Goal: Information Seeking & Learning: Learn about a topic

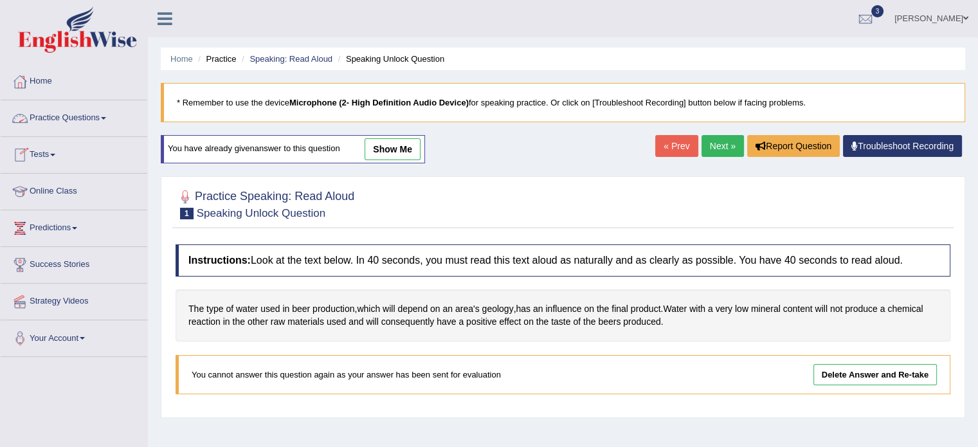
click at [84, 118] on link "Practice Questions" at bounding box center [74, 116] width 147 height 32
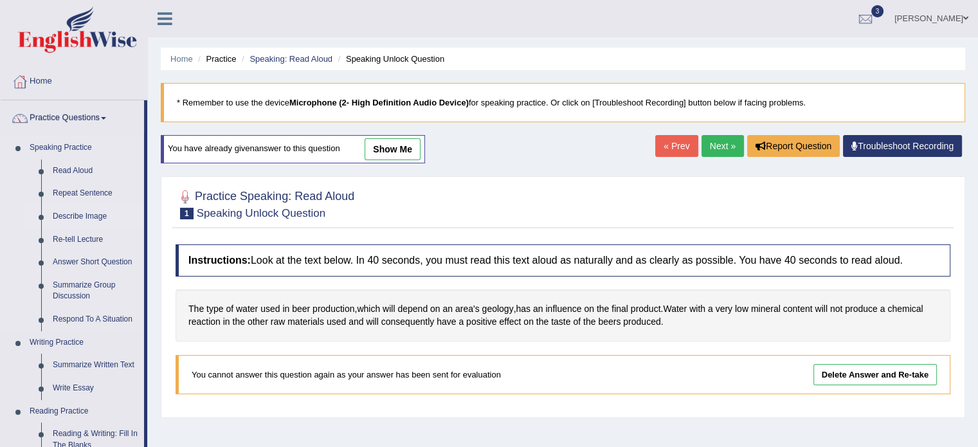
click at [71, 215] on link "Describe Image" at bounding box center [95, 216] width 97 height 23
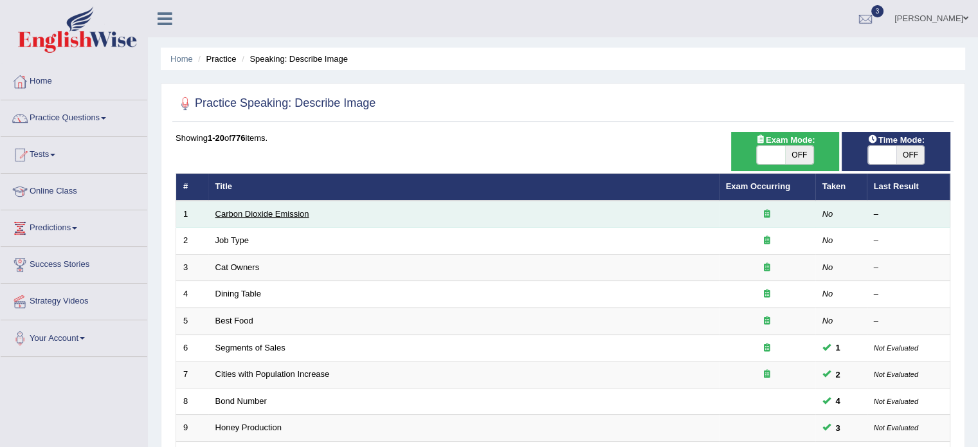
click at [246, 215] on link "Carbon Dioxide Emission" at bounding box center [262, 214] width 94 height 10
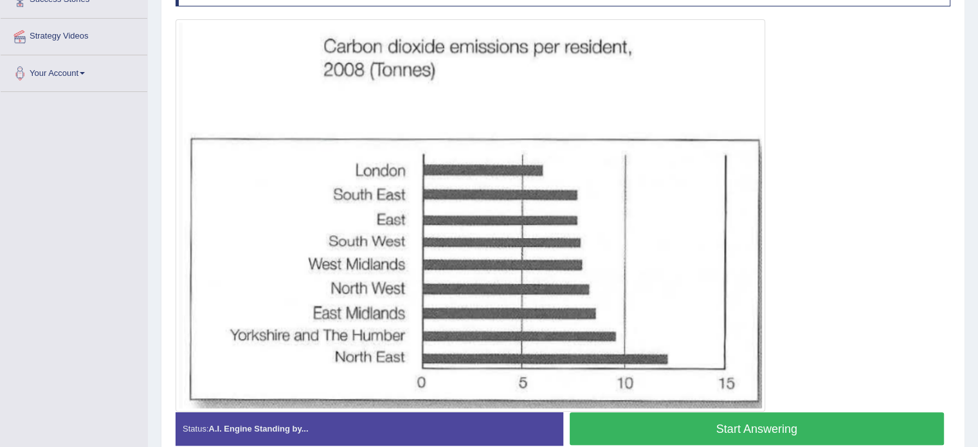
scroll to position [264, 0]
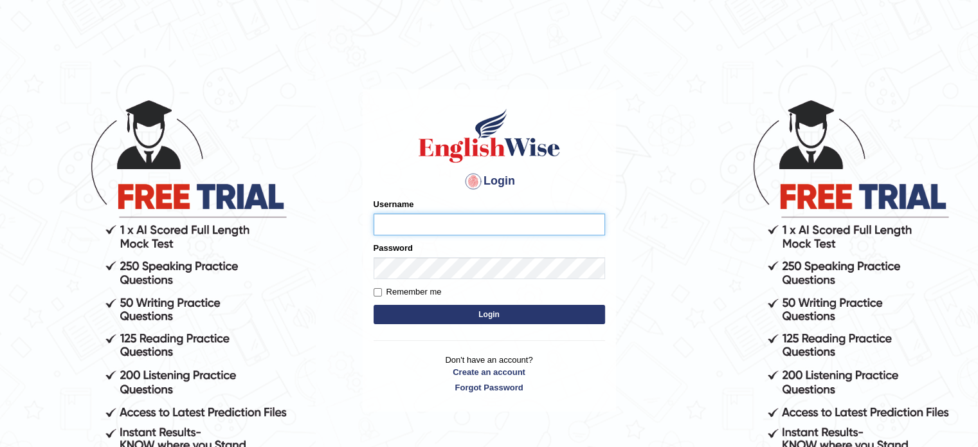
type input "[PERSON_NAME]"
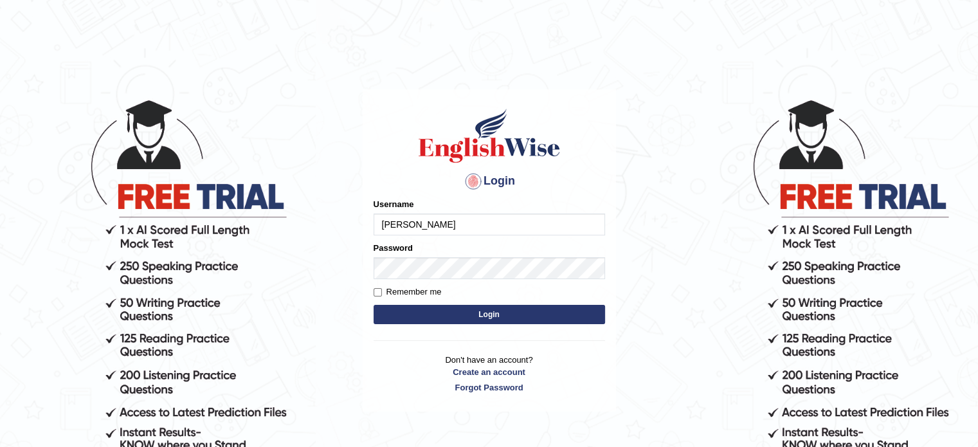
click at [473, 308] on button "Login" at bounding box center [490, 314] width 232 height 19
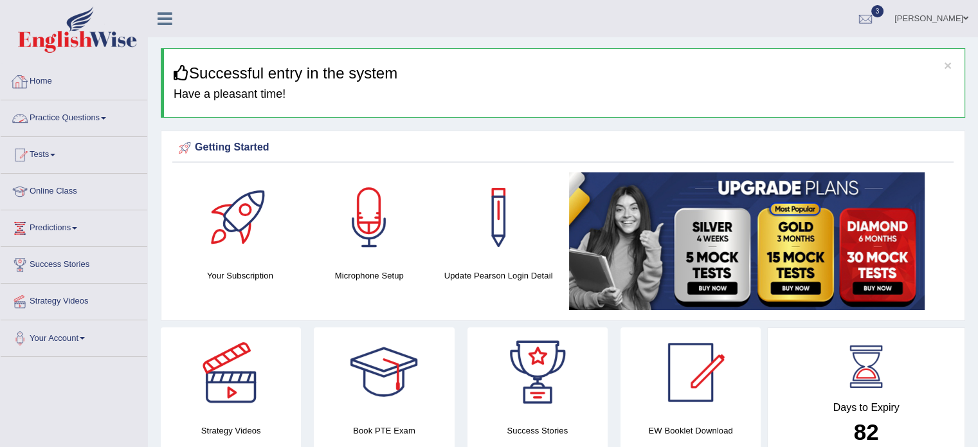
click at [64, 113] on link "Practice Questions" at bounding box center [74, 116] width 147 height 32
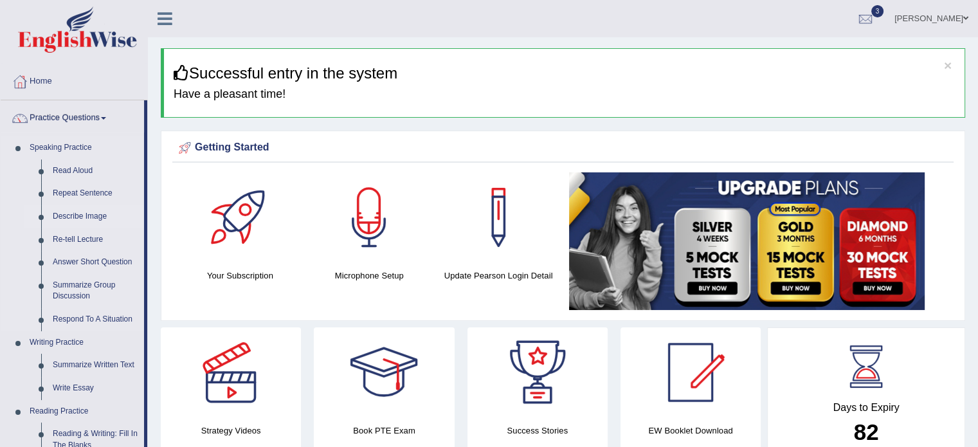
click at [80, 212] on link "Describe Image" at bounding box center [95, 216] width 97 height 23
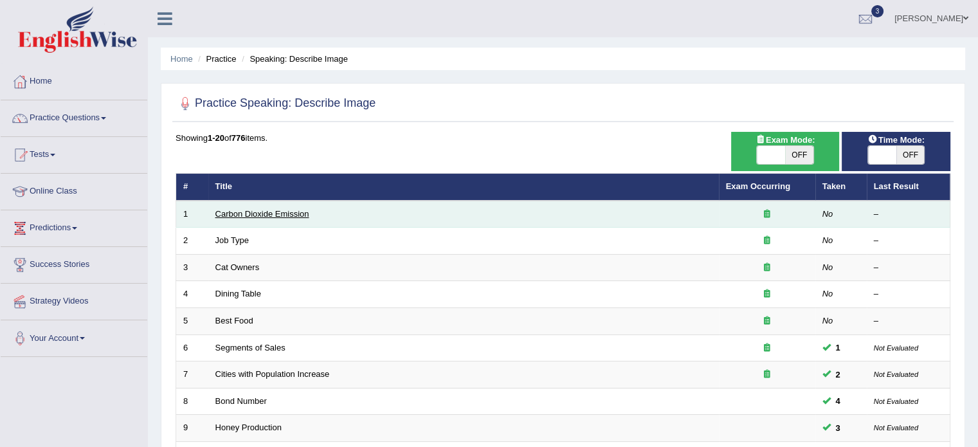
click at [252, 212] on link "Carbon Dioxide Emission" at bounding box center [262, 214] width 94 height 10
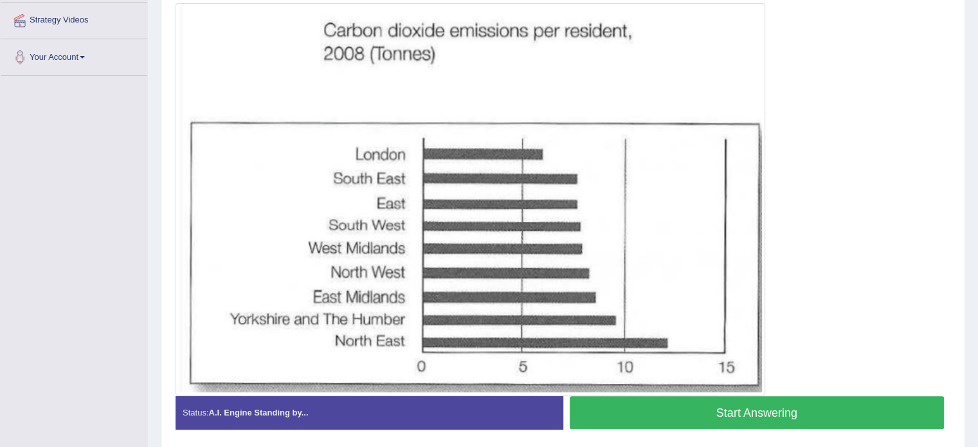
scroll to position [282, 0]
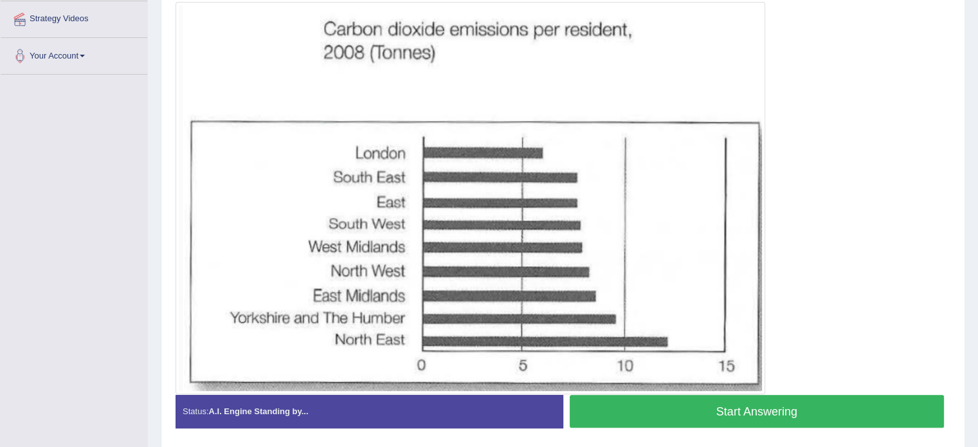
click at [784, 415] on button "Start Answering" at bounding box center [757, 411] width 375 height 33
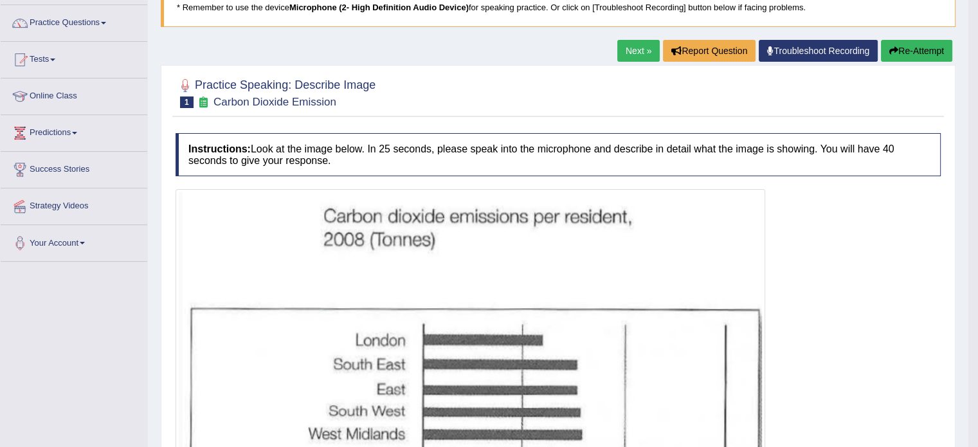
scroll to position [68, 0]
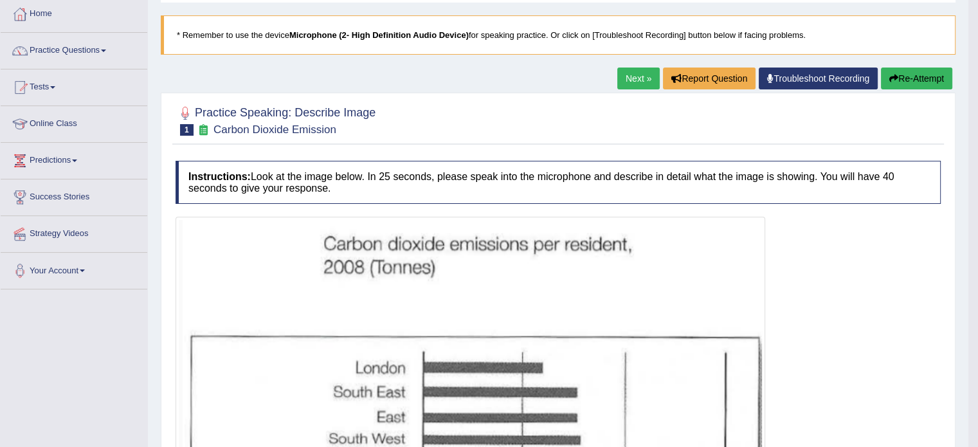
click at [628, 83] on link "Next »" at bounding box center [639, 79] width 42 height 22
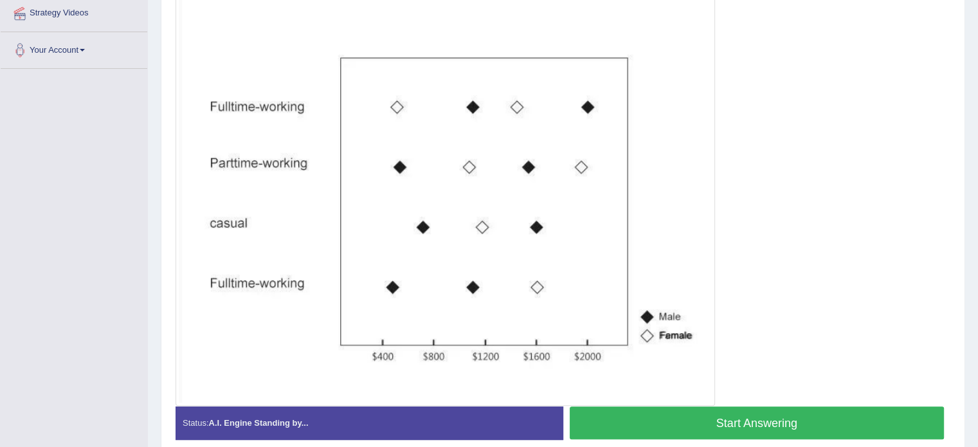
scroll to position [289, 0]
click at [860, 418] on button "Start Answering" at bounding box center [757, 422] width 375 height 33
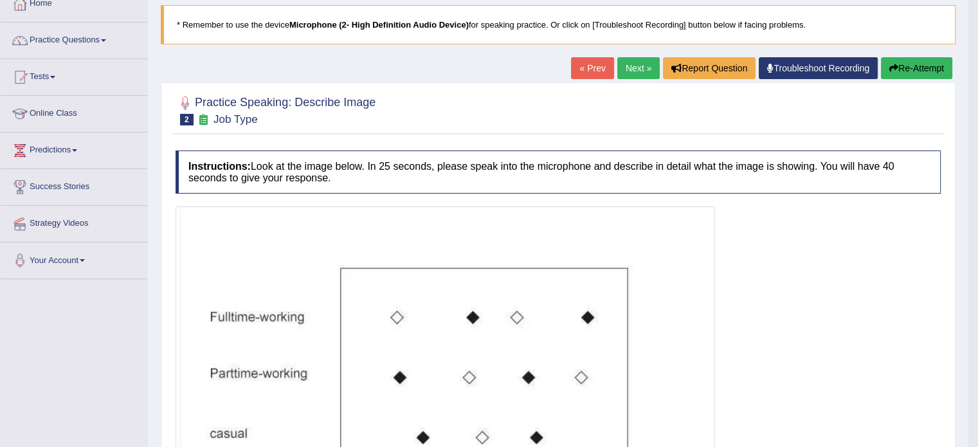
scroll to position [62, 0]
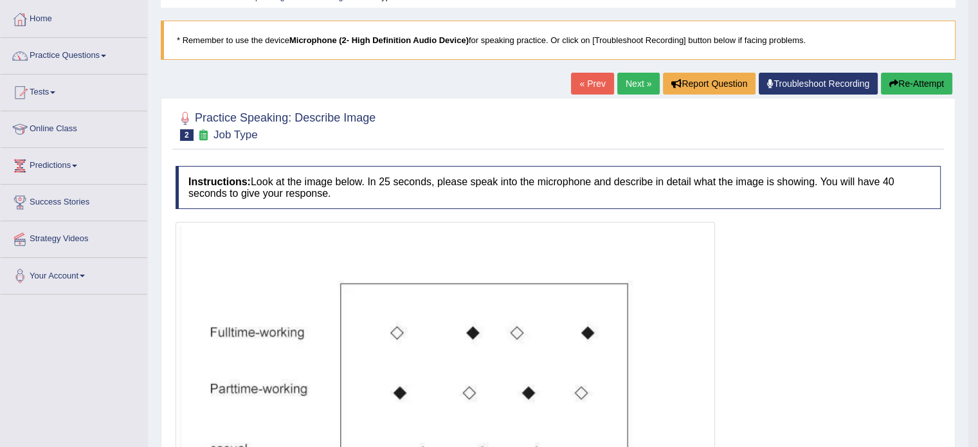
click at [635, 79] on link "Next »" at bounding box center [639, 84] width 42 height 22
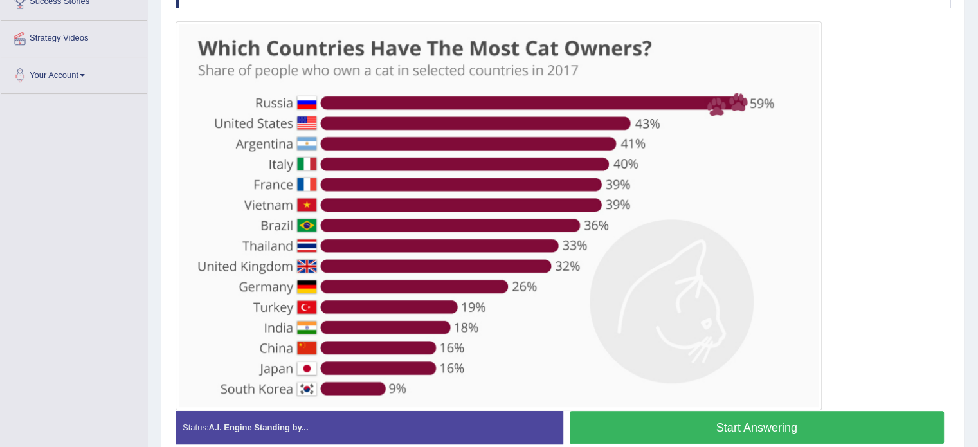
scroll to position [288, 0]
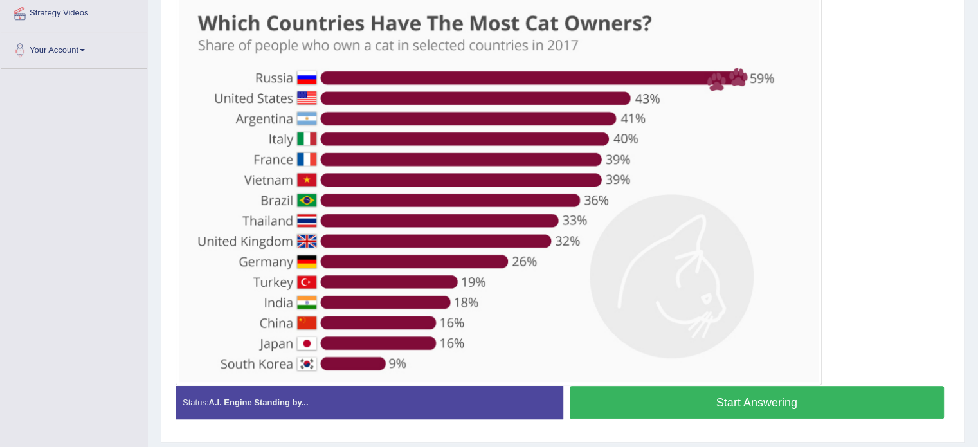
click at [821, 397] on button "Start Answering" at bounding box center [757, 402] width 375 height 33
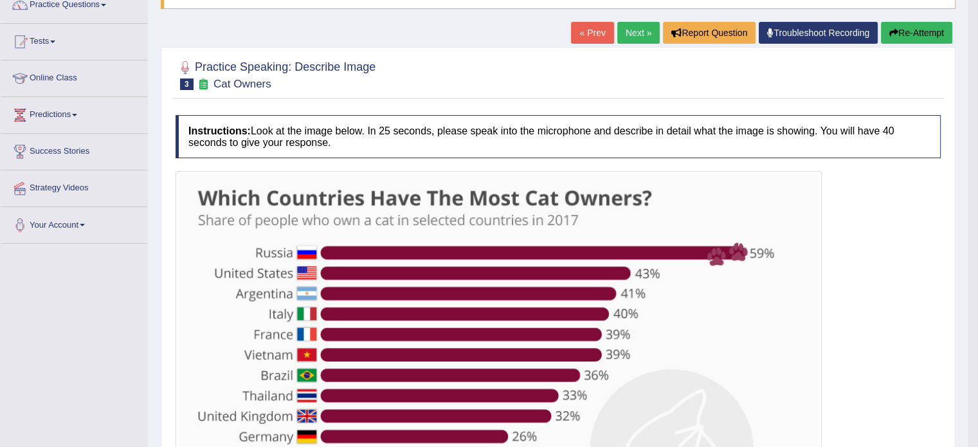
scroll to position [82, 0]
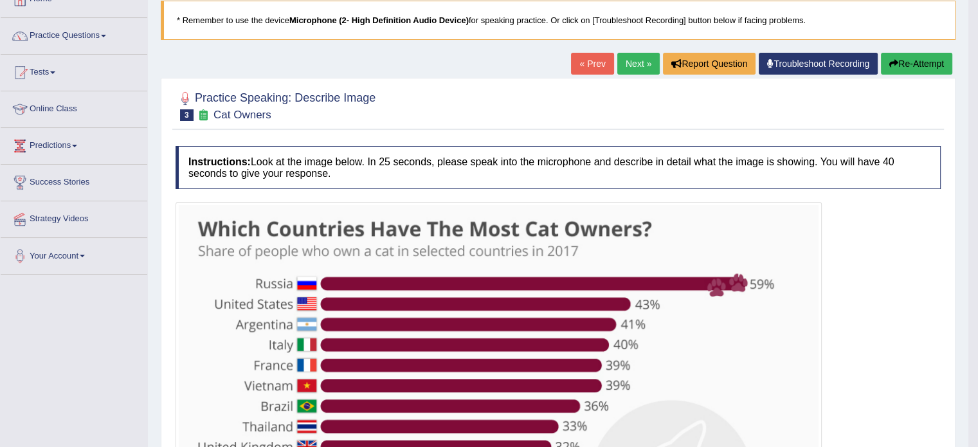
click at [628, 62] on link "Next »" at bounding box center [639, 64] width 42 height 22
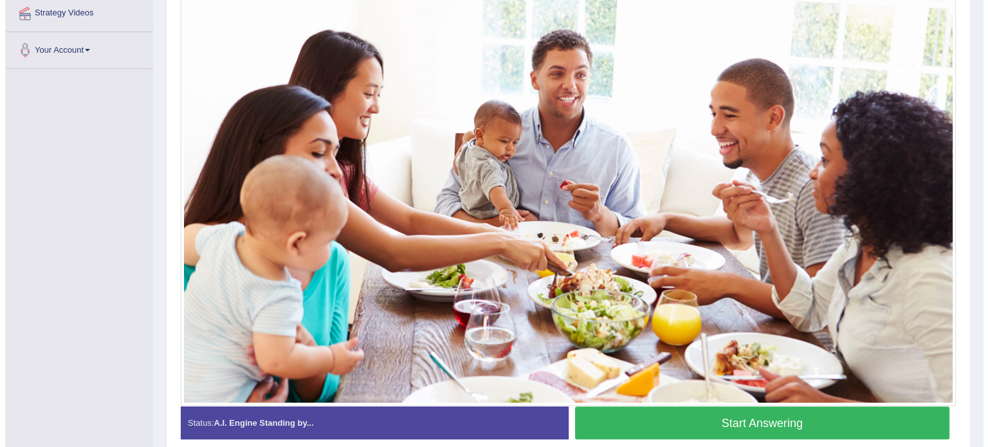
scroll to position [289, 0]
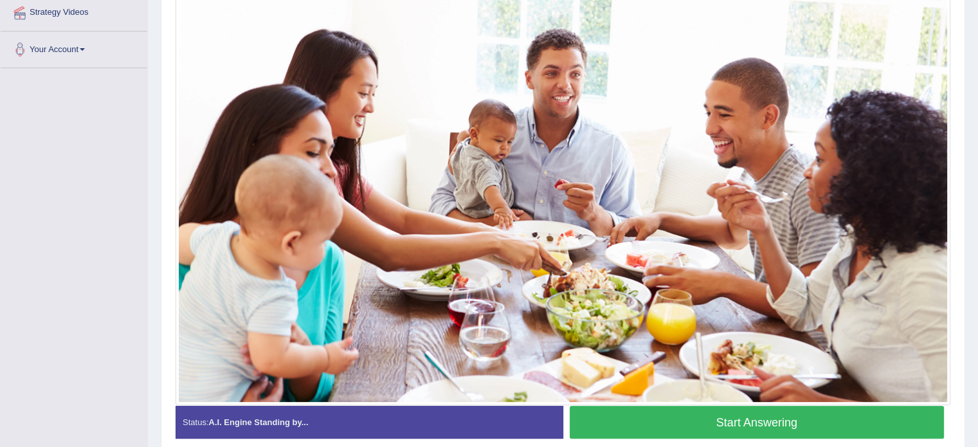
click at [767, 421] on button "Start Answering" at bounding box center [757, 422] width 375 height 33
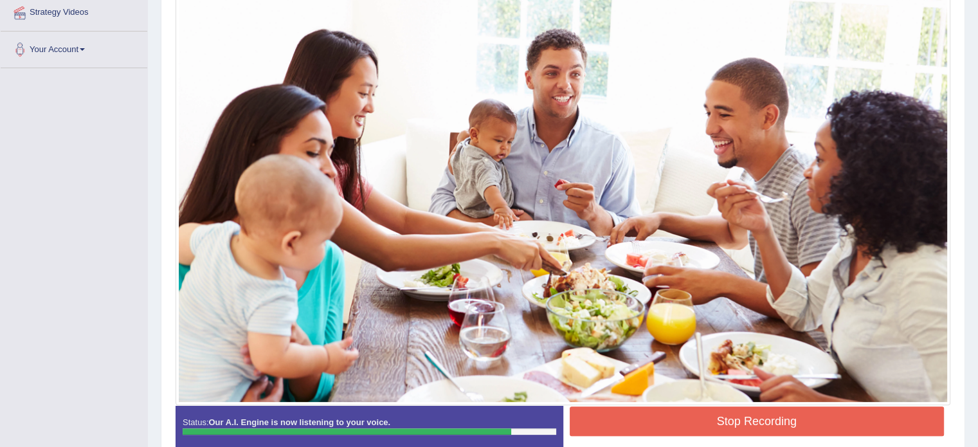
click at [767, 421] on button "Stop Recording" at bounding box center [757, 422] width 375 height 30
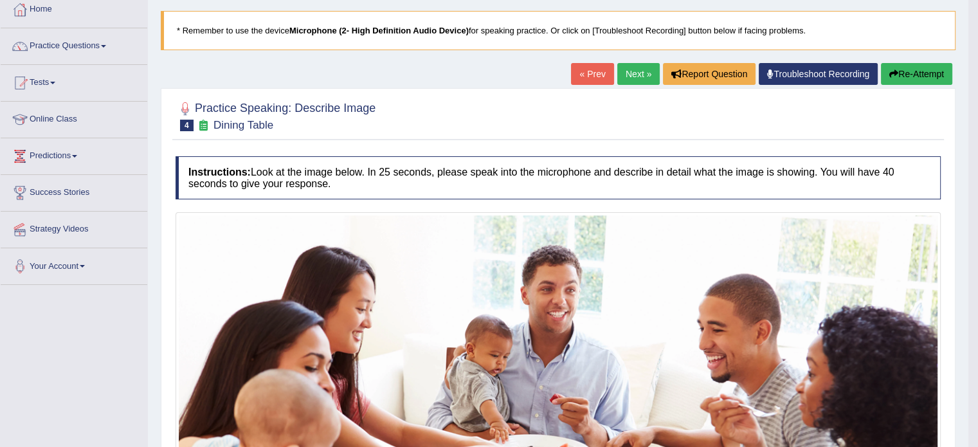
scroll to position [67, 0]
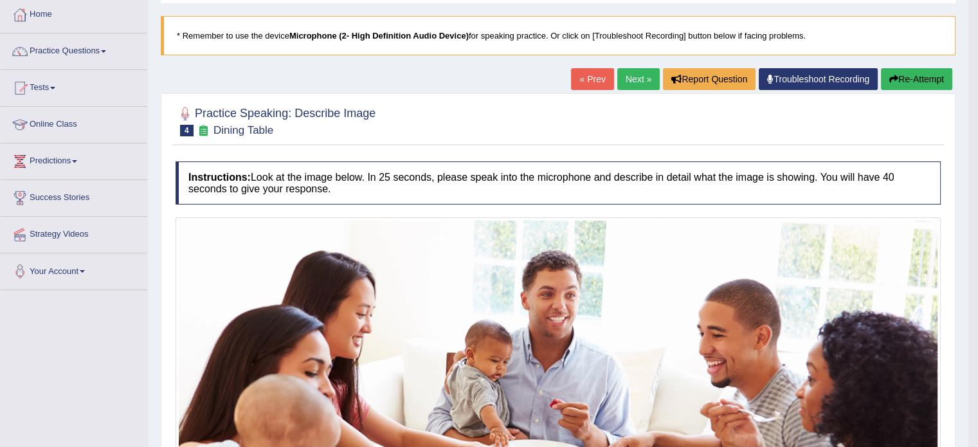
click at [645, 79] on link "Next »" at bounding box center [639, 79] width 42 height 22
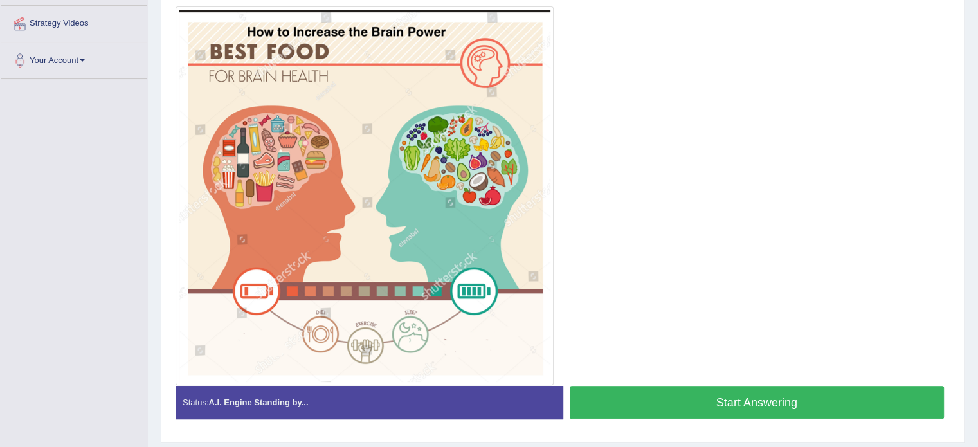
scroll to position [268, 0]
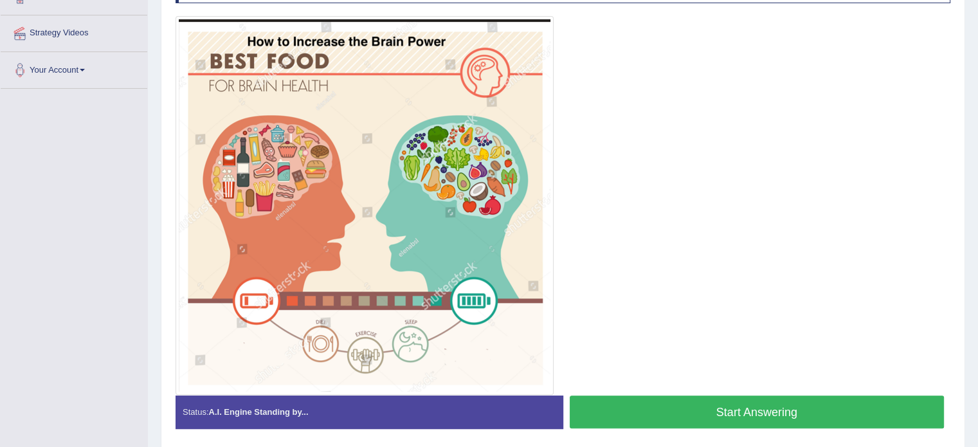
click at [847, 399] on button "Start Answering" at bounding box center [757, 412] width 375 height 33
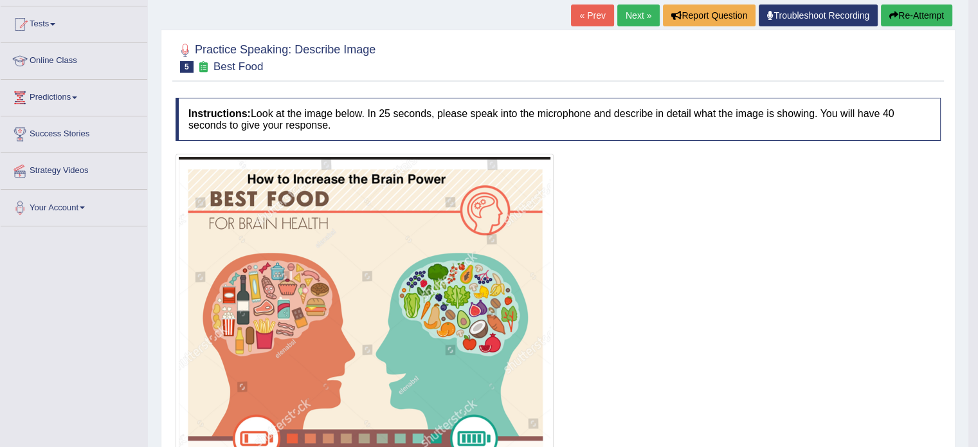
scroll to position [133, 0]
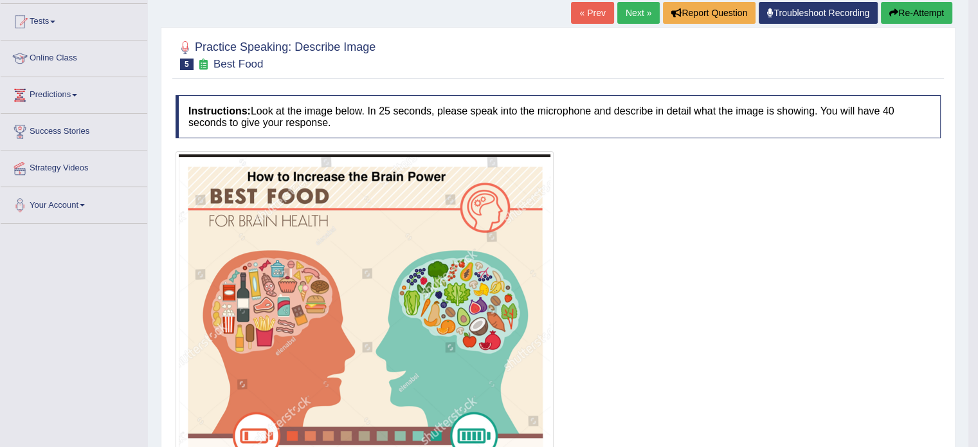
click at [638, 13] on link "Next »" at bounding box center [639, 13] width 42 height 22
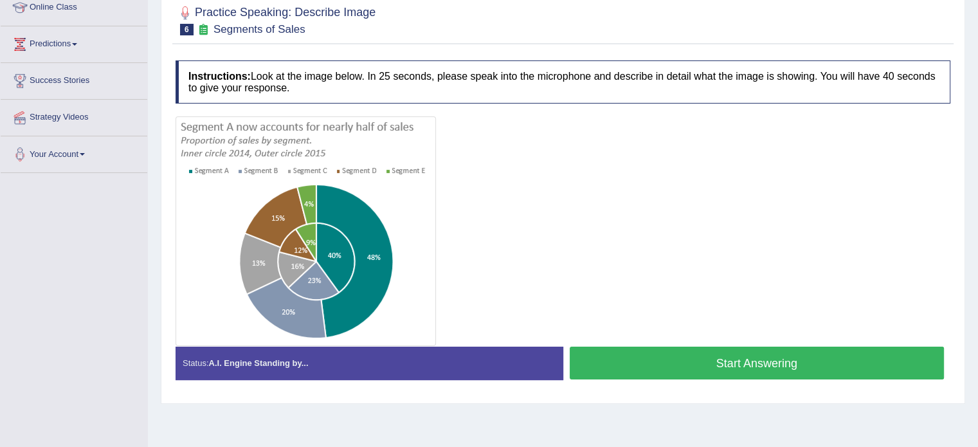
scroll to position [185, 0]
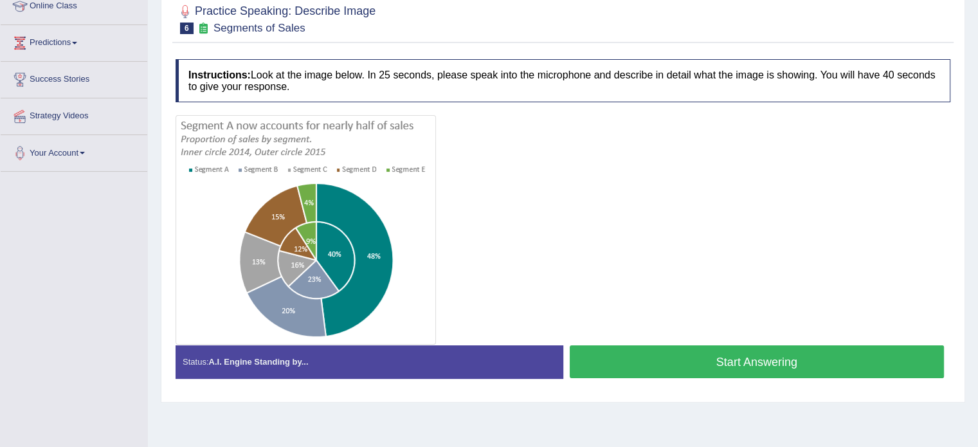
click at [868, 354] on button "Start Answering" at bounding box center [757, 361] width 375 height 33
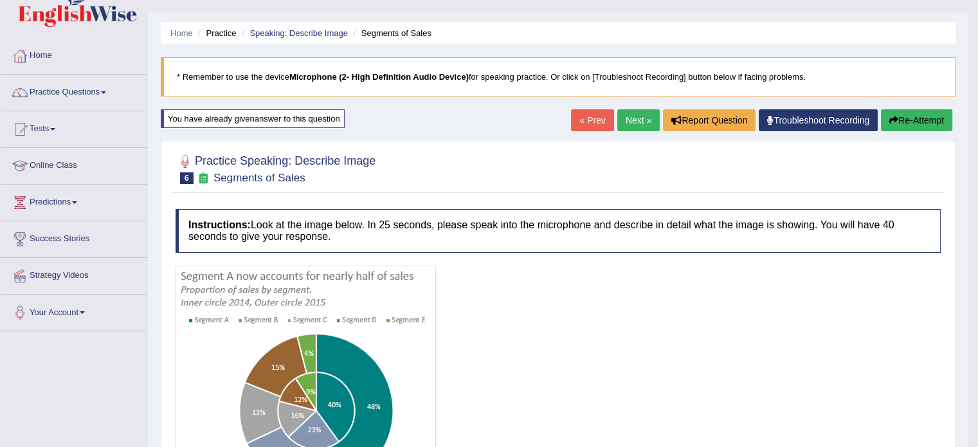
scroll to position [0, 0]
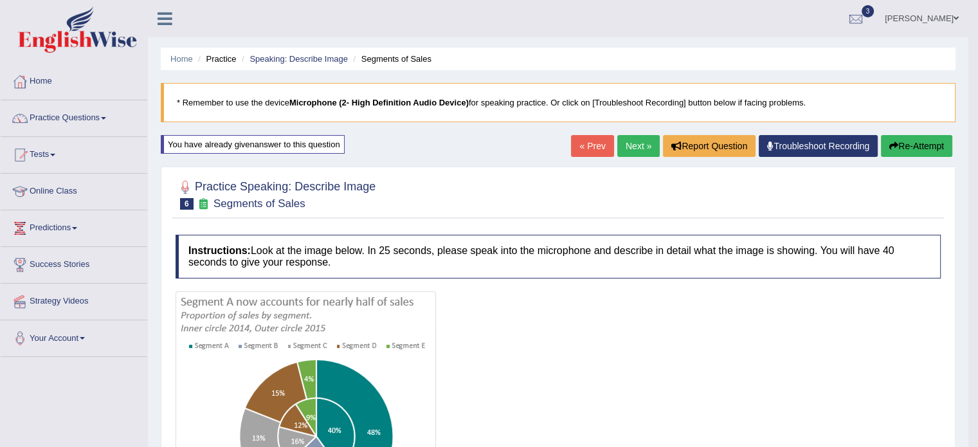
click at [630, 144] on link "Next »" at bounding box center [639, 146] width 42 height 22
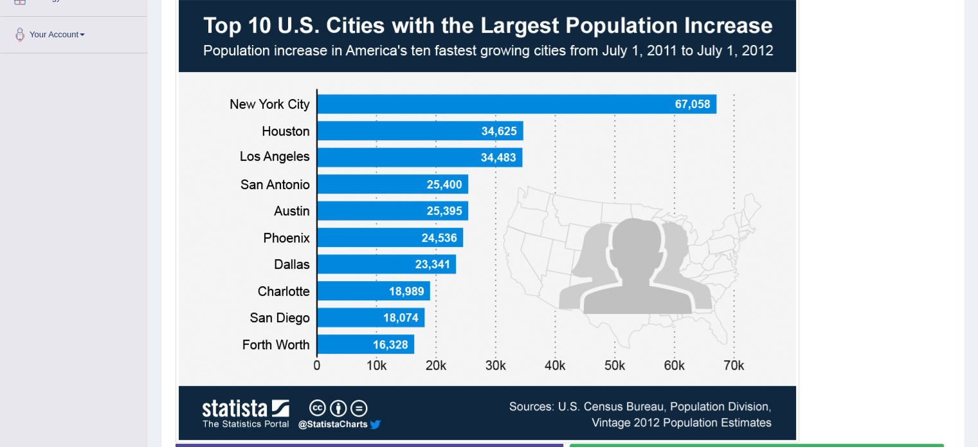
scroll to position [303, 0]
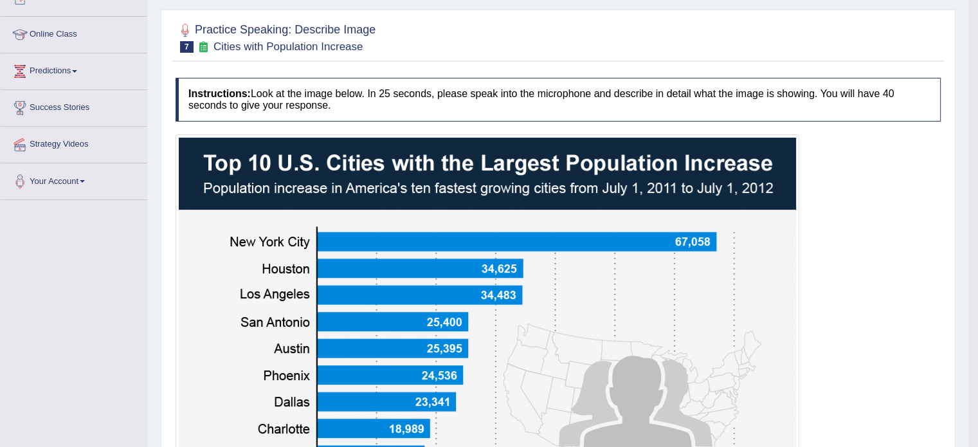
scroll to position [134, 0]
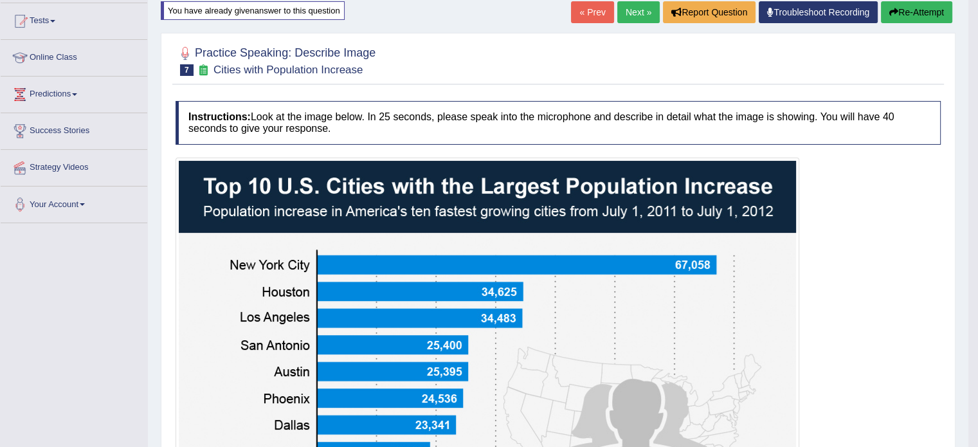
click at [907, 7] on button "Re-Attempt" at bounding box center [916, 12] width 71 height 22
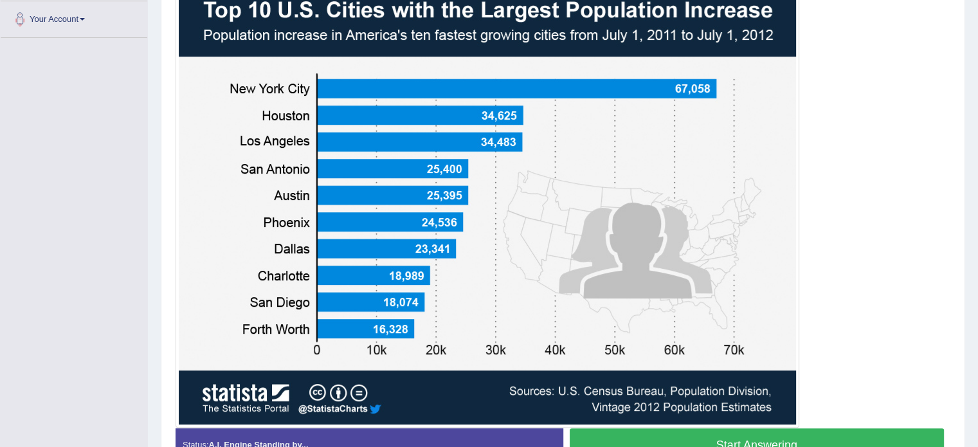
scroll to position [318, 0]
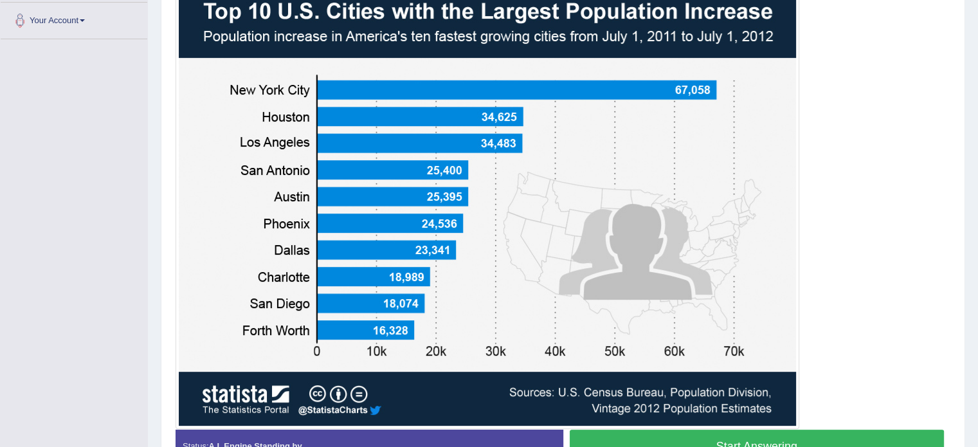
click at [775, 436] on button "Start Answering" at bounding box center [757, 446] width 375 height 33
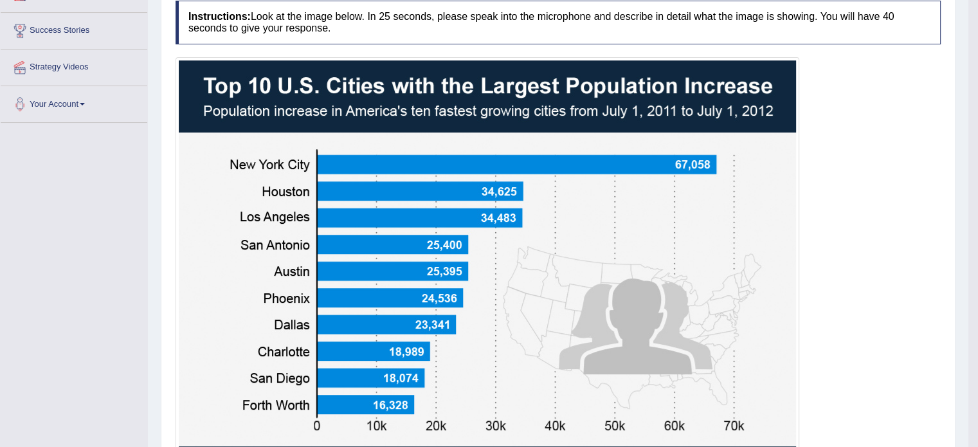
scroll to position [0, 0]
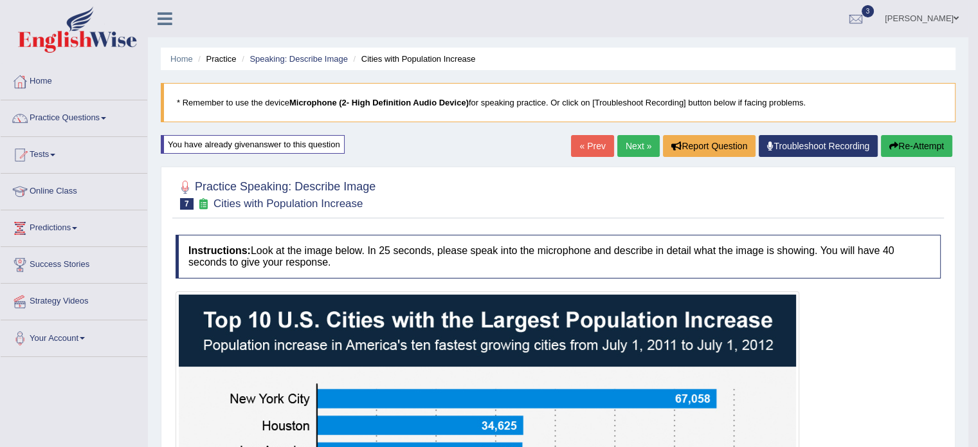
click at [628, 142] on link "Next »" at bounding box center [639, 146] width 42 height 22
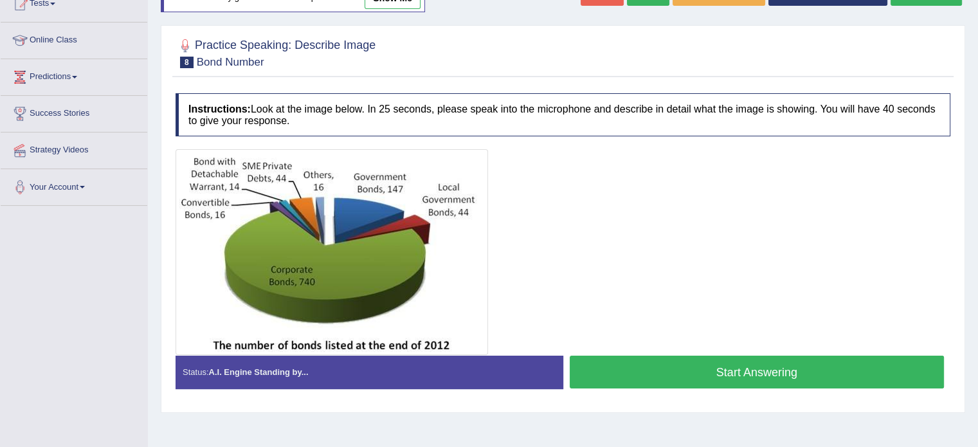
scroll to position [160, 0]
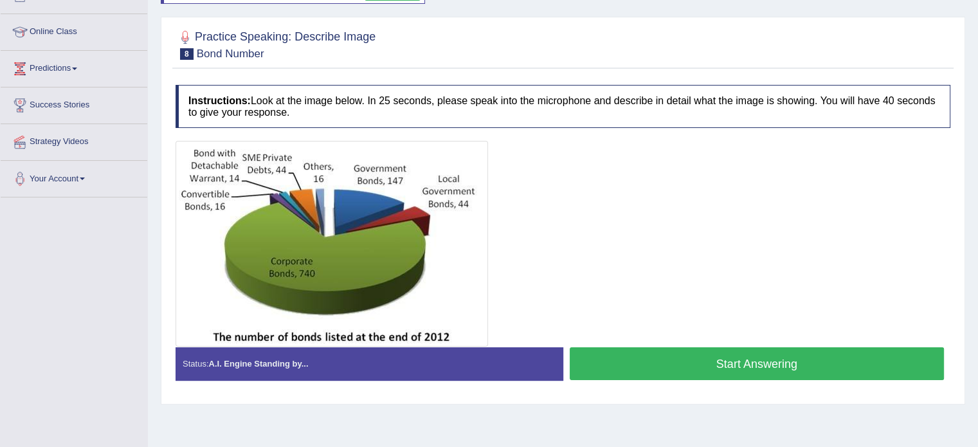
click at [741, 362] on button "Start Answering" at bounding box center [757, 363] width 375 height 33
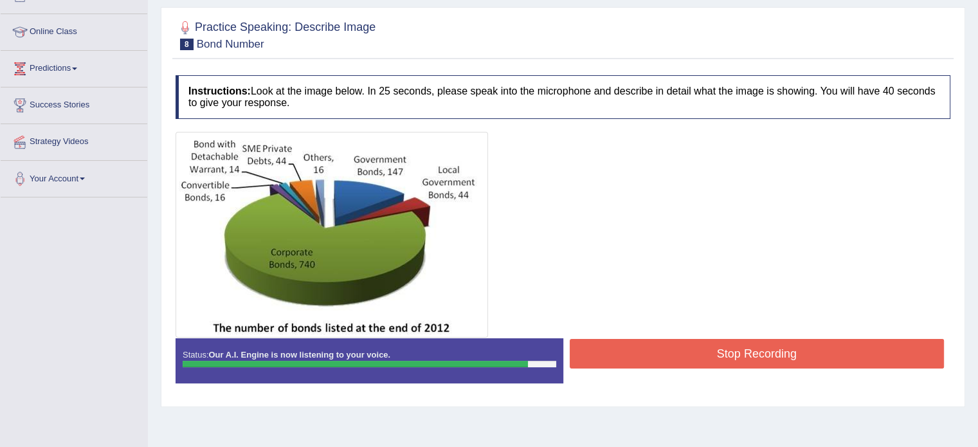
click at [741, 362] on button "Stop Recording" at bounding box center [757, 354] width 375 height 30
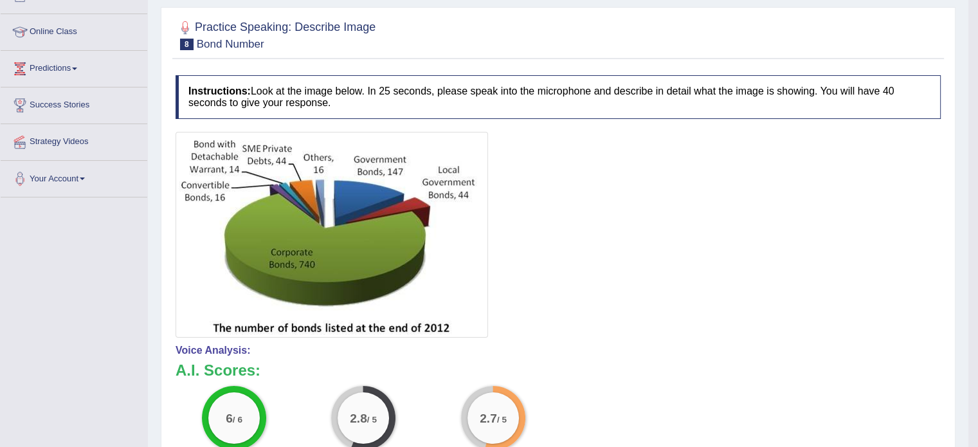
scroll to position [0, 0]
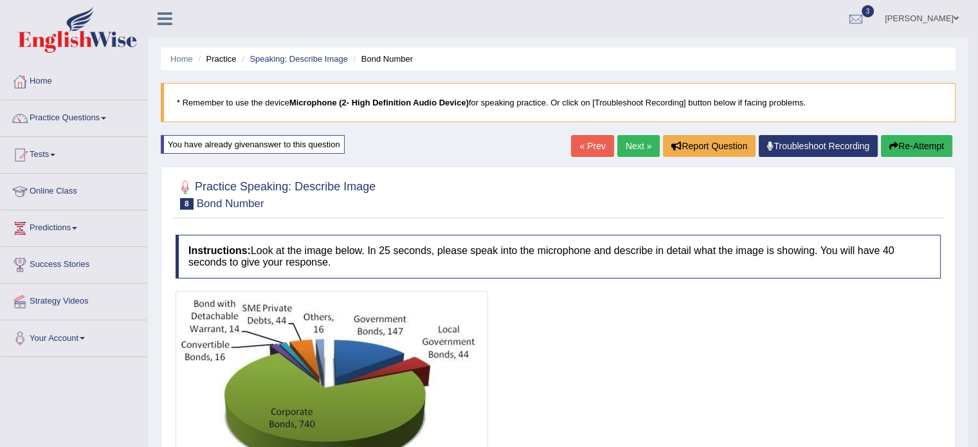
click at [634, 141] on link "Next »" at bounding box center [639, 146] width 42 height 22
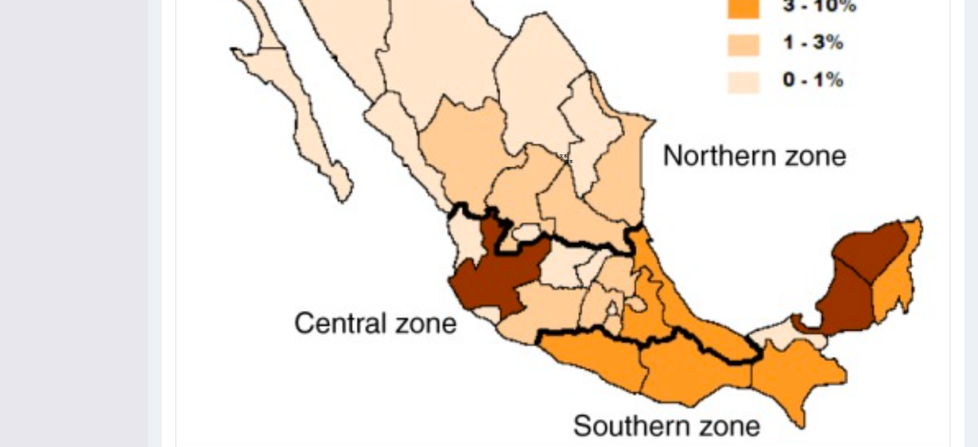
scroll to position [441, 0]
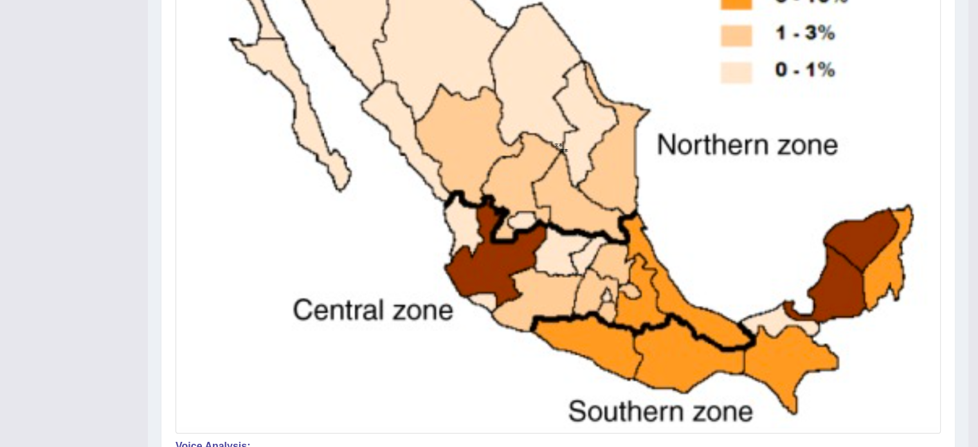
scroll to position [430, 0]
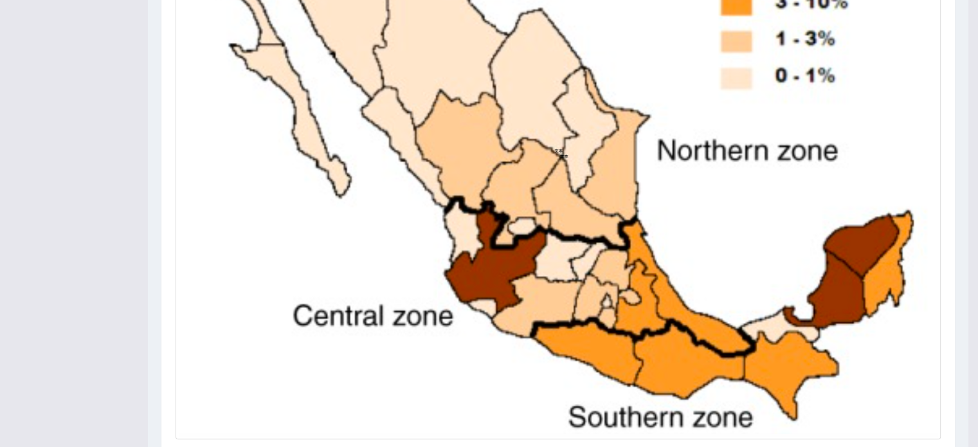
click at [962, 300] on div "Home Practice Speaking: Describe Image Honey Production * Remember to use the d…" at bounding box center [558, 174] width 821 height 1209
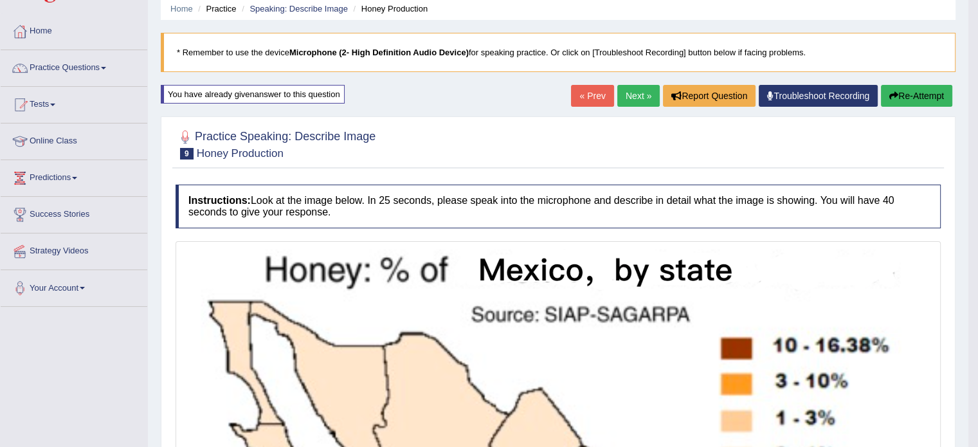
scroll to position [45, 0]
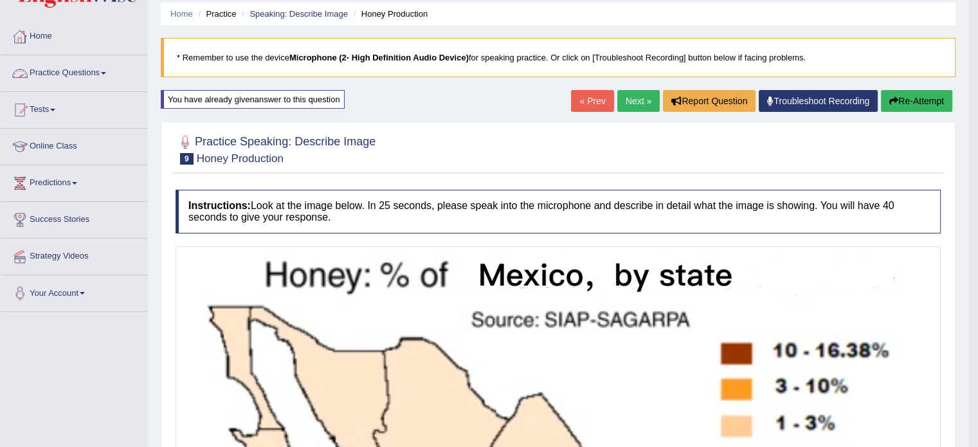
click at [56, 69] on link "Practice Questions" at bounding box center [74, 71] width 147 height 32
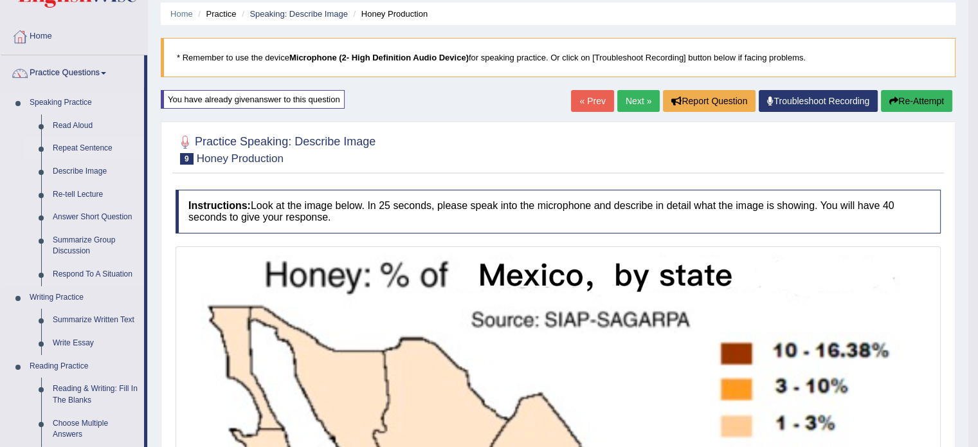
click at [69, 143] on link "Repeat Sentence" at bounding box center [95, 148] width 97 height 23
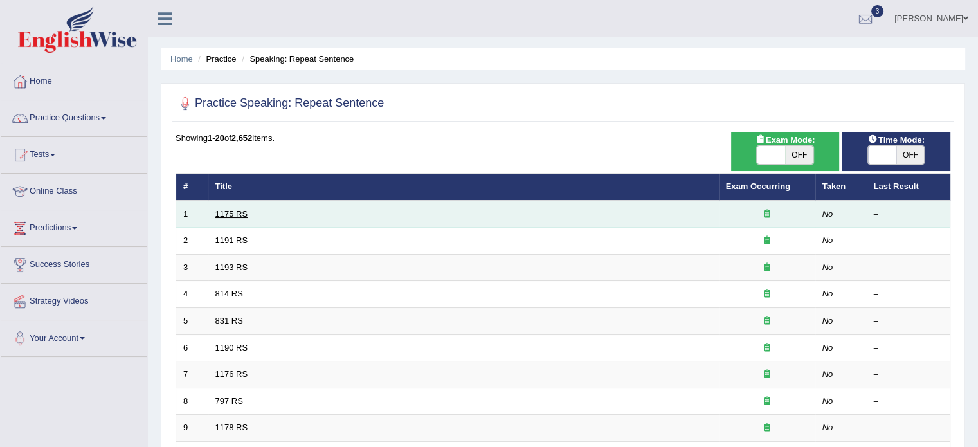
click at [236, 213] on link "1175 RS" at bounding box center [231, 214] width 33 height 10
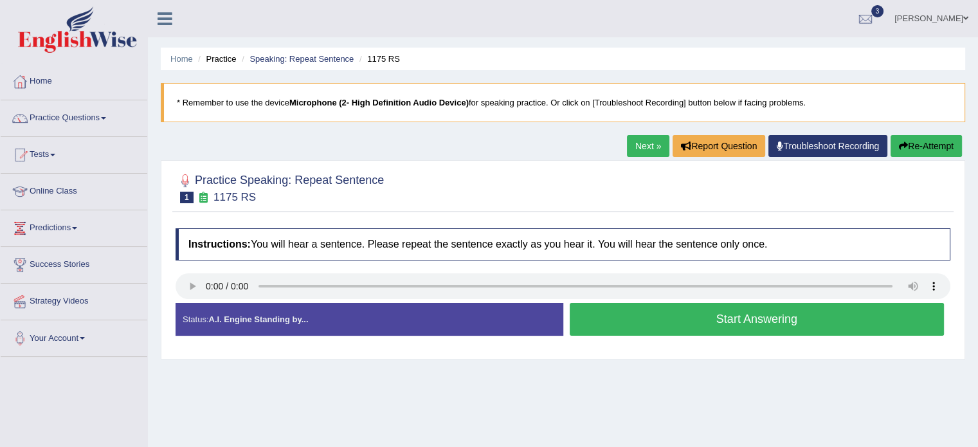
click at [612, 316] on button "Start Answering" at bounding box center [757, 319] width 375 height 33
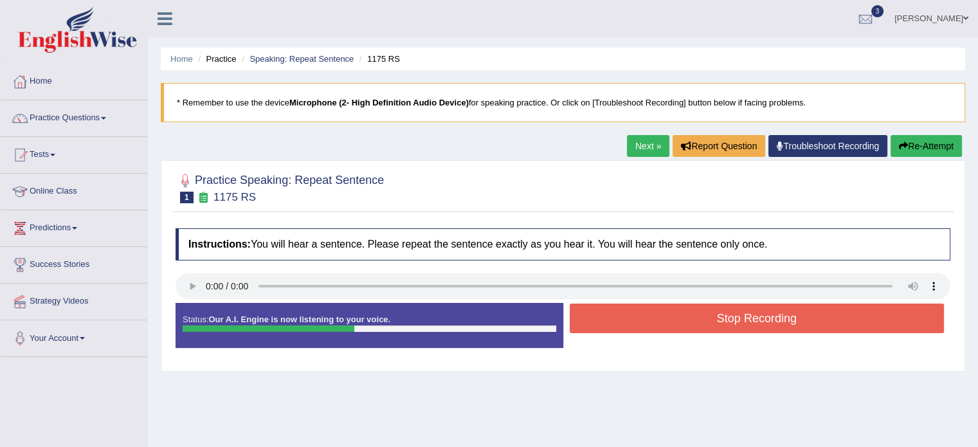
click at [612, 316] on button "Stop Recording" at bounding box center [757, 319] width 375 height 30
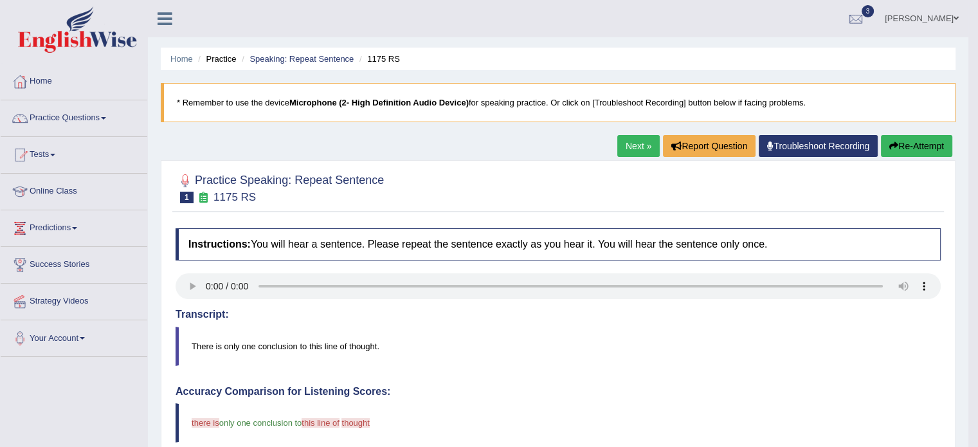
click at [912, 147] on button "Re-Attempt" at bounding box center [916, 146] width 71 height 22
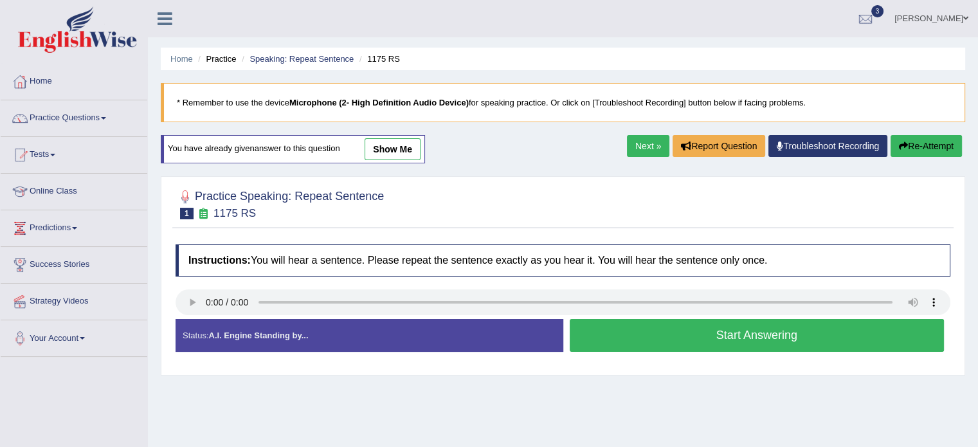
click at [631, 334] on button "Start Answering" at bounding box center [757, 335] width 375 height 33
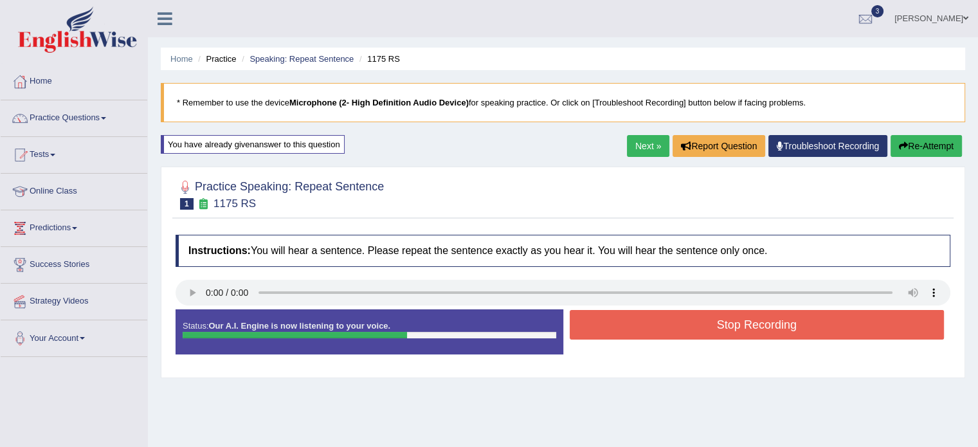
click at [631, 334] on button "Stop Recording" at bounding box center [757, 325] width 375 height 30
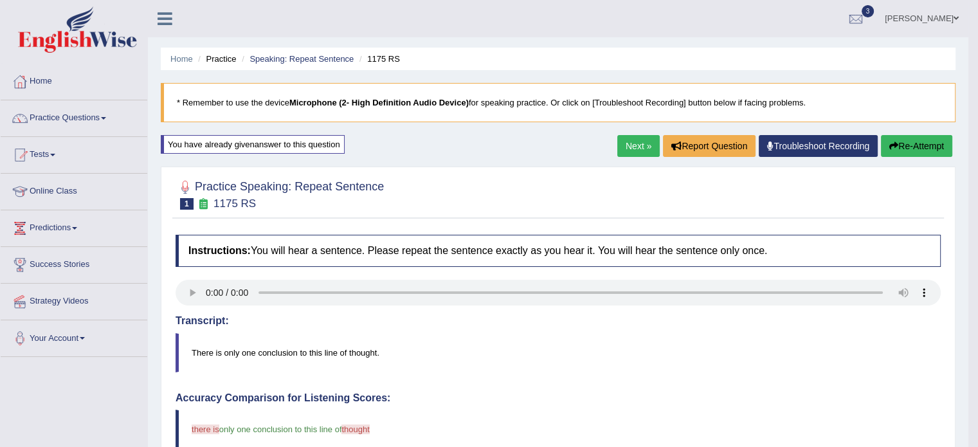
click at [630, 147] on link "Next »" at bounding box center [639, 146] width 42 height 22
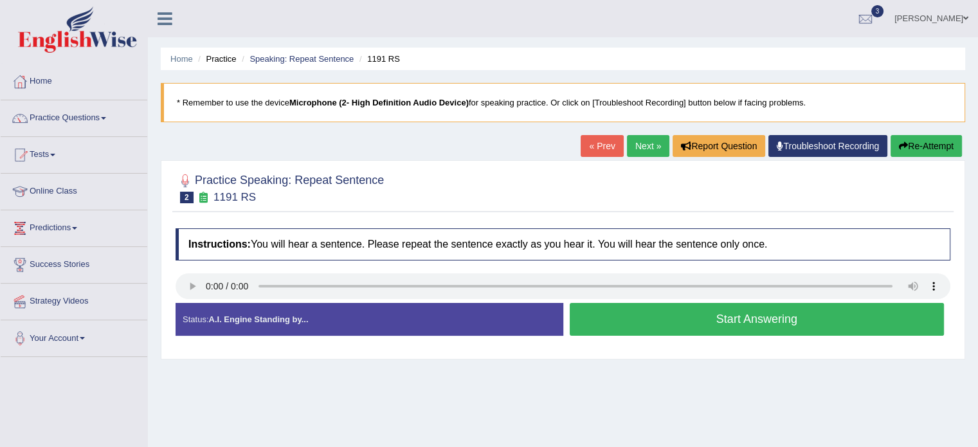
click at [600, 322] on button "Start Answering" at bounding box center [757, 319] width 375 height 33
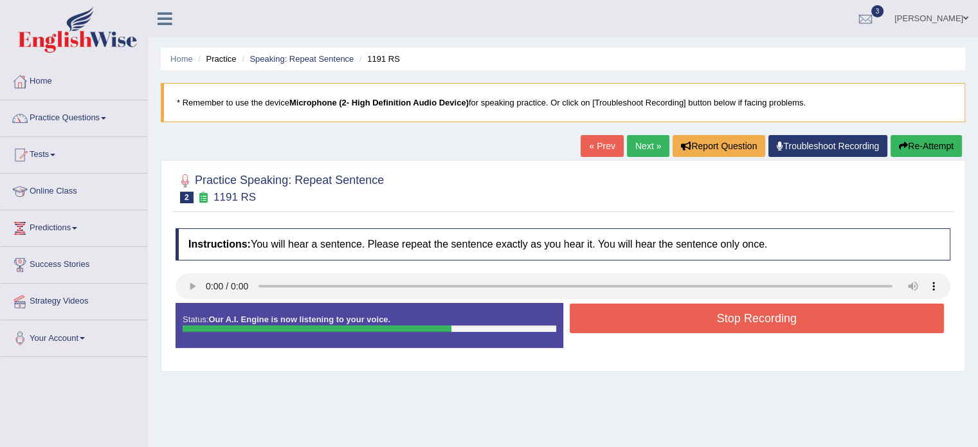
click at [600, 322] on button "Stop Recording" at bounding box center [757, 319] width 375 height 30
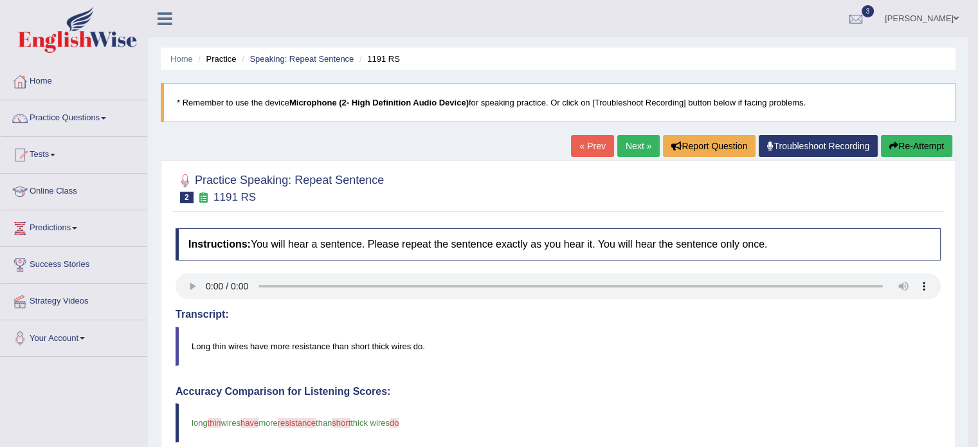
click at [644, 144] on link "Next »" at bounding box center [639, 146] width 42 height 22
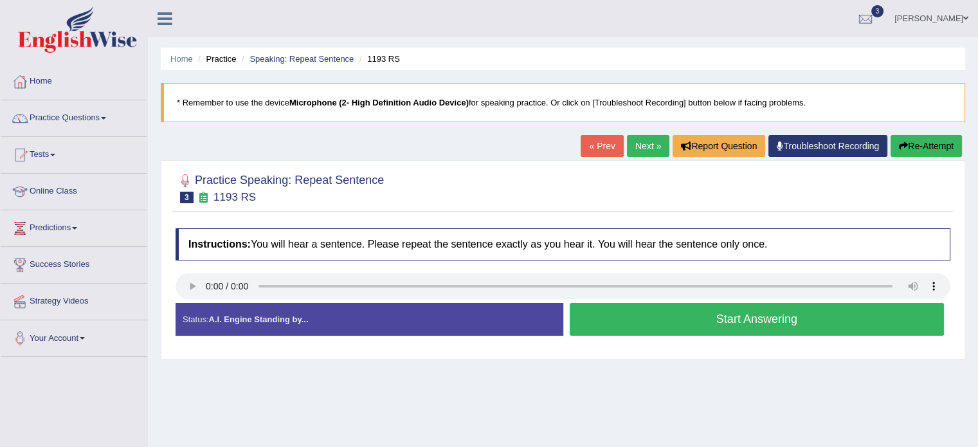
click at [658, 323] on button "Start Answering" at bounding box center [757, 319] width 375 height 33
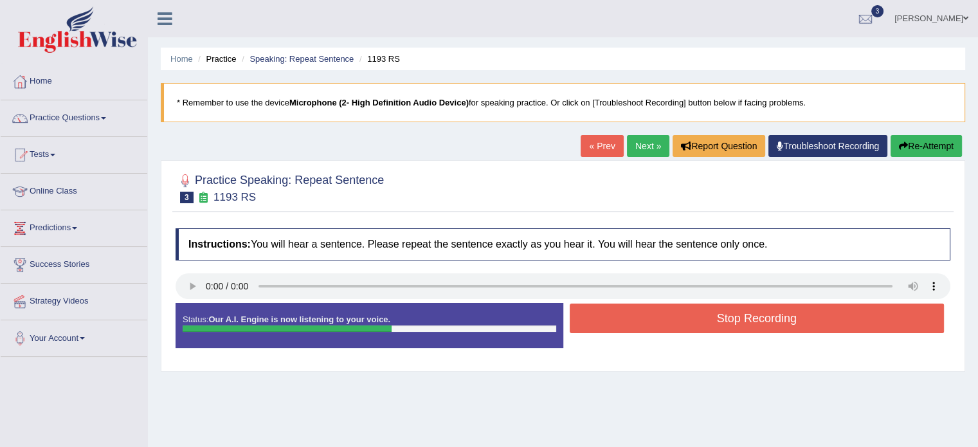
click at [658, 323] on button "Stop Recording" at bounding box center [757, 319] width 375 height 30
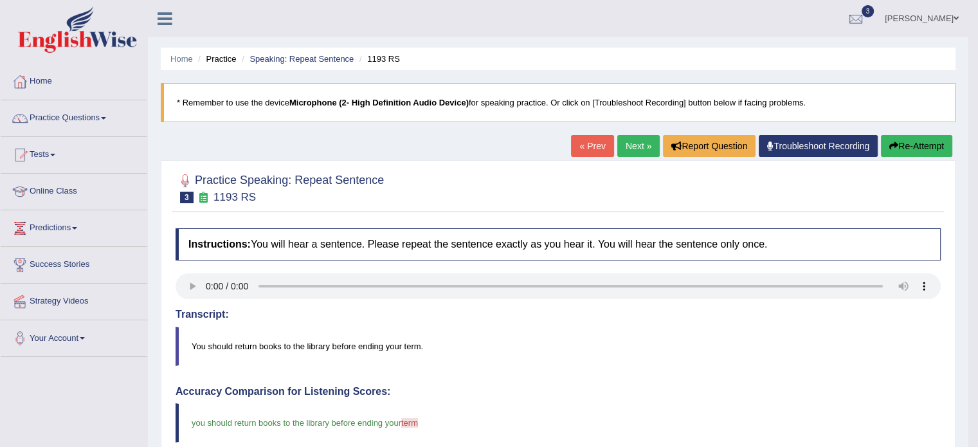
click at [634, 148] on link "Next »" at bounding box center [639, 146] width 42 height 22
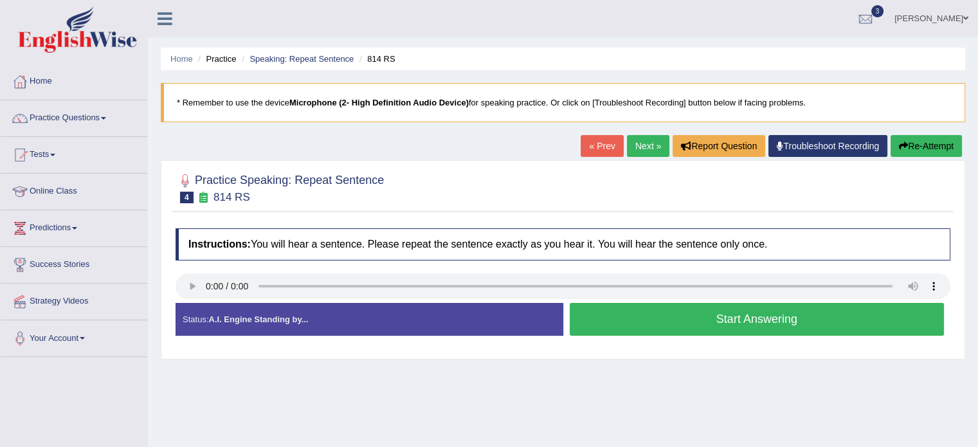
click at [604, 311] on button "Start Answering" at bounding box center [757, 319] width 375 height 33
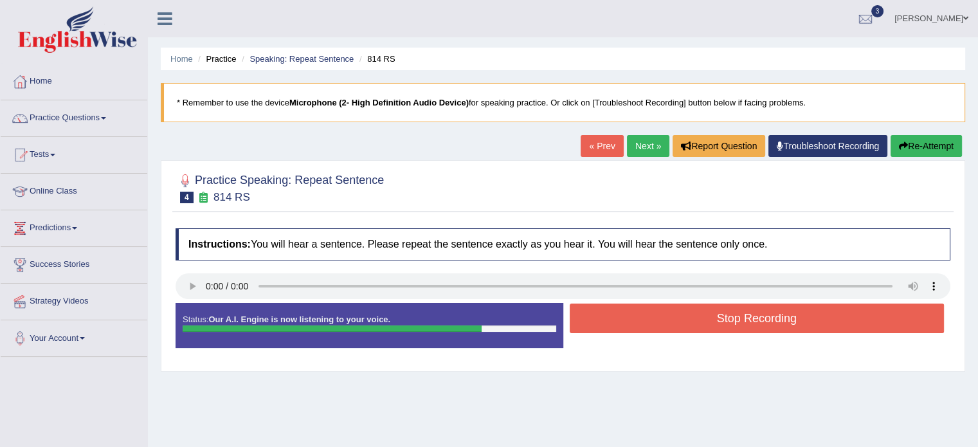
click at [604, 311] on button "Stop Recording" at bounding box center [757, 319] width 375 height 30
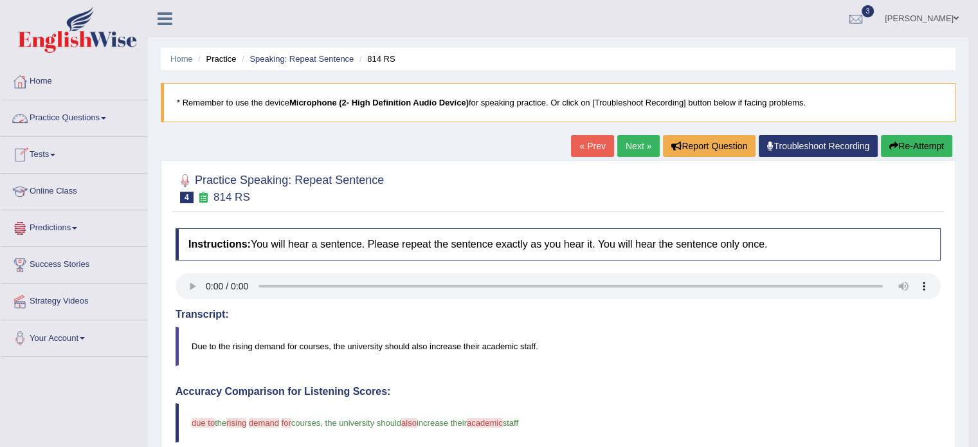
click at [36, 114] on link "Practice Questions" at bounding box center [74, 116] width 147 height 32
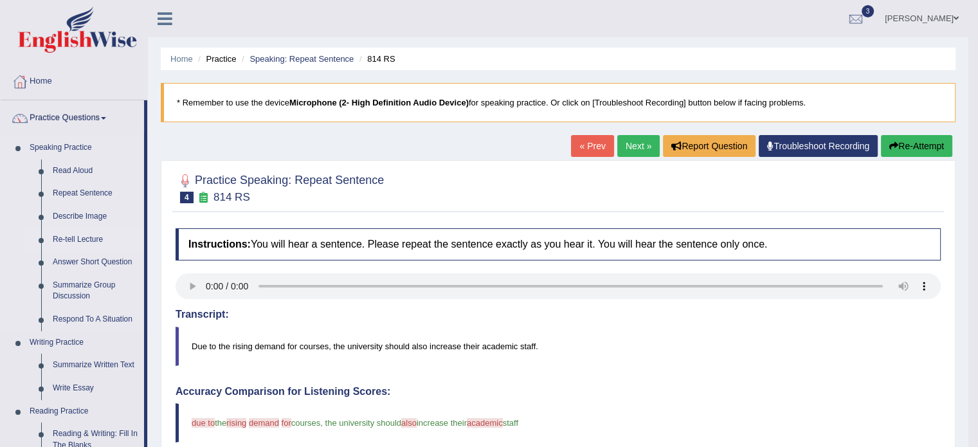
click at [57, 237] on link "Re-tell Lecture" at bounding box center [95, 239] width 97 height 23
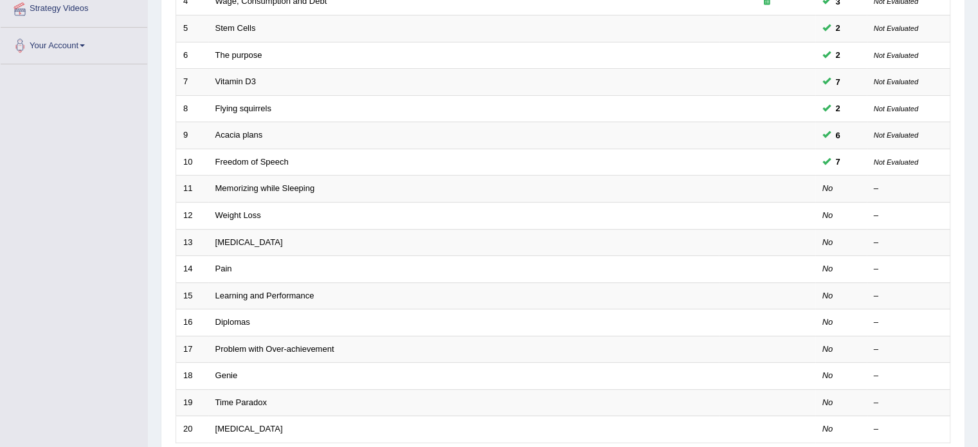
scroll to position [297, 0]
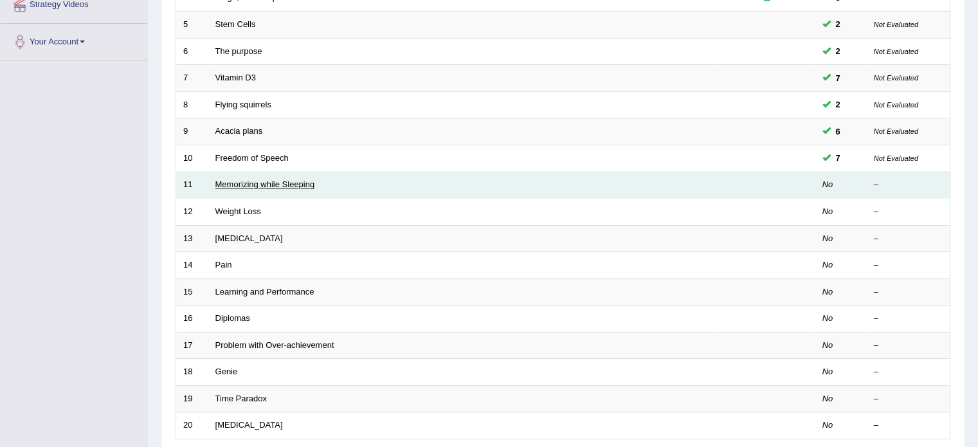
click at [286, 182] on link "Memorizing while Sleeping" at bounding box center [265, 184] width 100 height 10
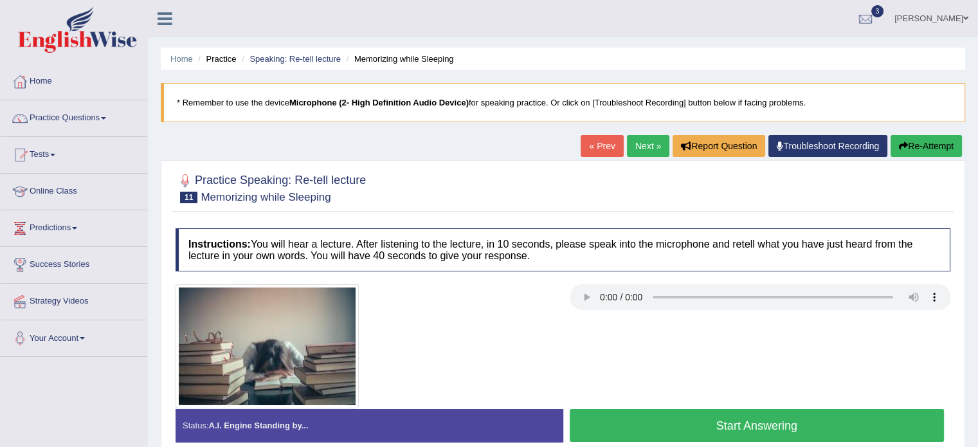
click at [602, 428] on button "Start Answering" at bounding box center [757, 425] width 375 height 33
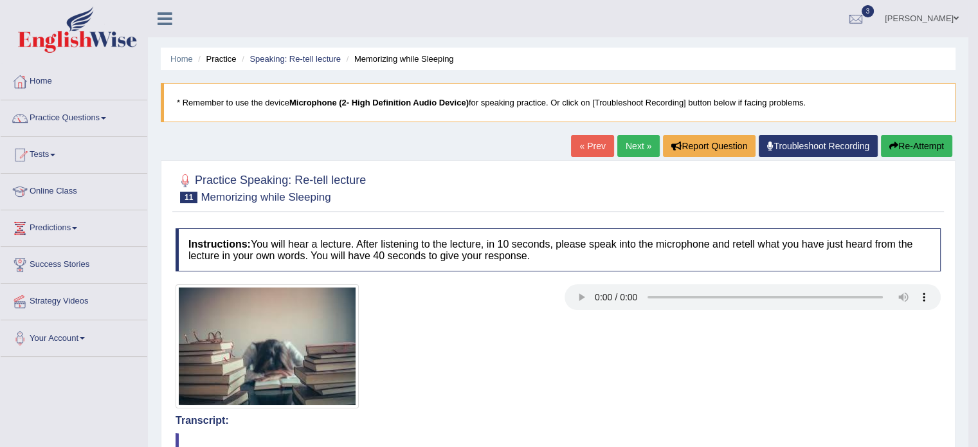
click at [641, 144] on link "Next »" at bounding box center [639, 146] width 42 height 22
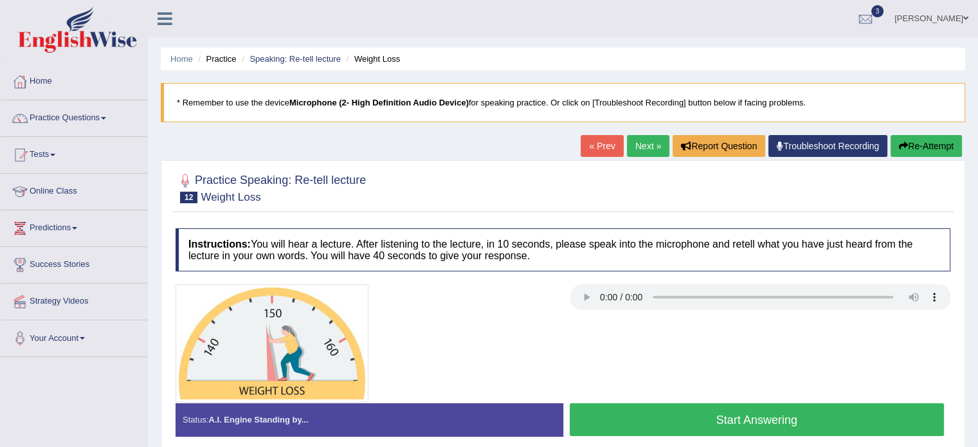
click at [650, 421] on button "Start Answering" at bounding box center [757, 419] width 375 height 33
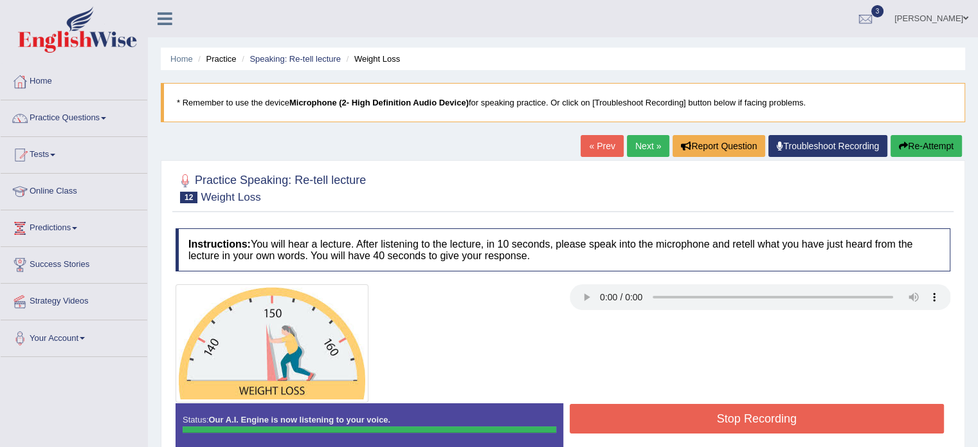
click at [650, 423] on div "Instructions: You will hear a lecture. After listening to the lecture, in 10 se…" at bounding box center [563, 343] width 782 height 243
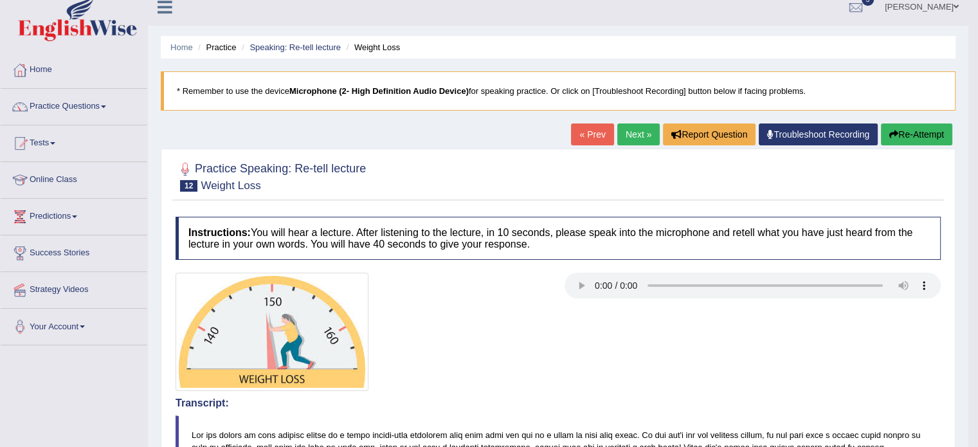
scroll to position [10, 0]
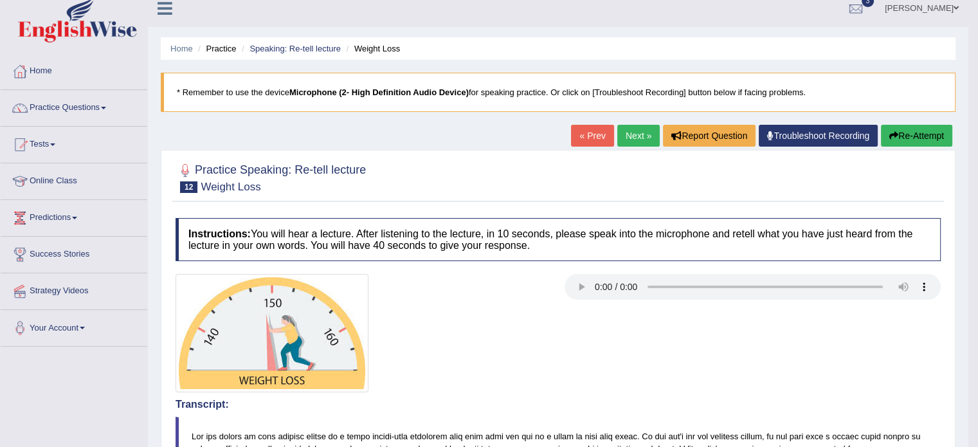
click at [788, 135] on link "Troubleshoot Recording" at bounding box center [818, 136] width 119 height 22
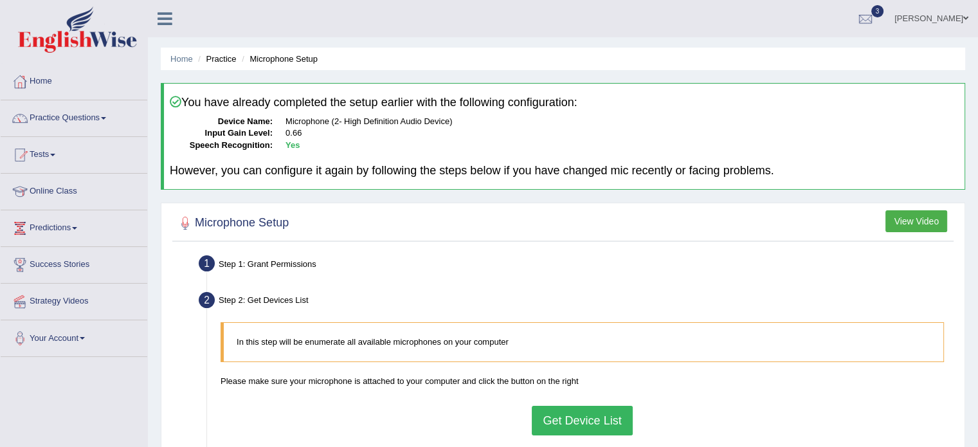
click at [575, 412] on button "Get Device List" at bounding box center [582, 421] width 100 height 30
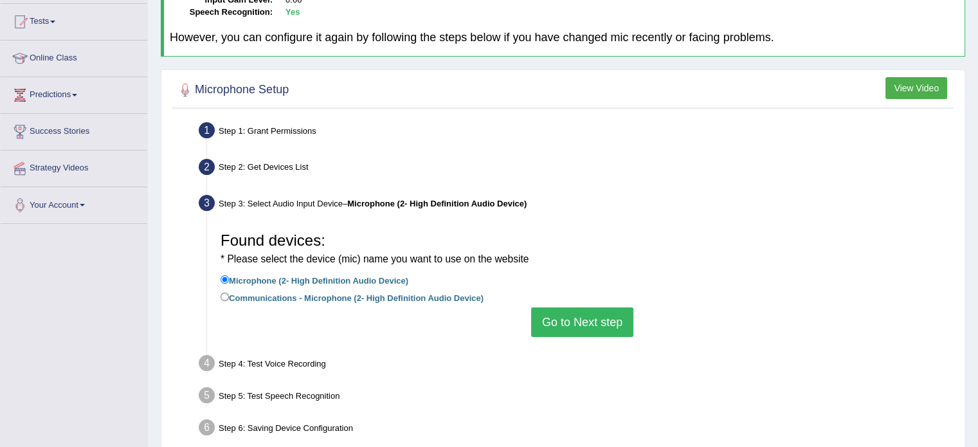
scroll to position [144, 0]
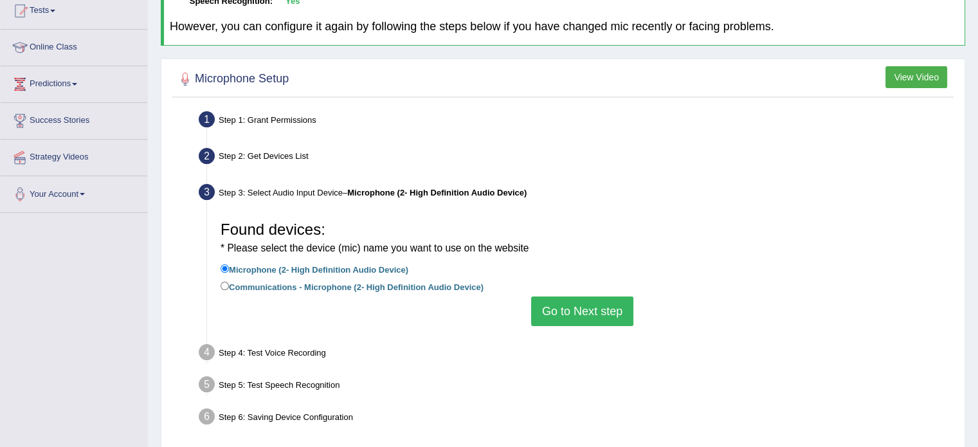
click at [462, 285] on label "Communications - Microphone (2- High Definition Audio Device)" at bounding box center [352, 286] width 263 height 14
click at [229, 285] on input "Communications - Microphone (2- High Definition Audio Device)" at bounding box center [225, 286] width 8 height 8
radio input "true"
click at [587, 311] on button "Go to Next step" at bounding box center [582, 312] width 102 height 30
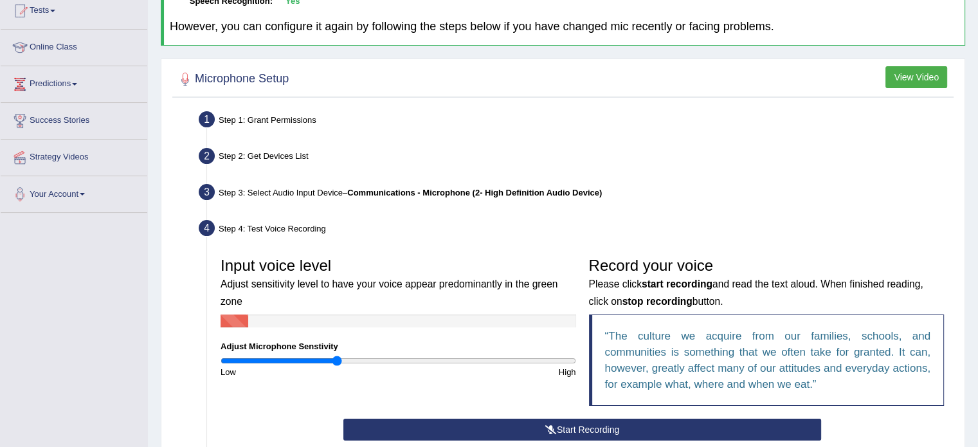
click at [508, 426] on button "Start Recording" at bounding box center [583, 430] width 478 height 22
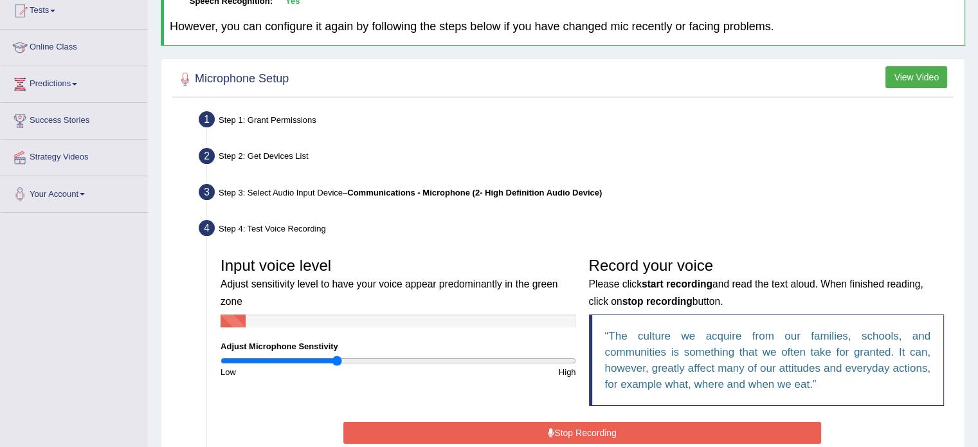
click at [508, 426] on button "Stop Recording" at bounding box center [583, 433] width 478 height 22
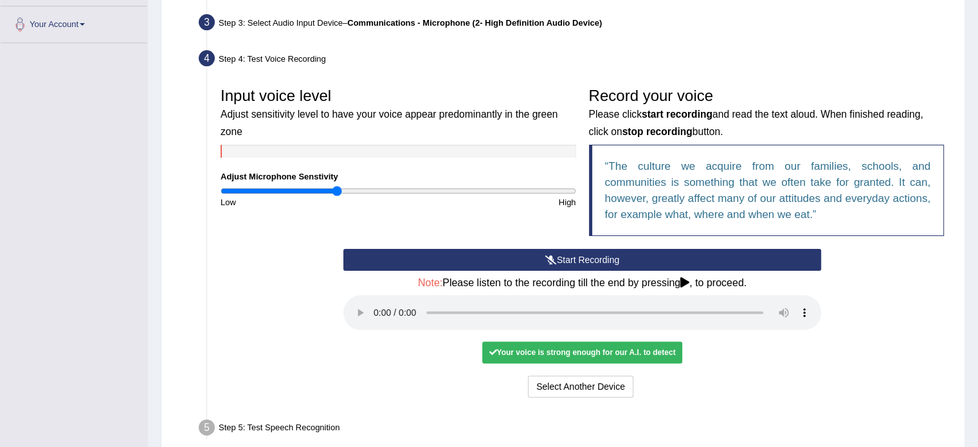
scroll to position [319, 0]
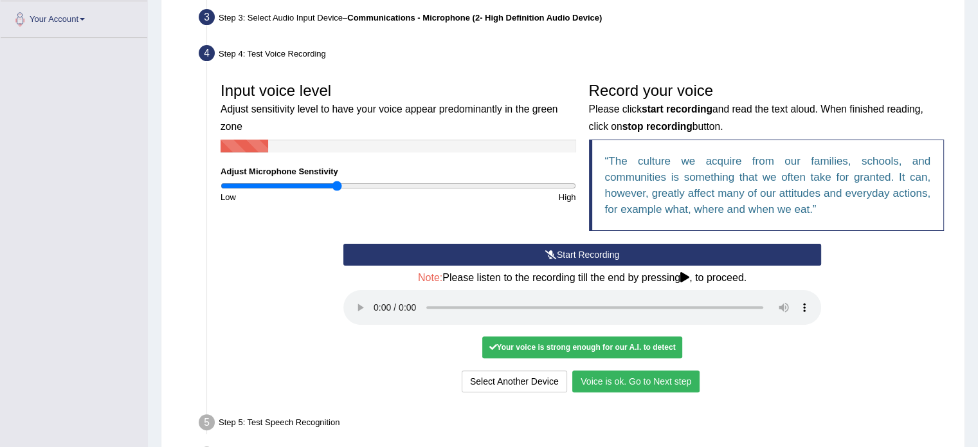
click at [635, 378] on button "Voice is ok. Go to Next step" at bounding box center [636, 382] width 127 height 22
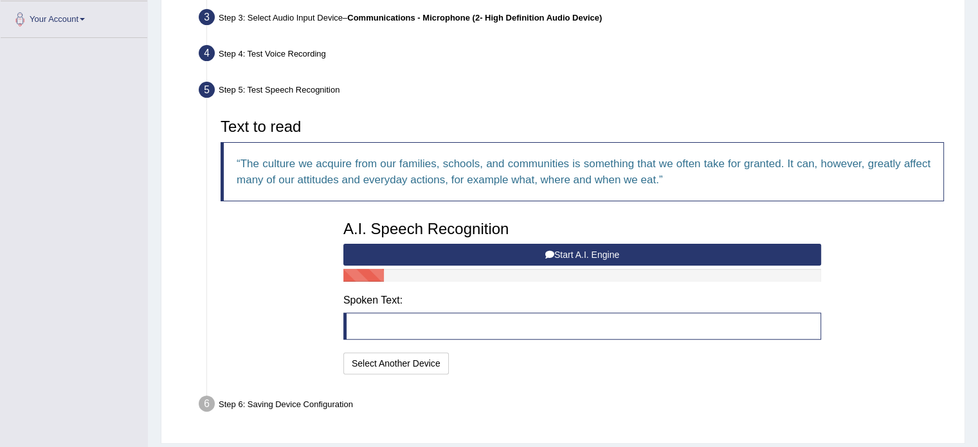
click at [489, 246] on button "Start A.I. Engine" at bounding box center [583, 255] width 478 height 22
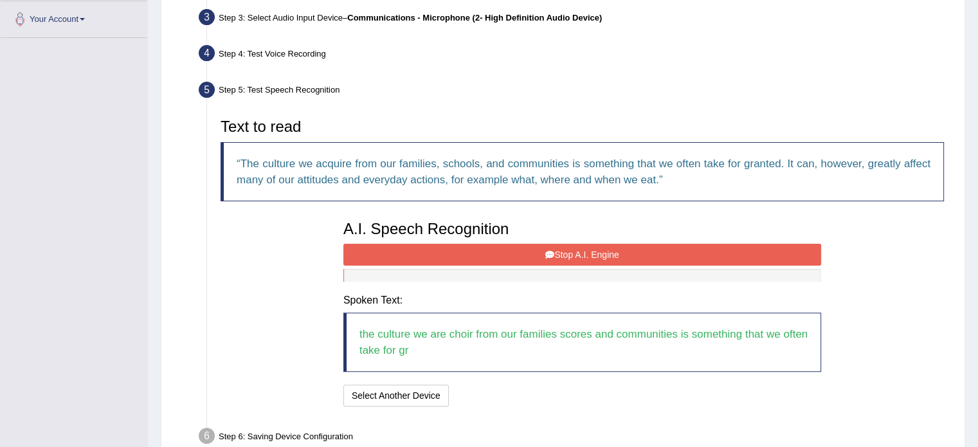
click at [489, 246] on button "Stop A.I. Engine" at bounding box center [583, 255] width 478 height 22
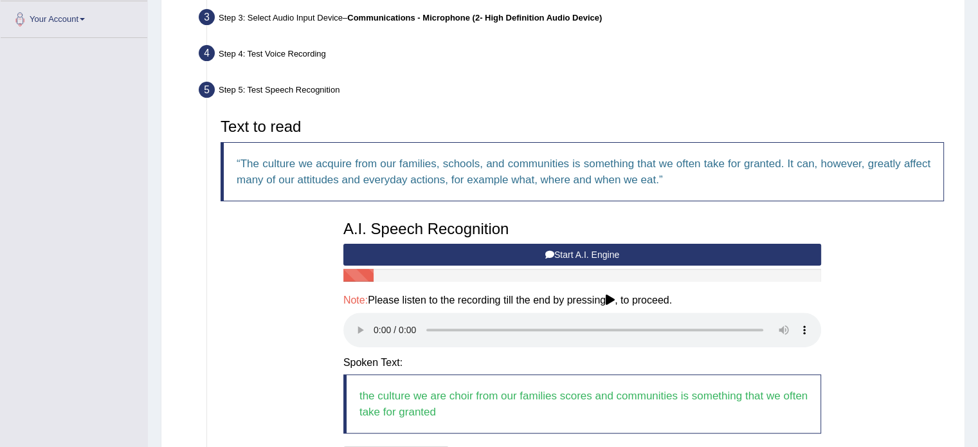
click at [410, 244] on button "Start A.I. Engine" at bounding box center [583, 255] width 478 height 22
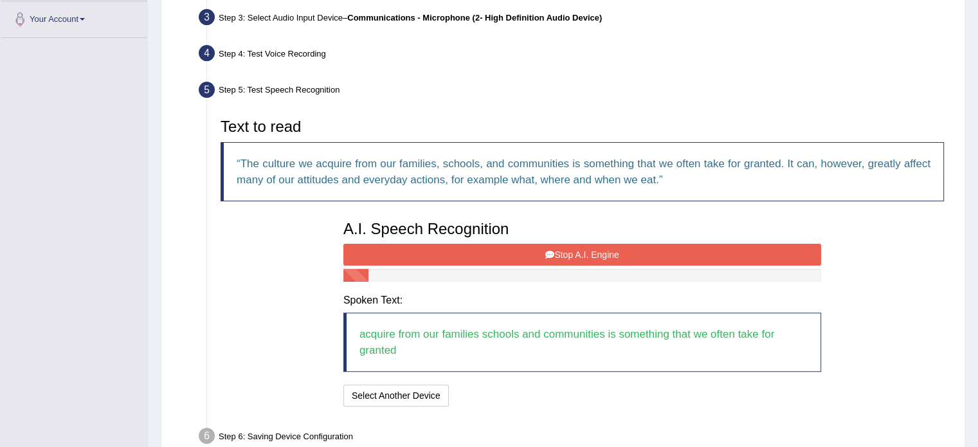
click at [410, 244] on button "Stop A.I. Engine" at bounding box center [583, 255] width 478 height 22
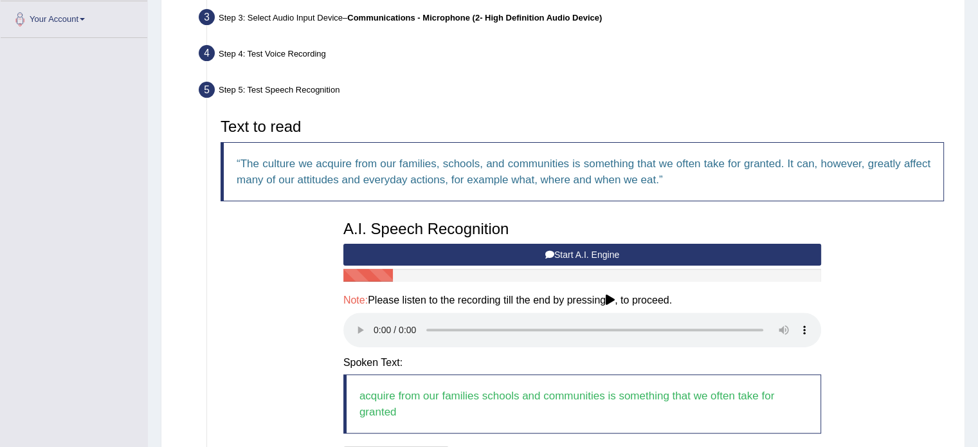
click at [410, 244] on button "Start A.I. Engine" at bounding box center [583, 255] width 478 height 22
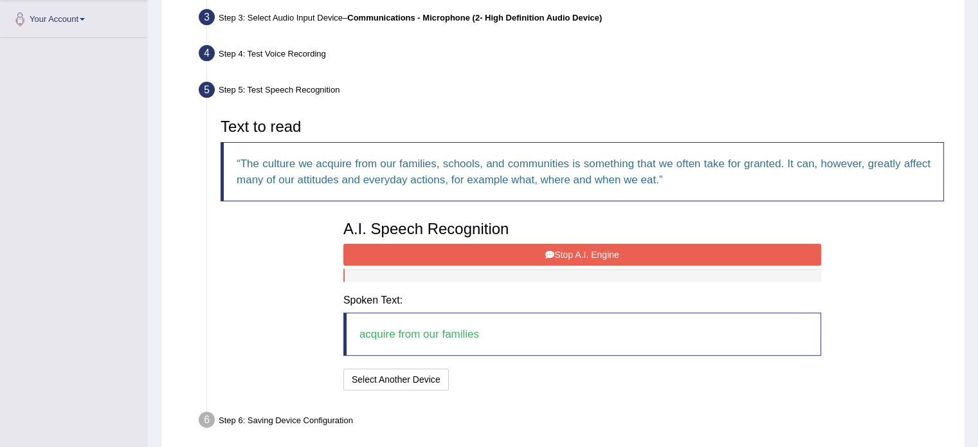
click at [410, 244] on button "Stop A.I. Engine" at bounding box center [583, 255] width 478 height 22
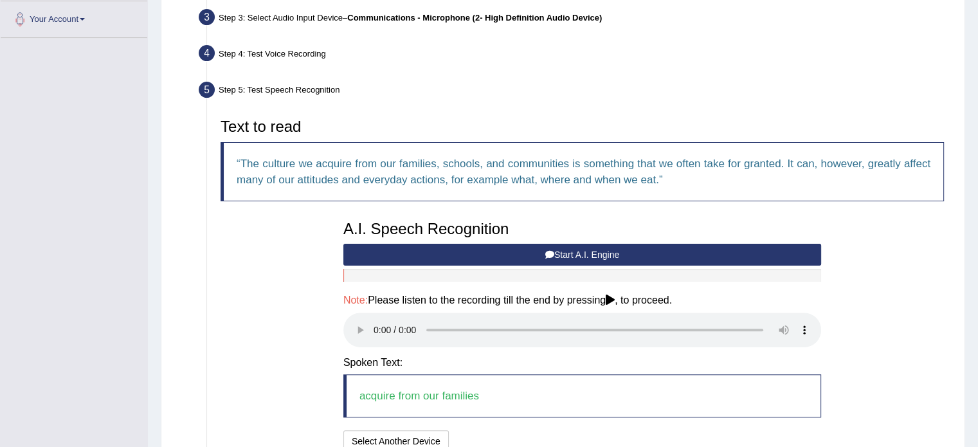
click at [410, 244] on button "Start A.I. Engine" at bounding box center [583, 255] width 478 height 22
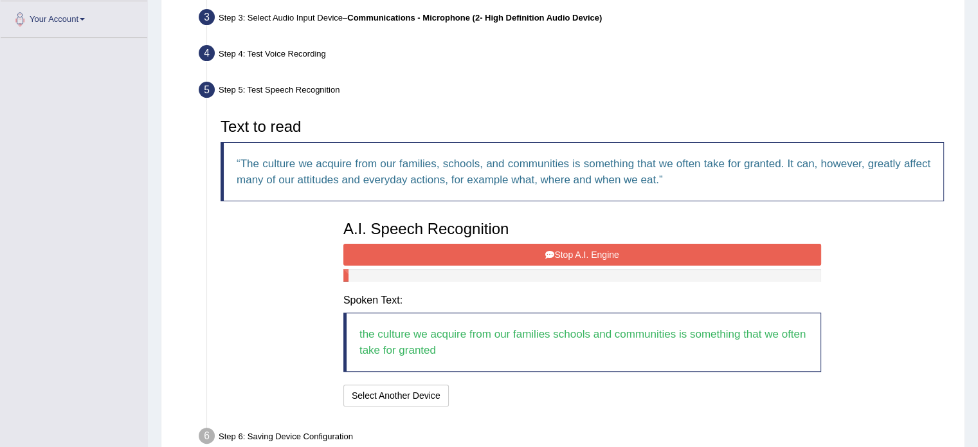
click at [410, 244] on button "Stop A.I. Engine" at bounding box center [583, 255] width 478 height 22
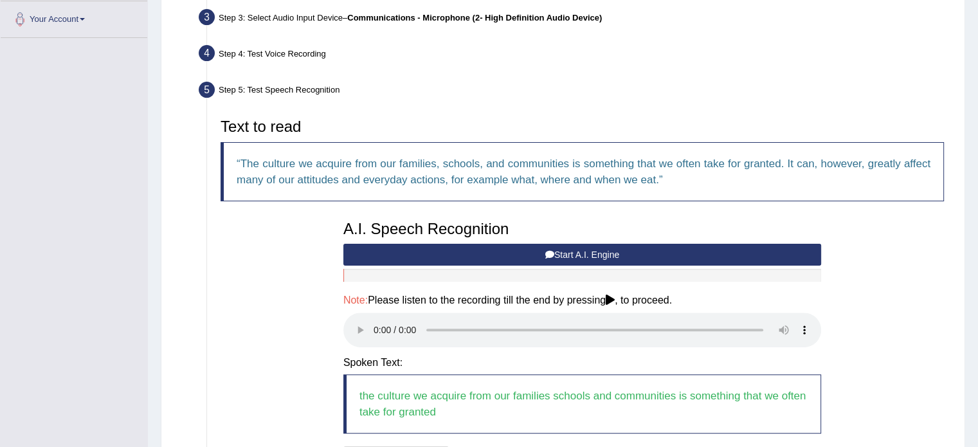
scroll to position [450, 0]
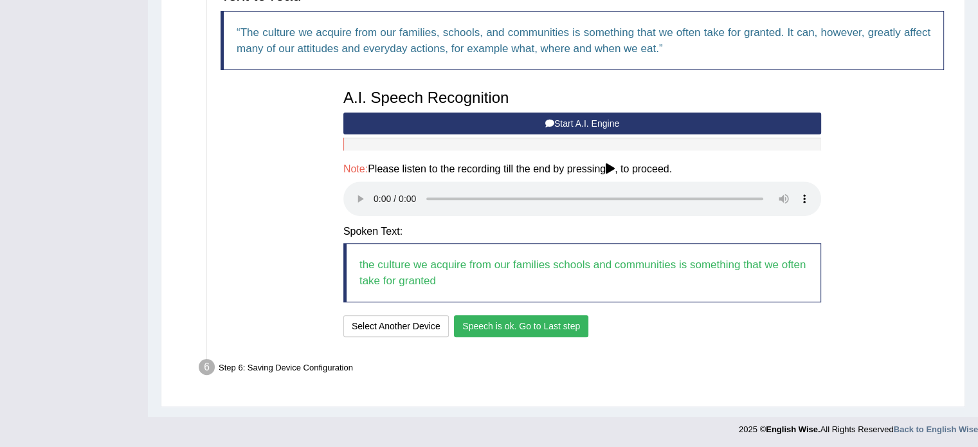
click at [508, 321] on button "Speech is ok. Go to Last step" at bounding box center [521, 326] width 134 height 22
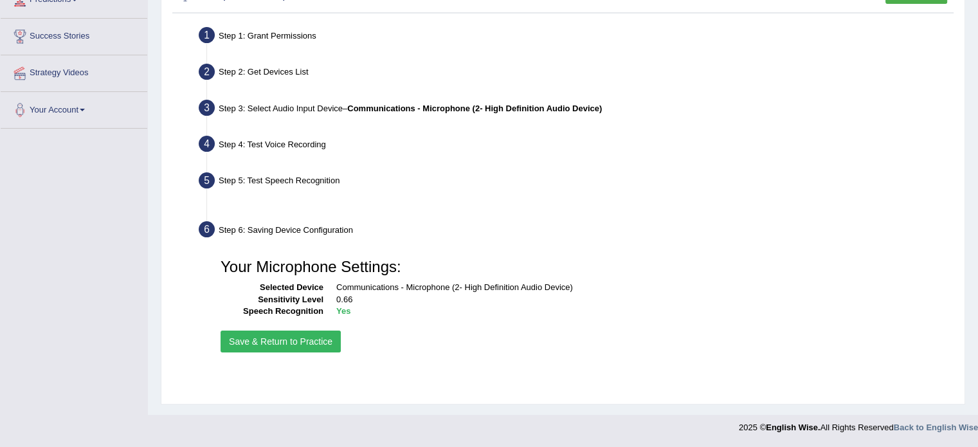
scroll to position [228, 0]
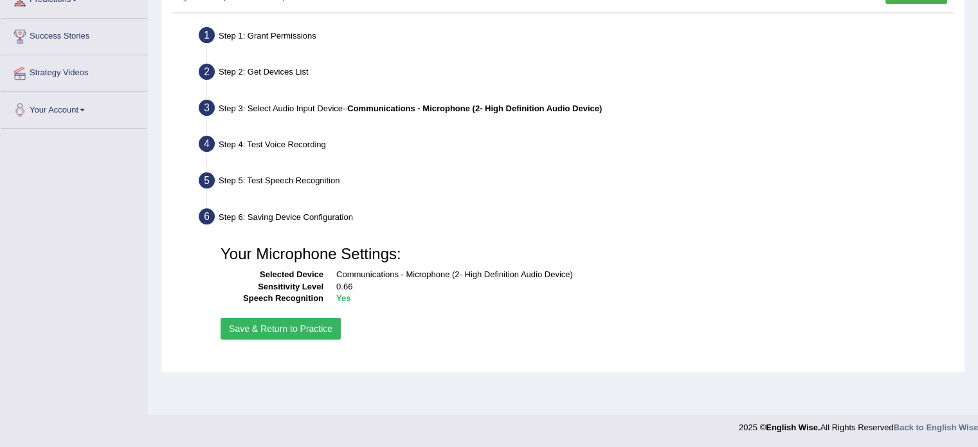
click at [259, 330] on button "Save & Return to Practice" at bounding box center [281, 329] width 120 height 22
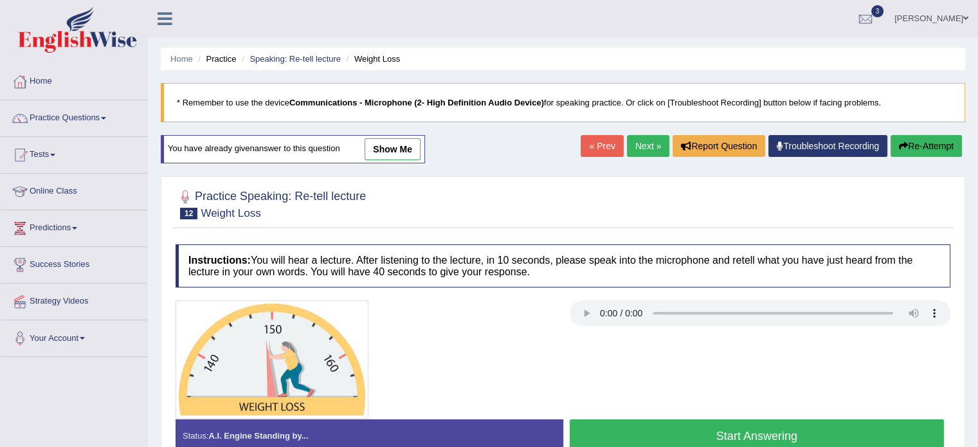
click at [628, 136] on link "Next »" at bounding box center [648, 146] width 42 height 22
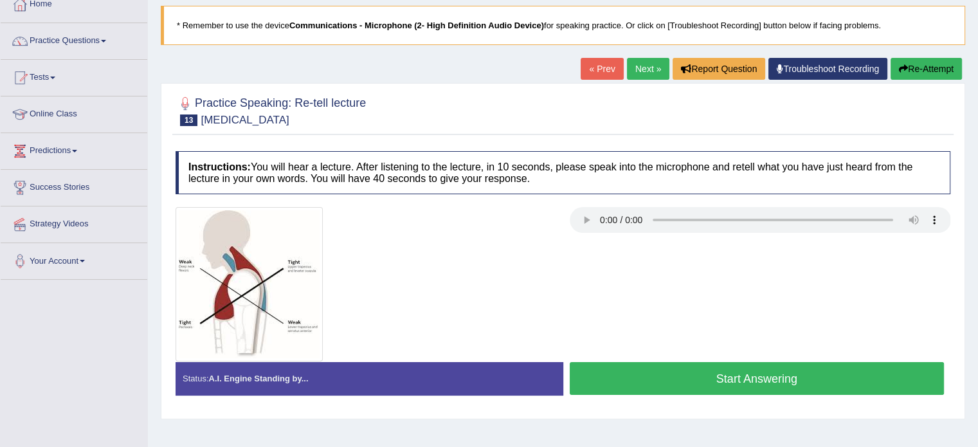
scroll to position [82, 0]
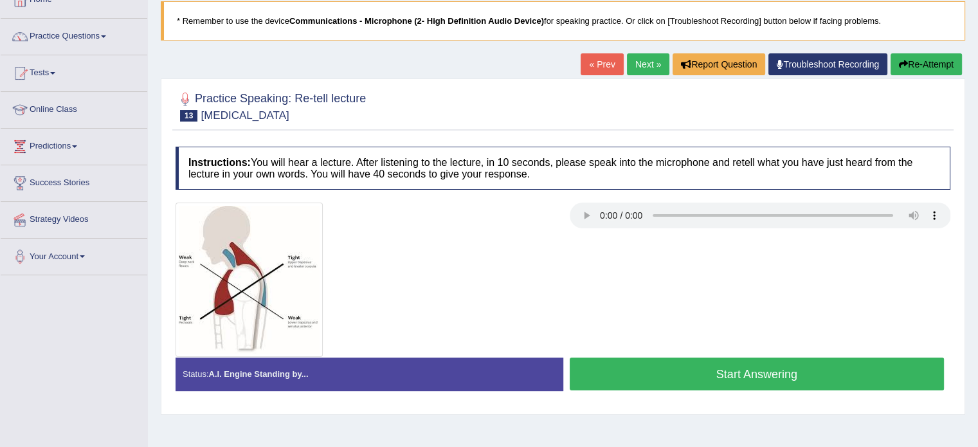
click at [743, 367] on button "Start Answering" at bounding box center [757, 374] width 375 height 33
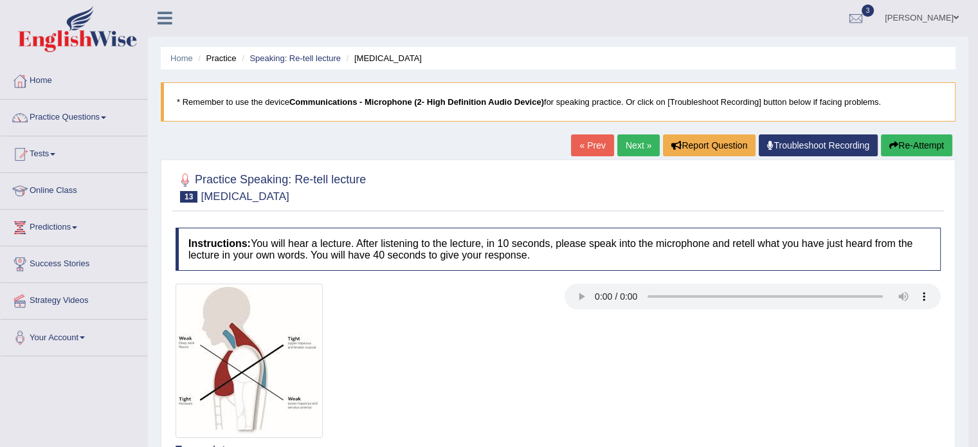
scroll to position [0, 0]
click at [90, 114] on link "Practice Questions" at bounding box center [74, 116] width 147 height 32
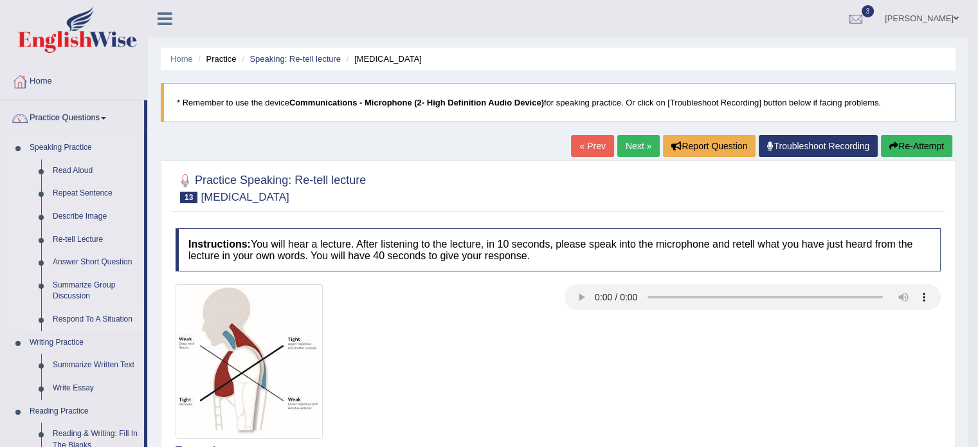
click at [78, 320] on link "Respond To A Situation" at bounding box center [95, 319] width 97 height 23
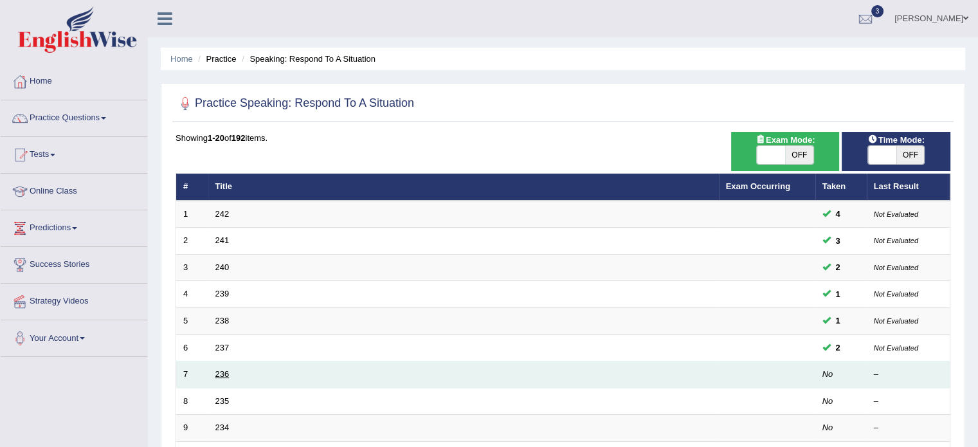
click at [219, 373] on link "236" at bounding box center [222, 374] width 14 height 10
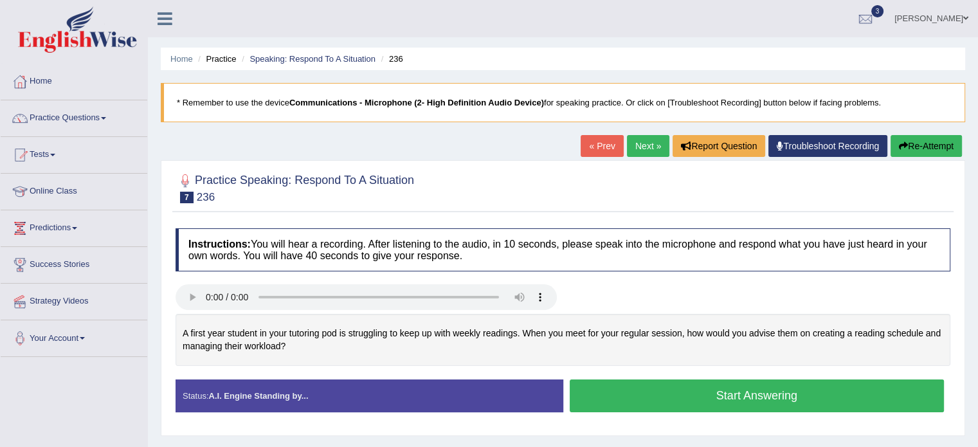
click at [623, 387] on button "Start Answering" at bounding box center [757, 396] width 375 height 33
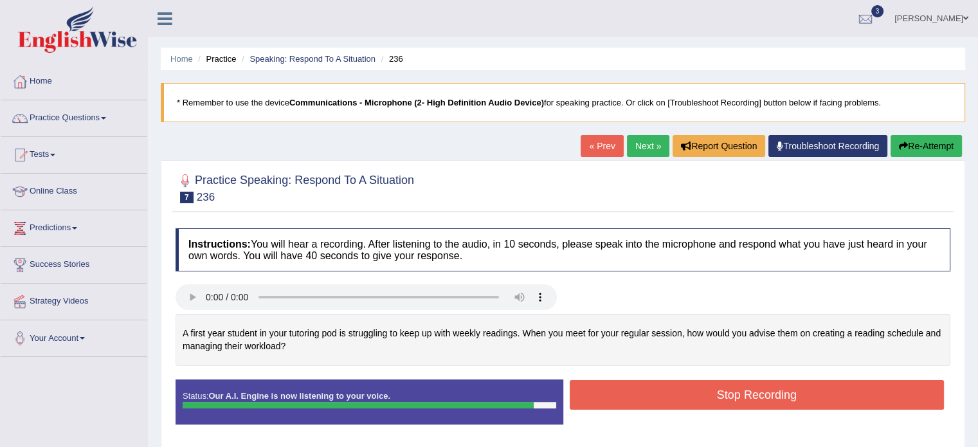
click at [623, 387] on button "Stop Recording" at bounding box center [757, 395] width 375 height 30
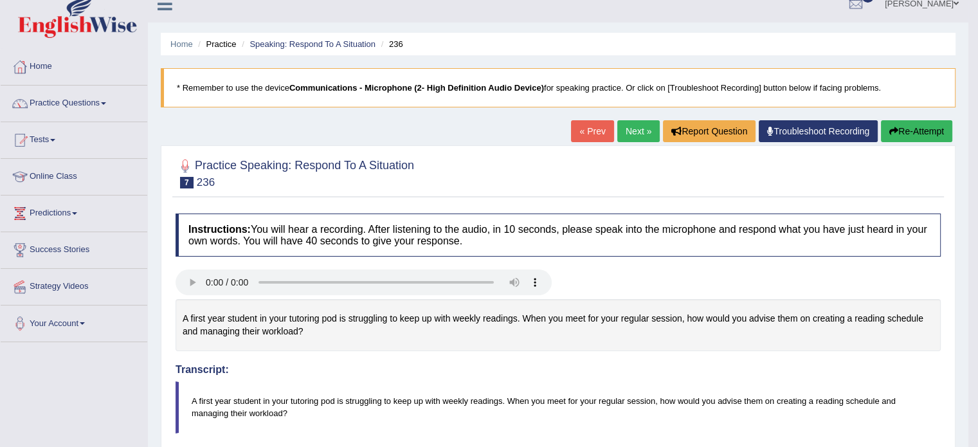
scroll to position [13, 0]
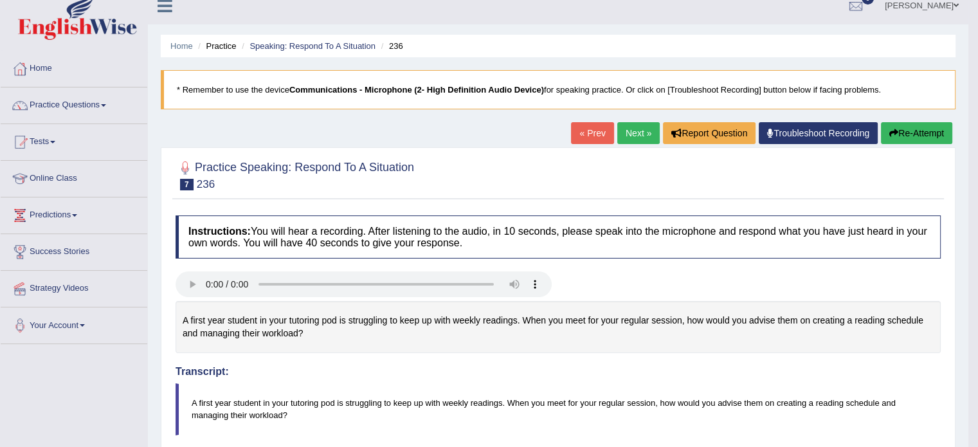
click at [634, 131] on link "Next »" at bounding box center [639, 133] width 42 height 22
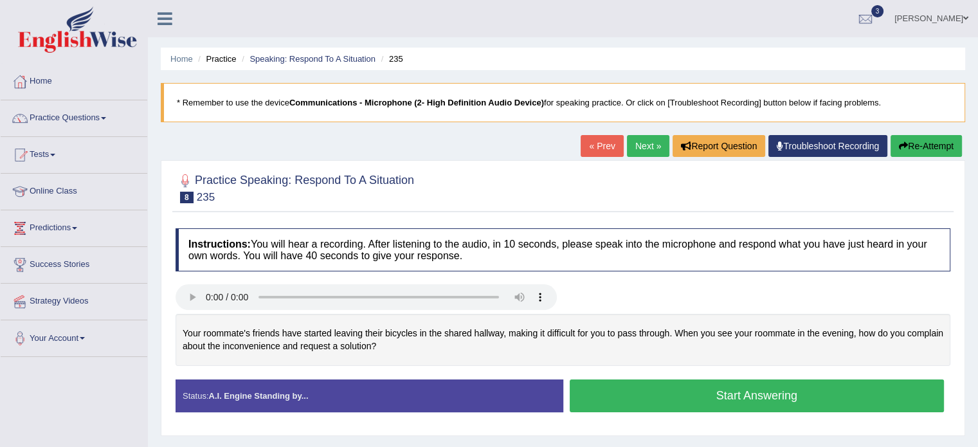
click at [621, 395] on button "Start Answering" at bounding box center [757, 396] width 375 height 33
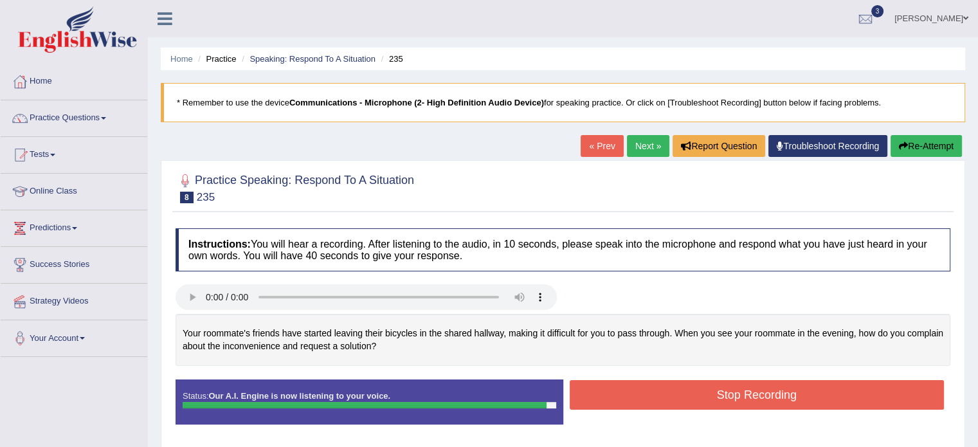
click at [623, 393] on button "Stop Recording" at bounding box center [757, 395] width 375 height 30
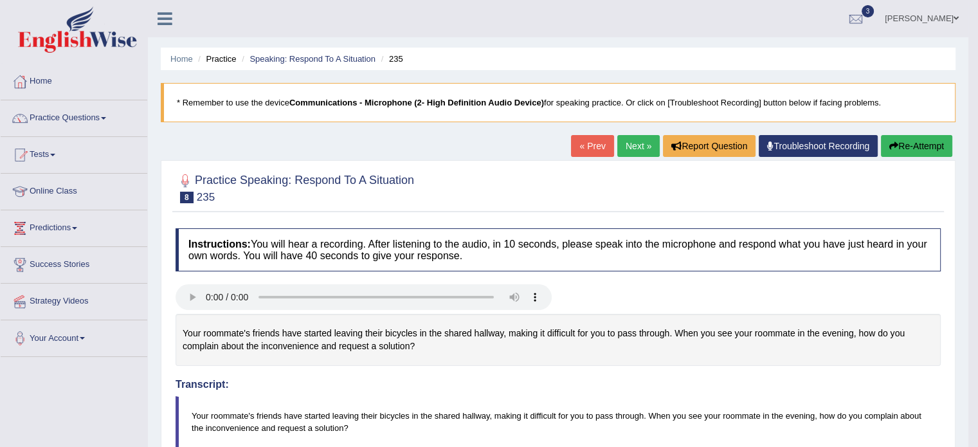
click at [912, 151] on button "Re-Attempt" at bounding box center [916, 146] width 71 height 22
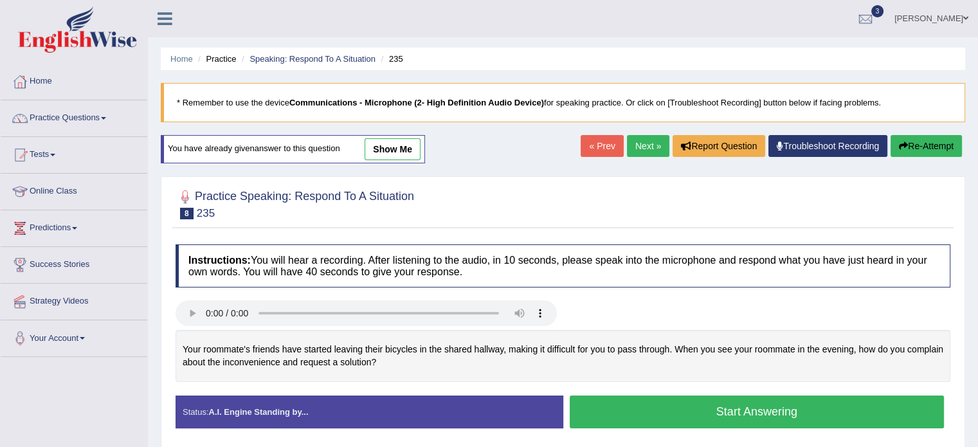
click at [616, 409] on button "Start Answering" at bounding box center [757, 412] width 375 height 33
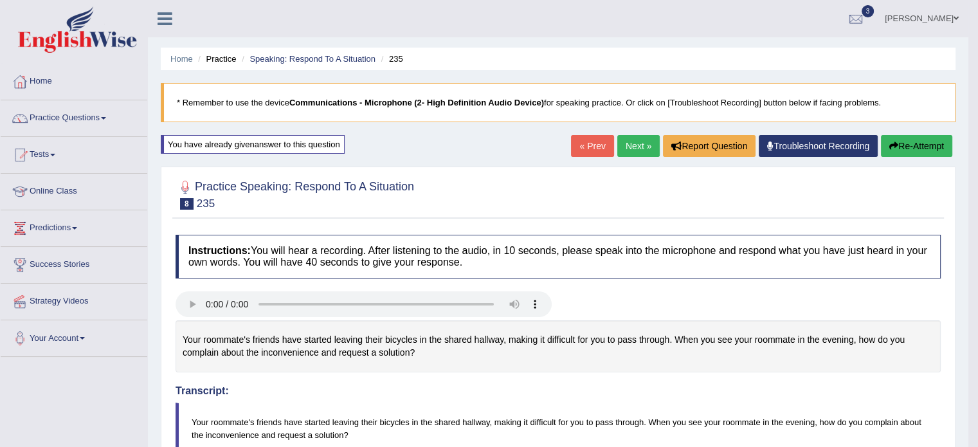
click at [636, 143] on link "Next »" at bounding box center [639, 146] width 42 height 22
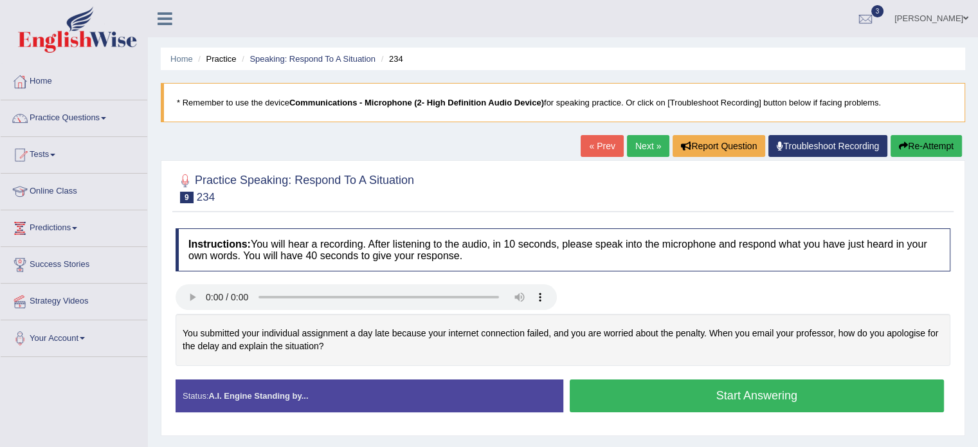
click at [627, 401] on button "Start Answering" at bounding box center [757, 396] width 375 height 33
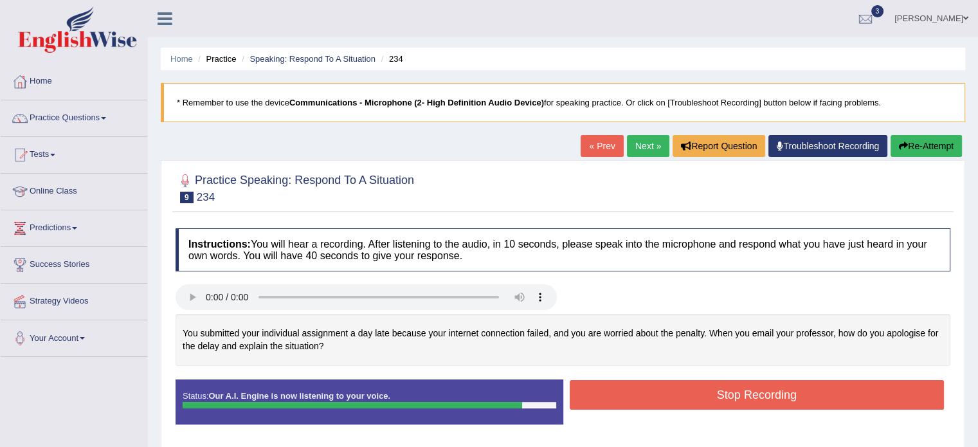
click at [627, 401] on button "Stop Recording" at bounding box center [757, 395] width 375 height 30
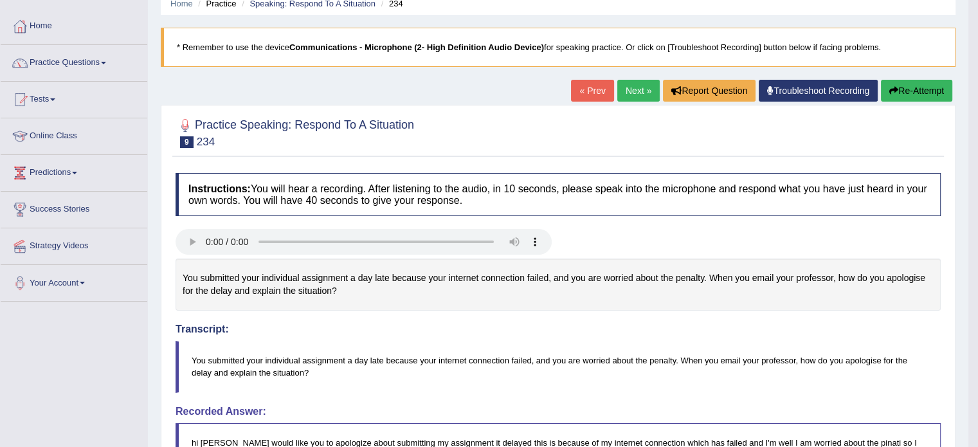
scroll to position [58, 0]
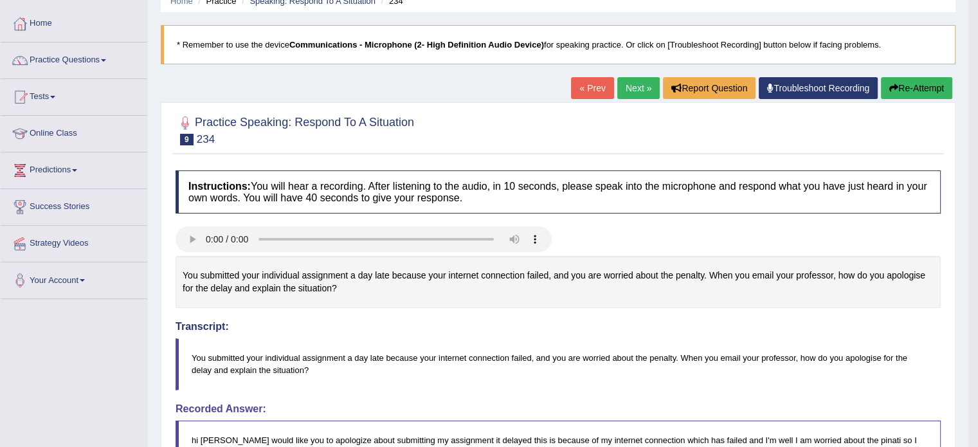
click at [909, 89] on button "Re-Attempt" at bounding box center [916, 88] width 71 height 22
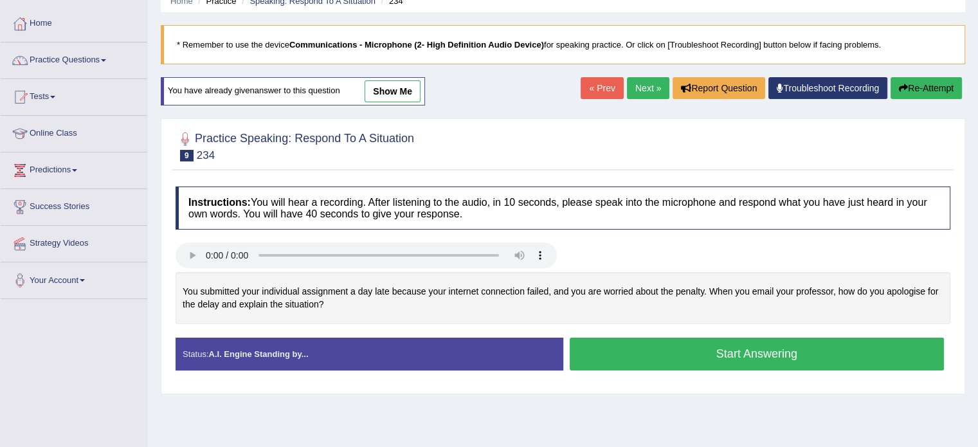
click at [630, 365] on button "Start Answering" at bounding box center [757, 354] width 375 height 33
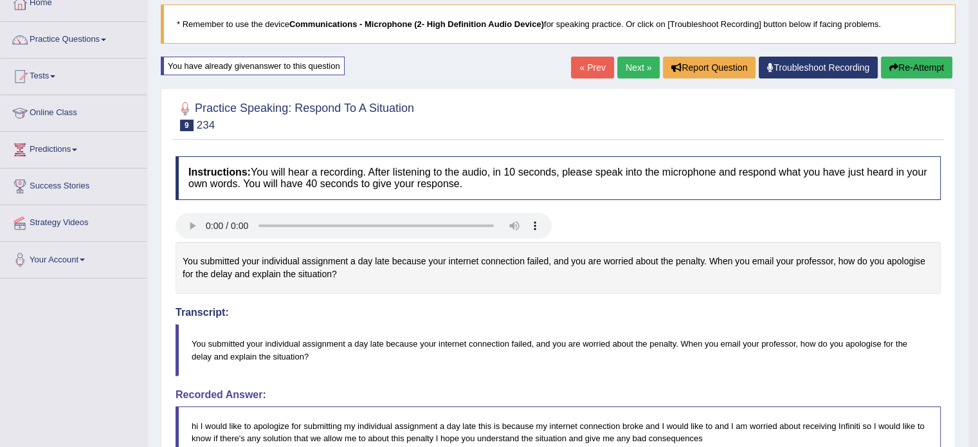
scroll to position [74, 0]
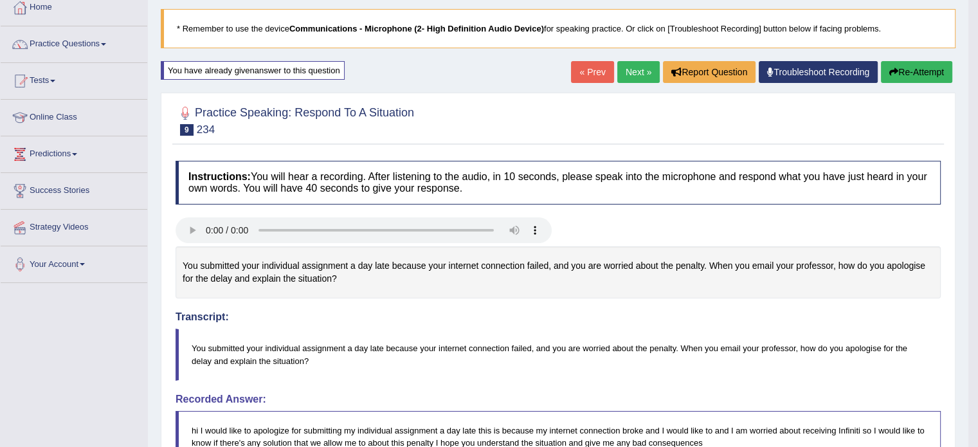
click at [636, 73] on link "Next »" at bounding box center [639, 72] width 42 height 22
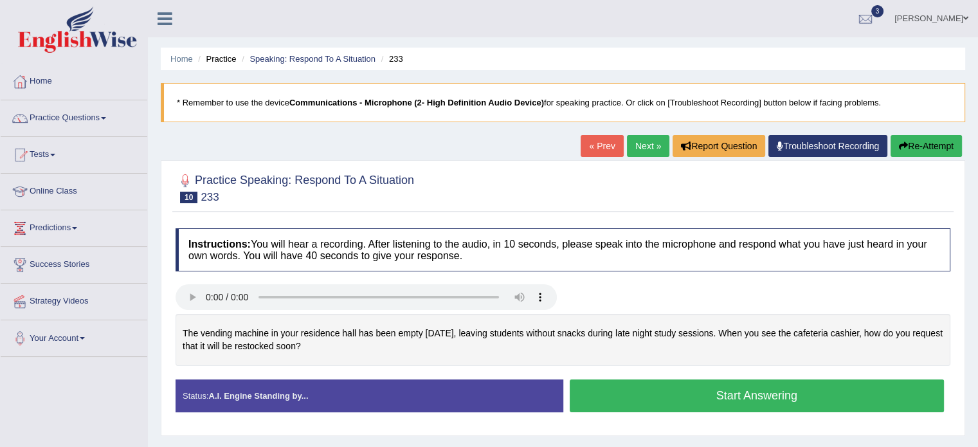
click at [623, 398] on button "Start Answering" at bounding box center [757, 396] width 375 height 33
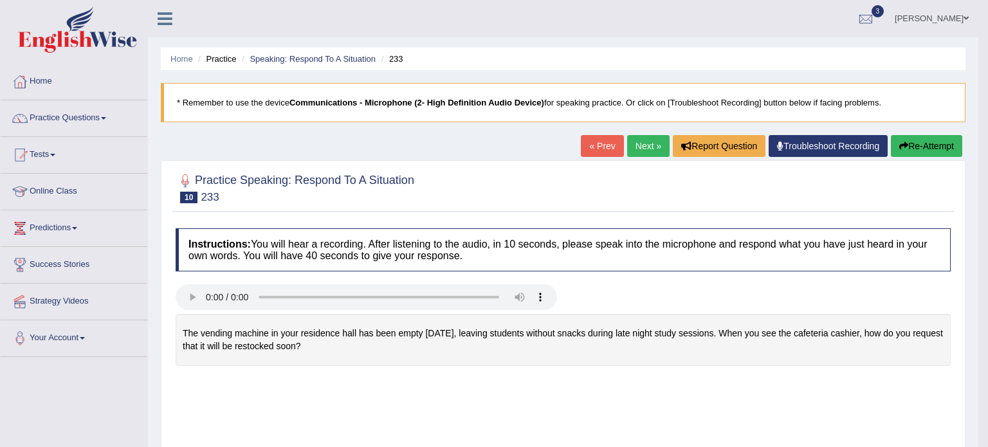
click at [623, 398] on body "Toggle navigation Home Practice Questions Speaking Practice Read Aloud Repeat S…" at bounding box center [494, 223] width 988 height 447
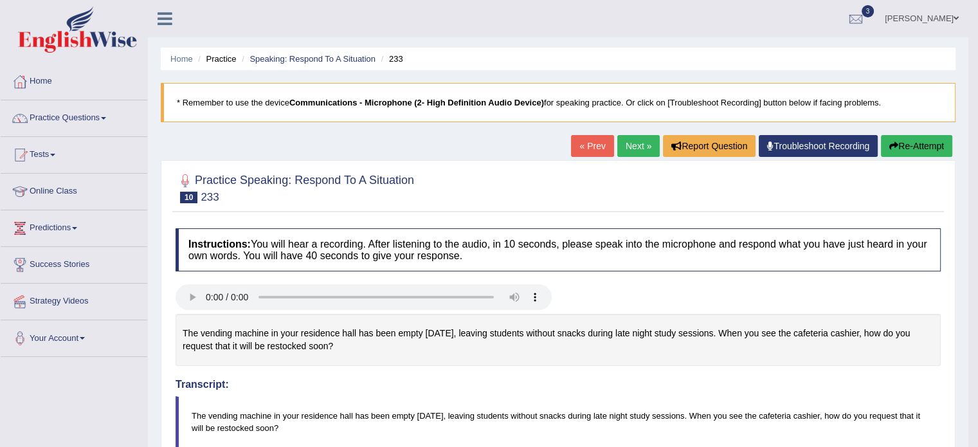
click at [628, 149] on link "Next »" at bounding box center [639, 146] width 42 height 22
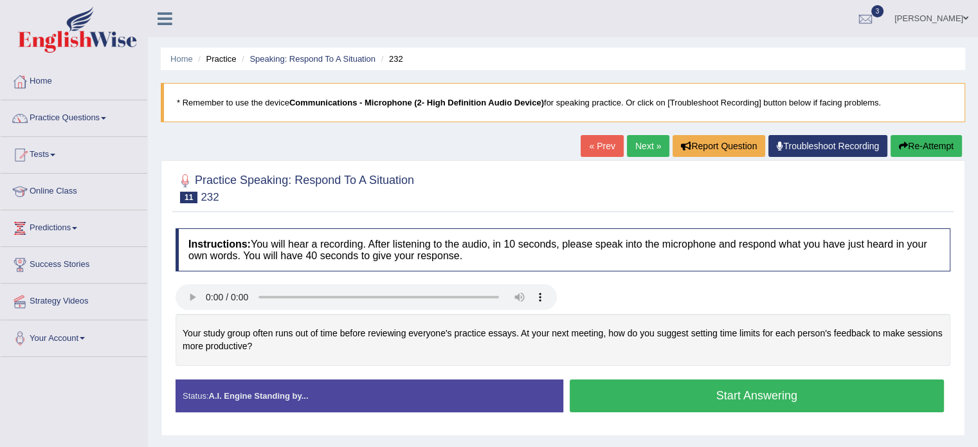
click at [597, 398] on button "Start Answering" at bounding box center [757, 396] width 375 height 33
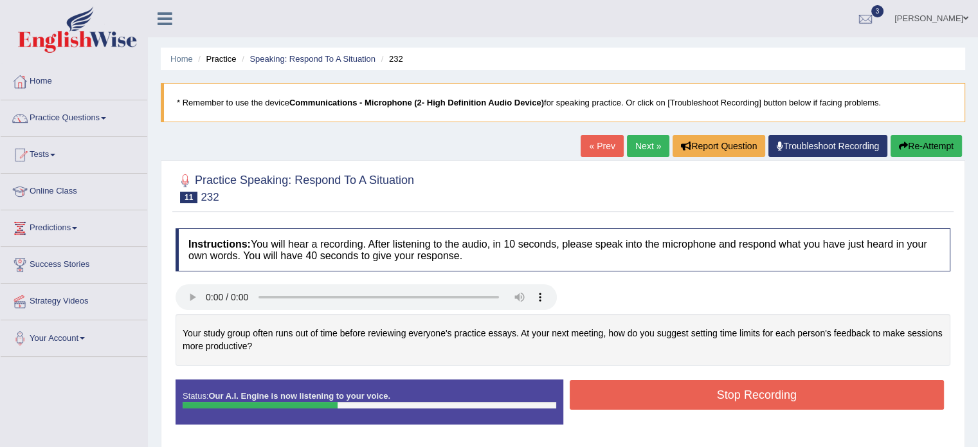
click at [597, 398] on button "Stop Recording" at bounding box center [757, 395] width 375 height 30
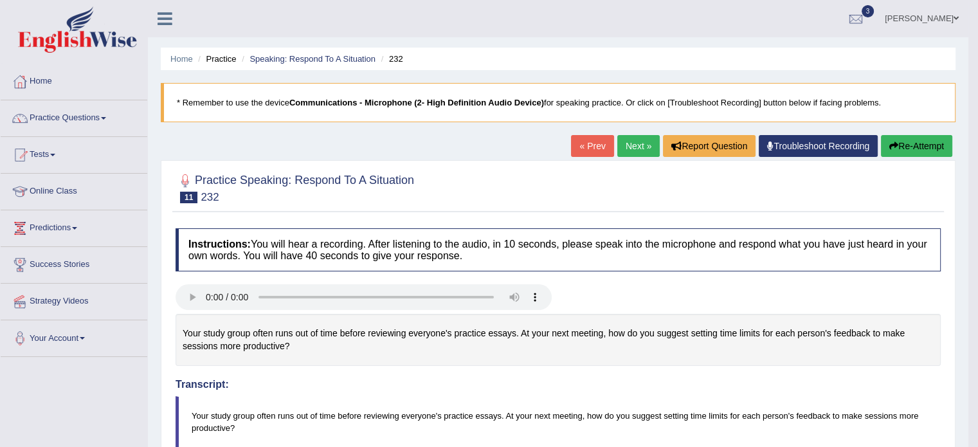
click at [910, 148] on button "Re-Attempt" at bounding box center [916, 146] width 71 height 22
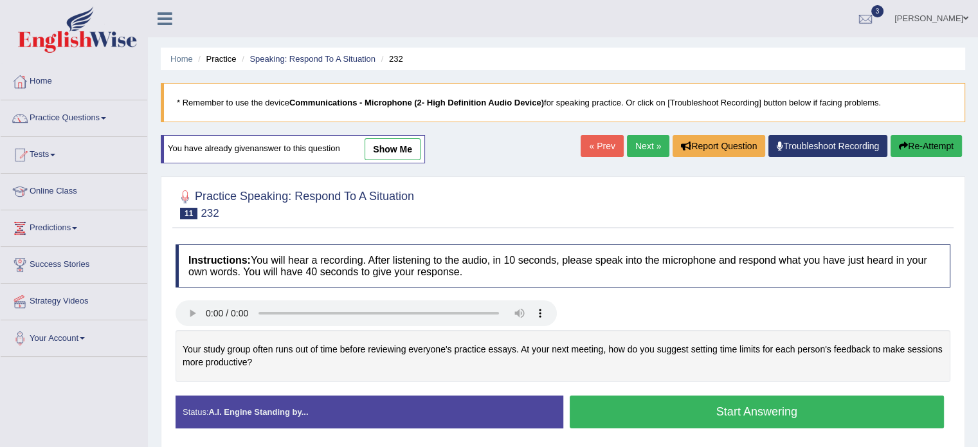
click at [816, 413] on button "Start Answering" at bounding box center [757, 412] width 375 height 33
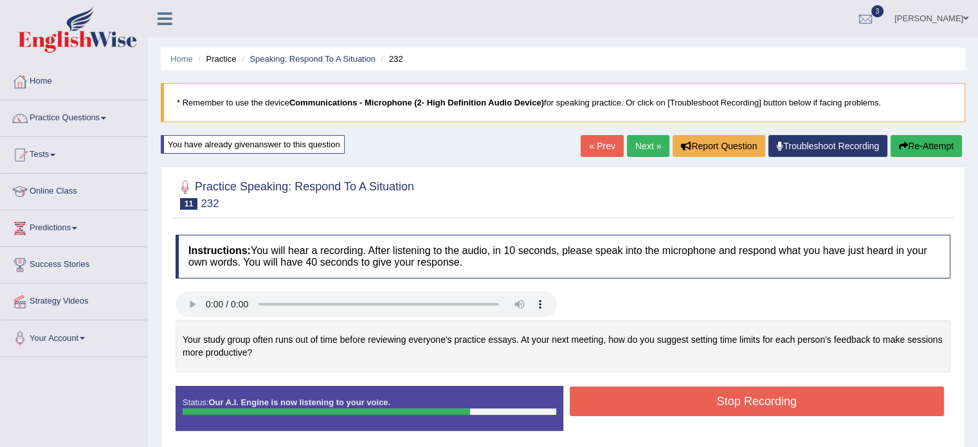
click at [816, 413] on button "Stop Recording" at bounding box center [757, 402] width 375 height 30
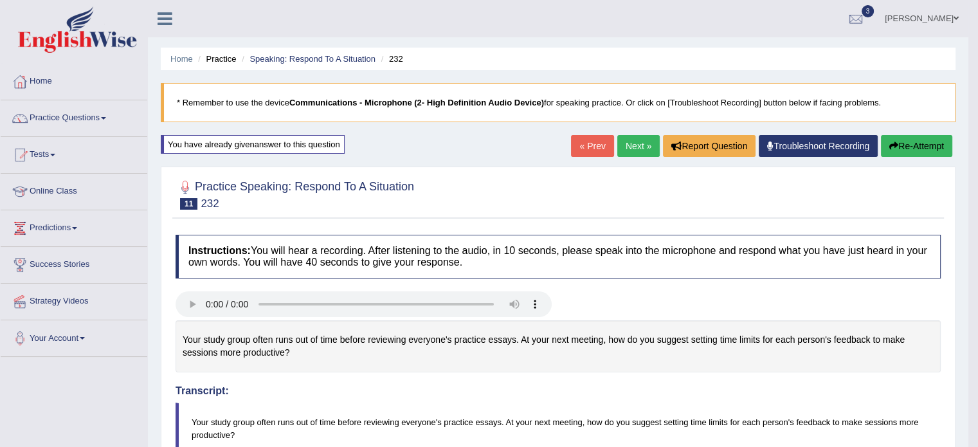
click at [628, 149] on link "Next »" at bounding box center [639, 146] width 42 height 22
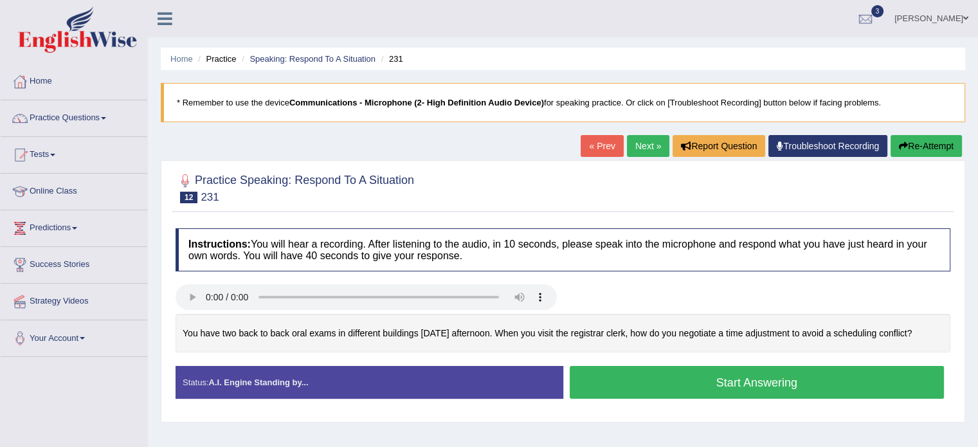
click at [643, 385] on button "Start Answering" at bounding box center [757, 382] width 375 height 33
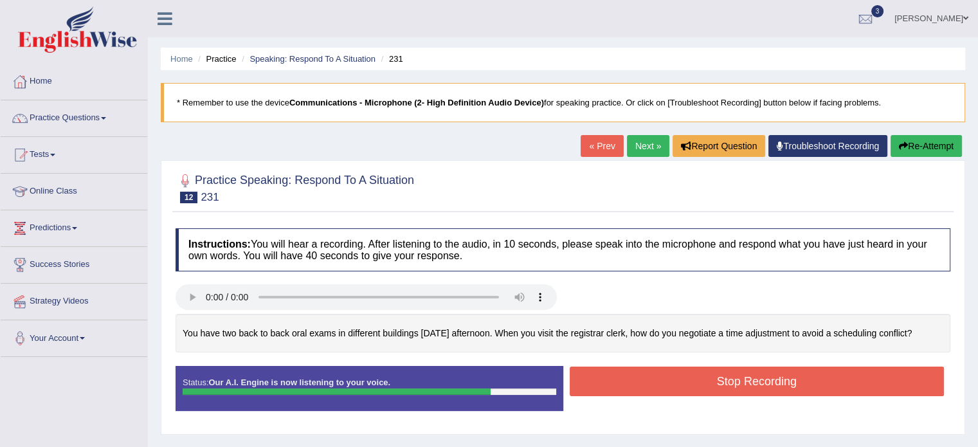
click at [643, 385] on button "Stop Recording" at bounding box center [757, 382] width 375 height 30
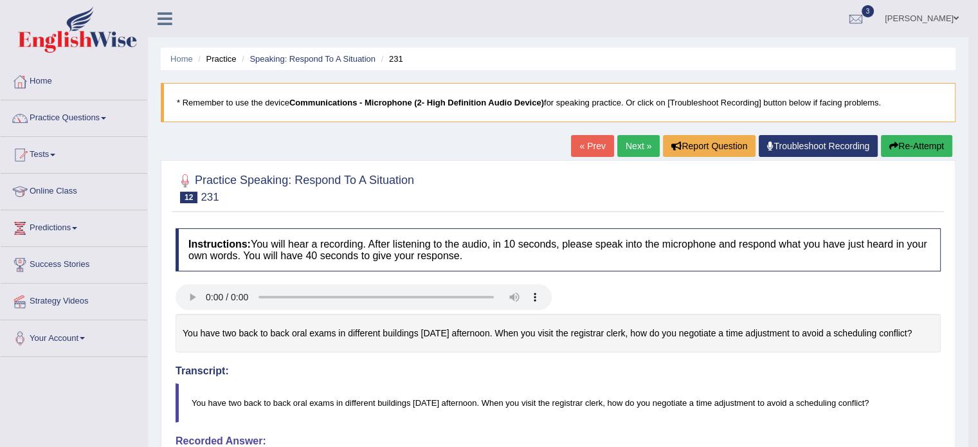
click at [636, 146] on link "Next »" at bounding box center [639, 146] width 42 height 22
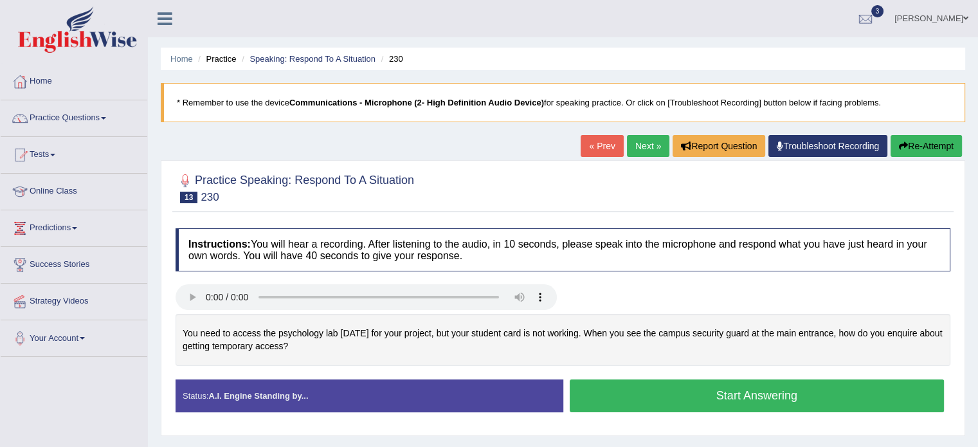
click at [701, 398] on button "Start Answering" at bounding box center [757, 396] width 375 height 33
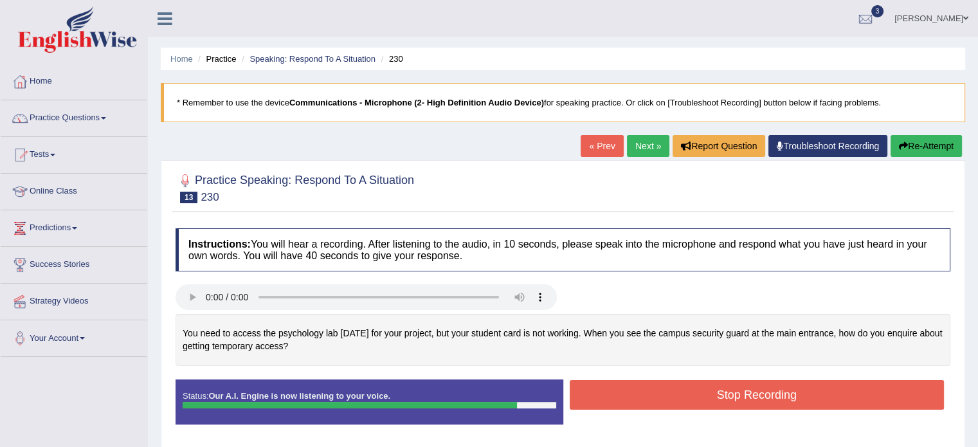
click at [701, 398] on button "Stop Recording" at bounding box center [757, 395] width 375 height 30
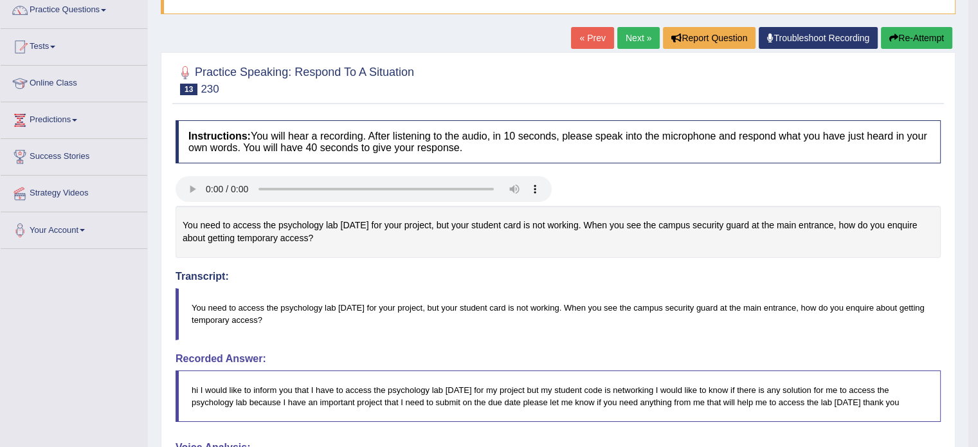
scroll to position [103, 0]
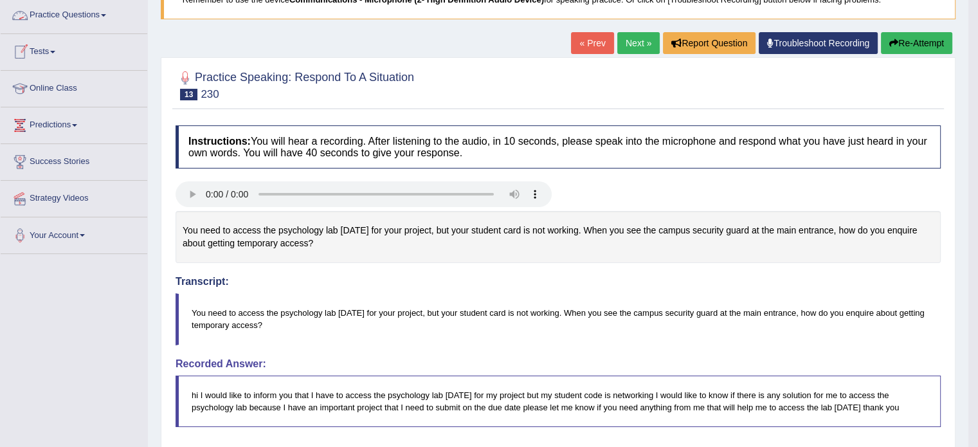
click at [67, 15] on link "Practice Questions" at bounding box center [74, 13] width 147 height 32
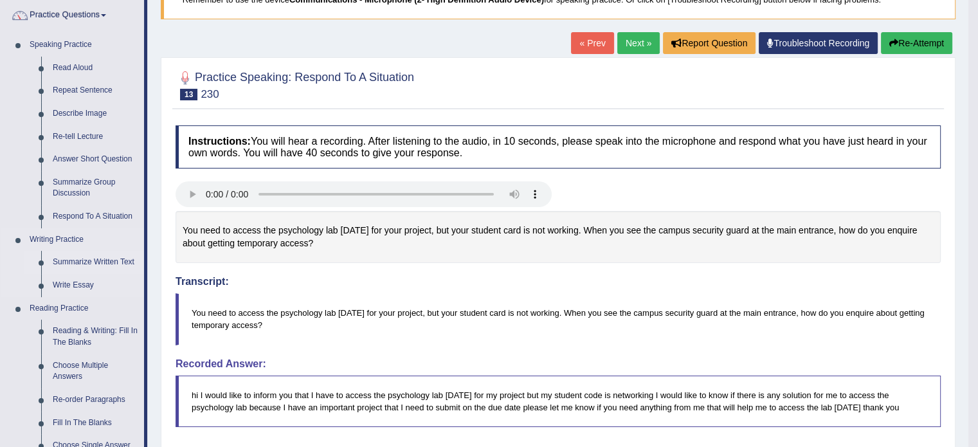
click at [64, 261] on link "Summarize Written Text" at bounding box center [95, 262] width 97 height 23
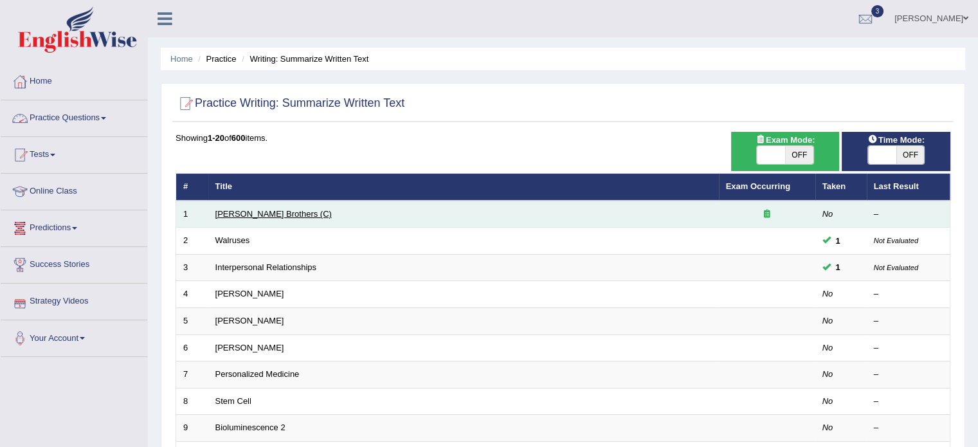
click at [237, 210] on link "[PERSON_NAME] Brothers (C)" at bounding box center [273, 214] width 116 height 10
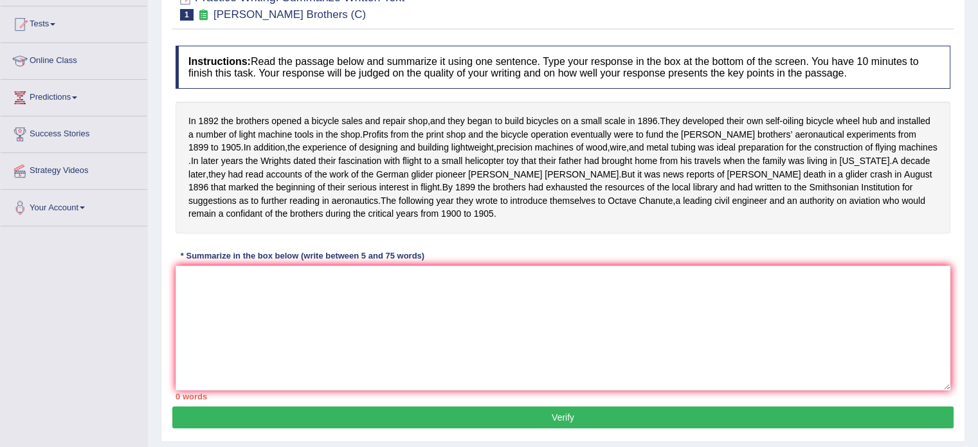
scroll to position [137, 0]
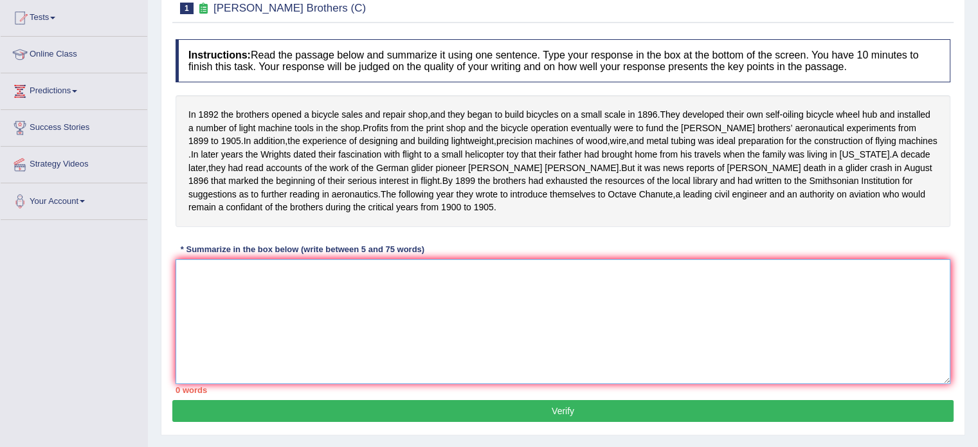
click at [480, 312] on textarea at bounding box center [563, 321] width 775 height 125
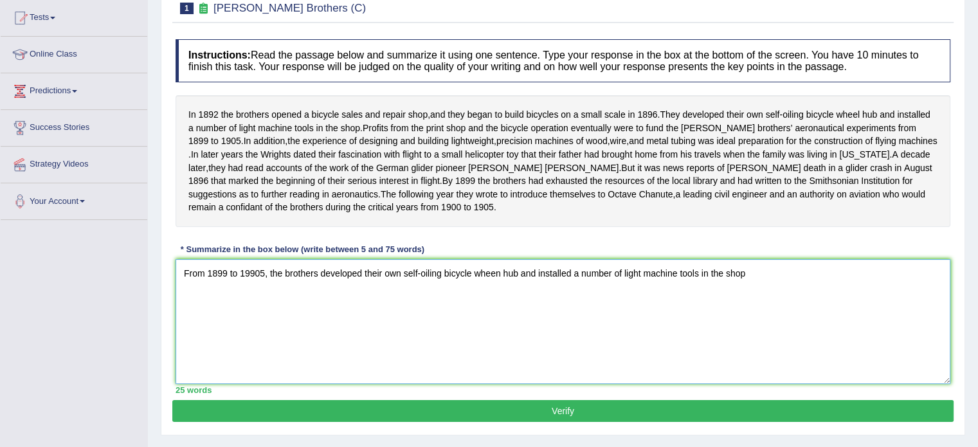
click at [253, 282] on textarea "From 1899 to 19905, the brothers developed their own self-oiling bicycle wheen …" at bounding box center [563, 321] width 775 height 125
click at [787, 286] on textarea "From 1899 to 1905, the brothers developed their own self-oiling bicycle wheen h…" at bounding box center [563, 321] width 775 height 125
click at [313, 282] on textarea "From 1899 to 1905, the brothers developed their own self-oiling bicycle wheen h…" at bounding box center [563, 321] width 775 height 125
click at [692, 282] on textarea "From 1899 to 1905, the brothers, who opened a bicycle sales and repair shop, ha…" at bounding box center [563, 321] width 775 height 125
click at [937, 282] on textarea "From 1899 to 1905, the brothers, who opened a bicycle sales and repair shop, ha…" at bounding box center [563, 321] width 775 height 125
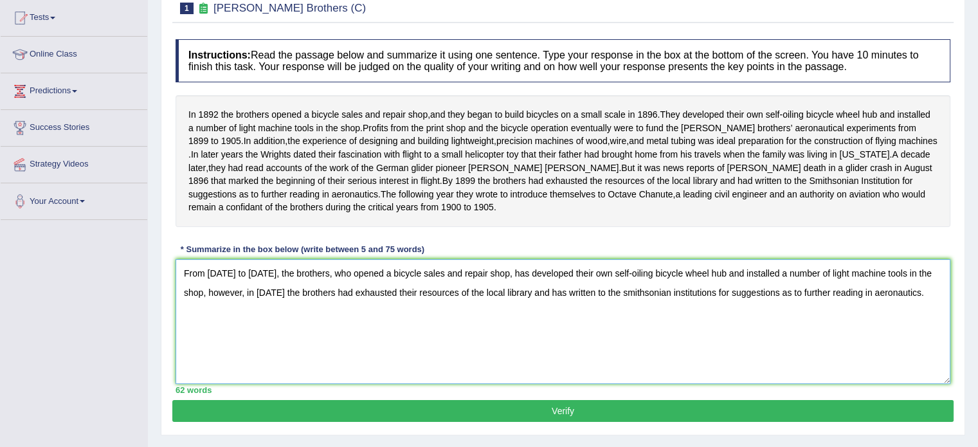
type textarea "From 1899 to 1905, the brothers, who opened a bicycle sales and repair shop, ha…"
click at [834, 420] on button "Verify" at bounding box center [563, 411] width 782 height 22
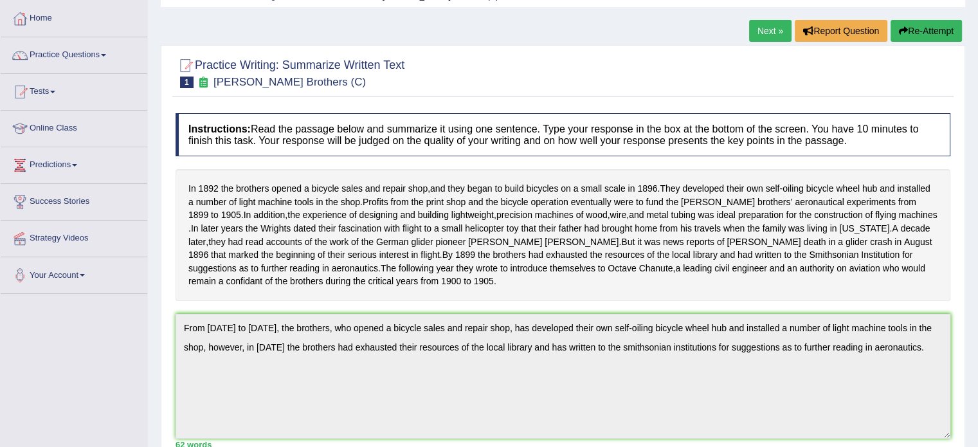
scroll to position [59, 0]
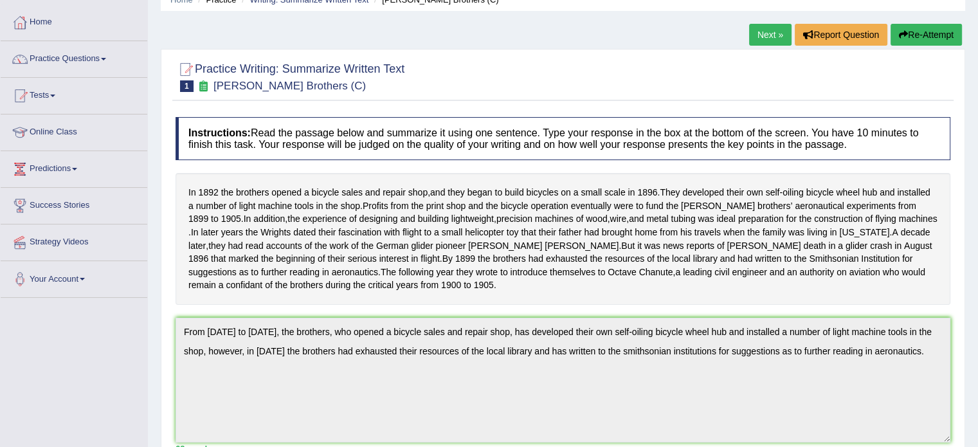
click at [772, 40] on link "Next »" at bounding box center [770, 35] width 42 height 22
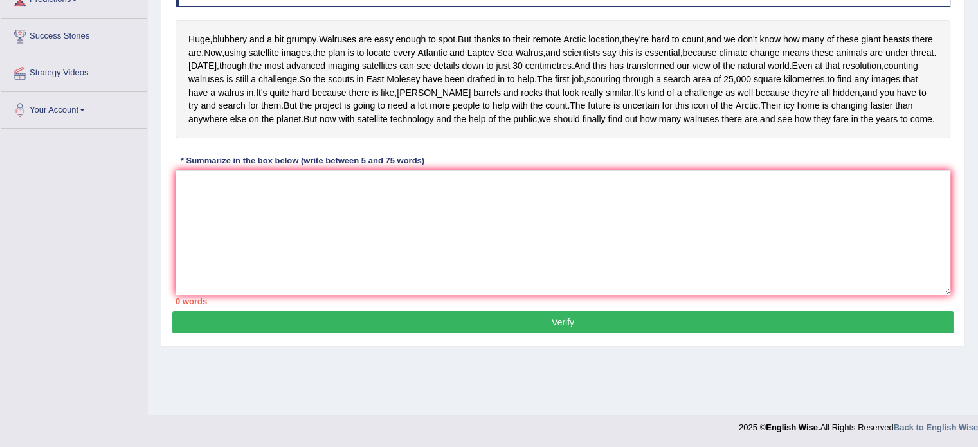
scroll to position [234, 0]
click at [468, 277] on textarea at bounding box center [563, 232] width 775 height 125
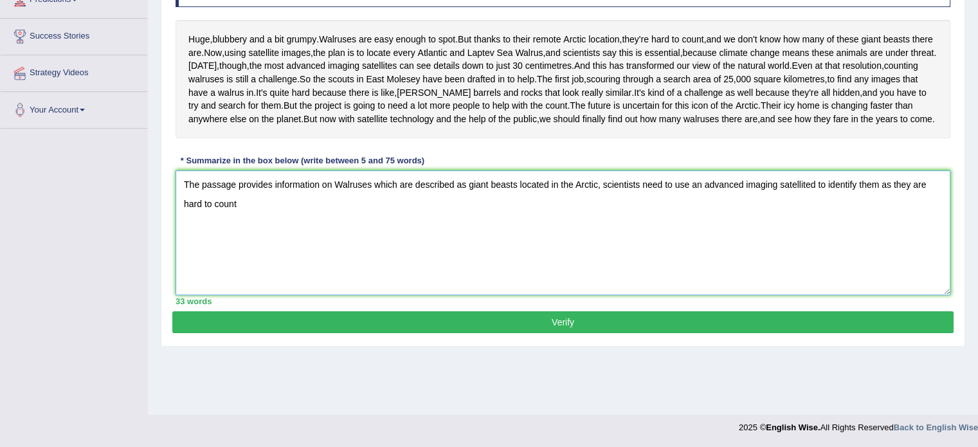
click at [913, 239] on textarea "The passage provides information on Walruses which are described as giant beast…" at bounding box center [563, 232] width 775 height 125
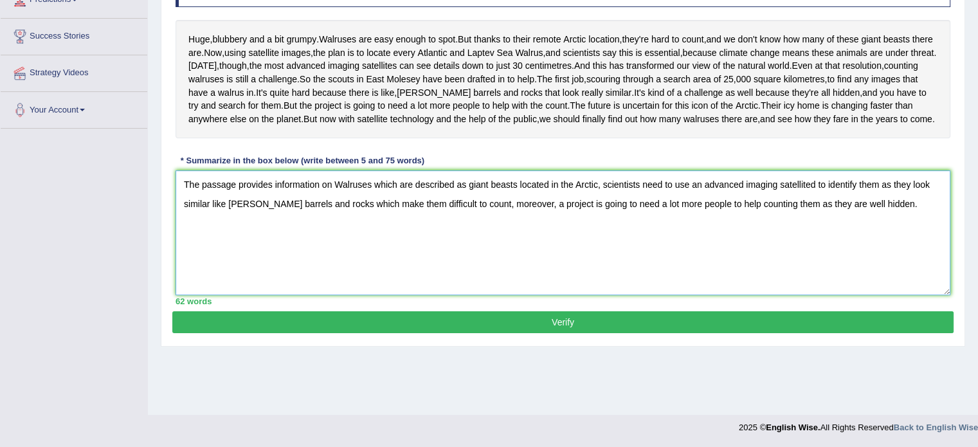
type textarea "The passage provides information on Walruses which are described as giant beast…"
click at [709, 333] on button "Verify" at bounding box center [563, 322] width 782 height 22
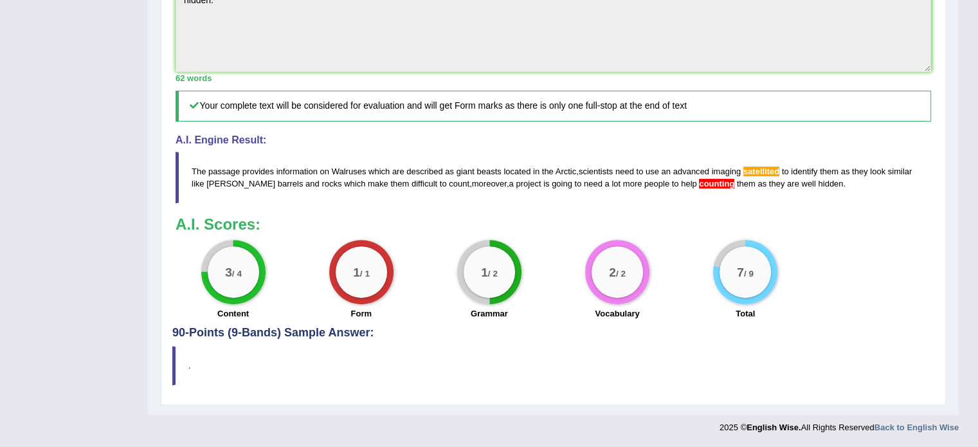
scroll to position [487, 0]
click at [172, 358] on blockquote "." at bounding box center [553, 365] width 762 height 39
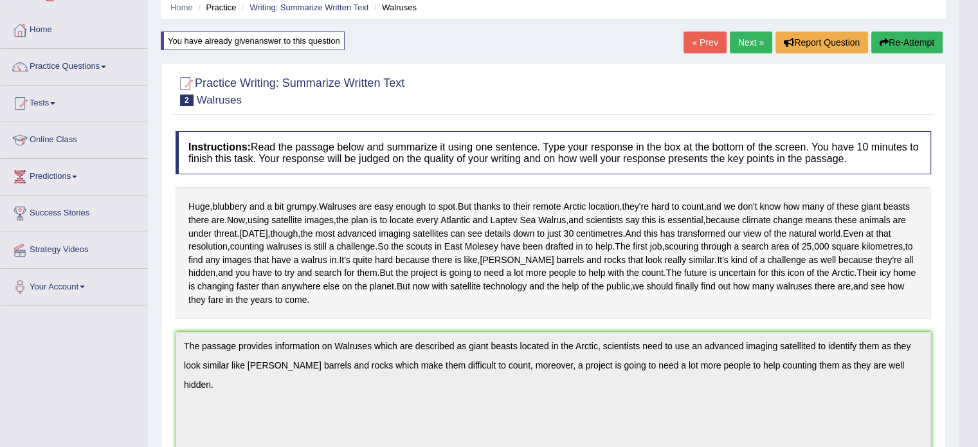
scroll to position [49, 0]
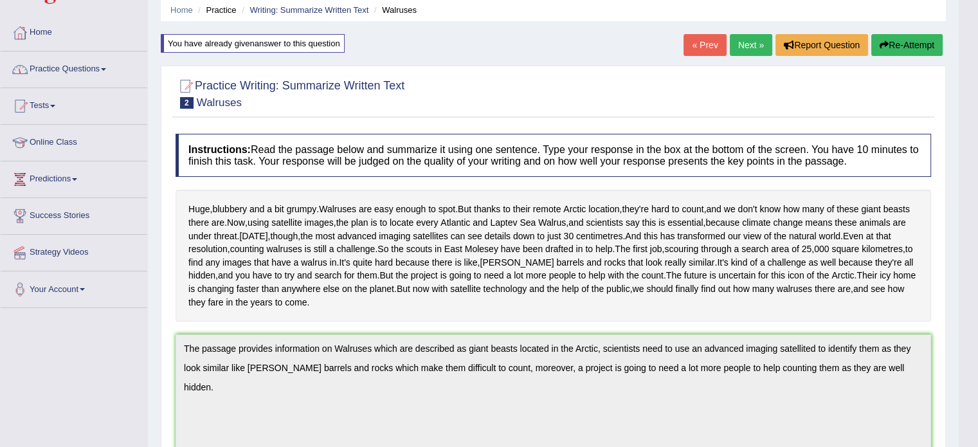
click at [85, 70] on link "Practice Questions" at bounding box center [74, 67] width 147 height 32
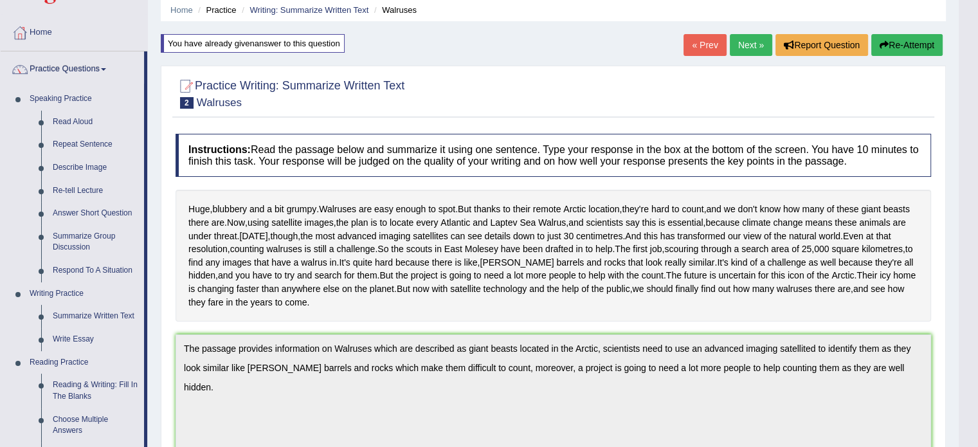
drag, startPoint x: 147, startPoint y: 331, endPoint x: 147, endPoint y: 342, distance: 11.6
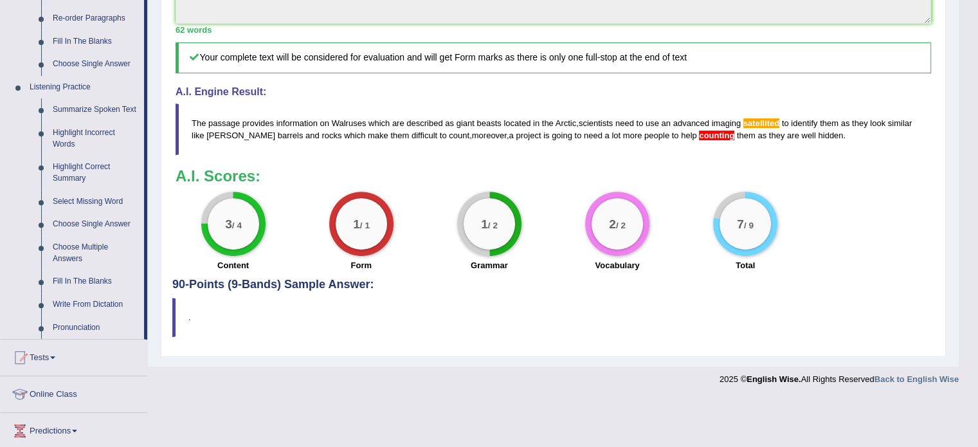
scroll to position [486, 0]
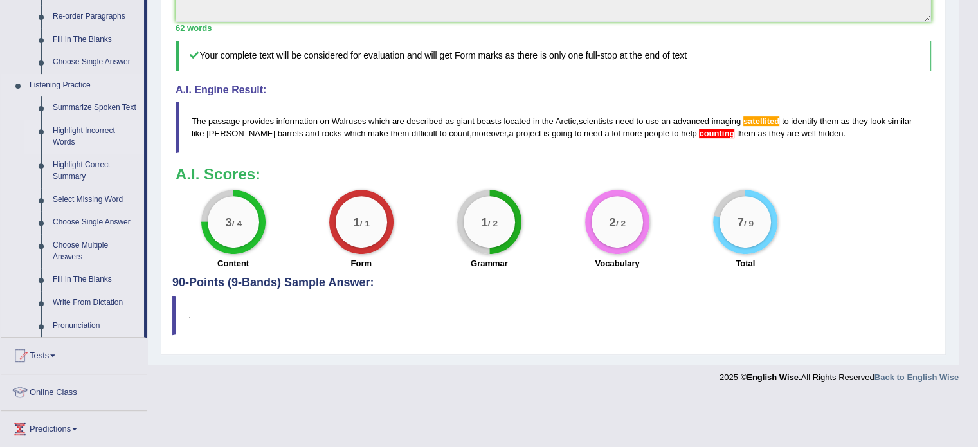
click at [66, 125] on link "Highlight Incorrect Words" at bounding box center [95, 137] width 97 height 34
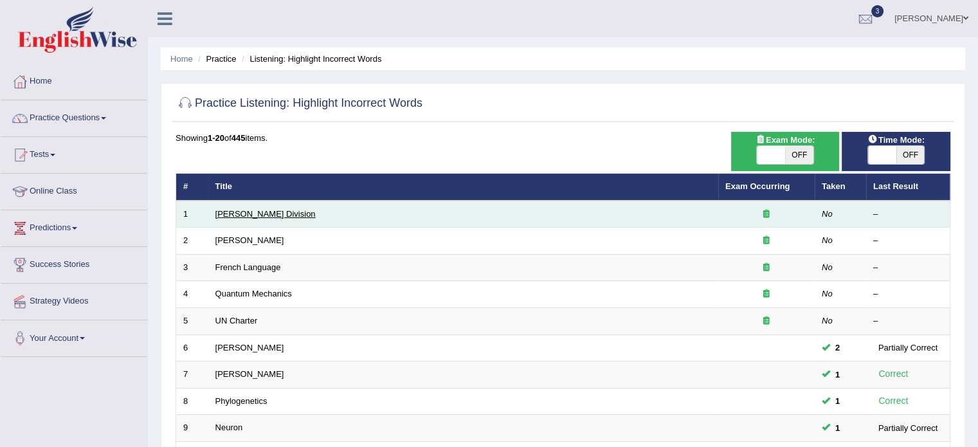
click at [236, 210] on link "[PERSON_NAME] Division" at bounding box center [265, 214] width 100 height 10
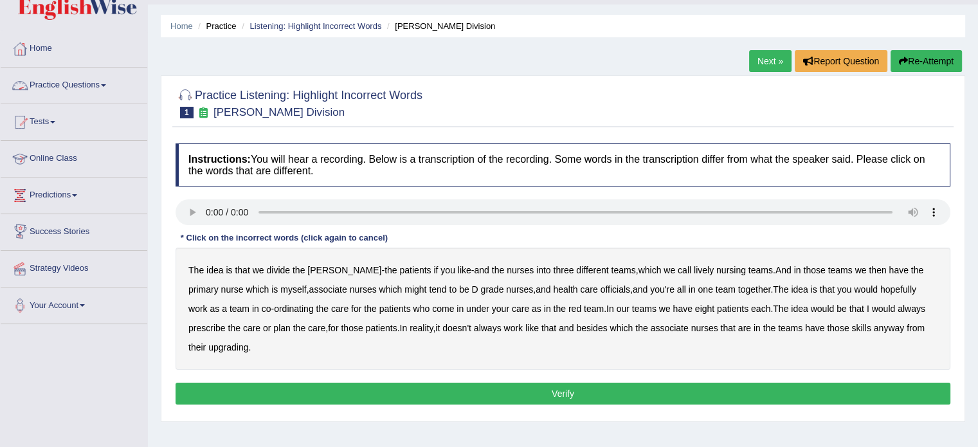
scroll to position [129, 0]
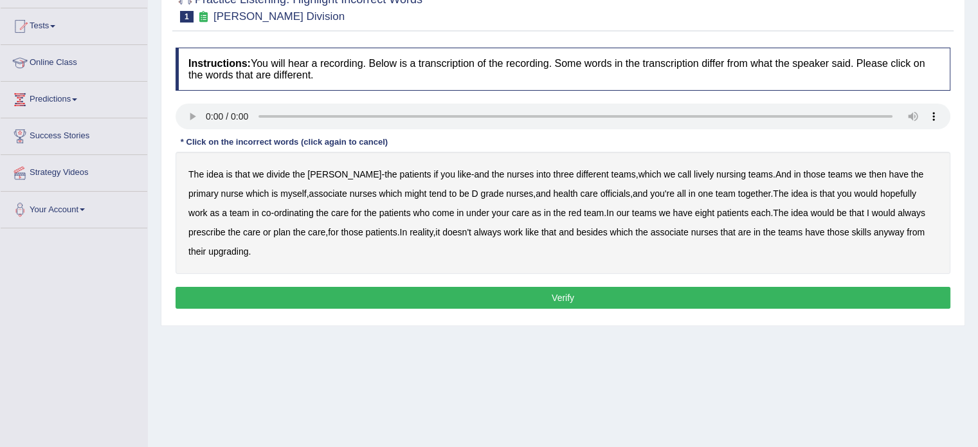
click at [717, 175] on b "nursing" at bounding box center [732, 174] width 30 height 10
click at [601, 192] on b "officials" at bounding box center [616, 193] width 30 height 10
drag, startPoint x: 221, startPoint y: 250, endPoint x: 237, endPoint y: 252, distance: 15.5
click at [221, 250] on b "upgrading" at bounding box center [228, 251] width 40 height 10
click at [400, 300] on button "Verify" at bounding box center [563, 298] width 775 height 22
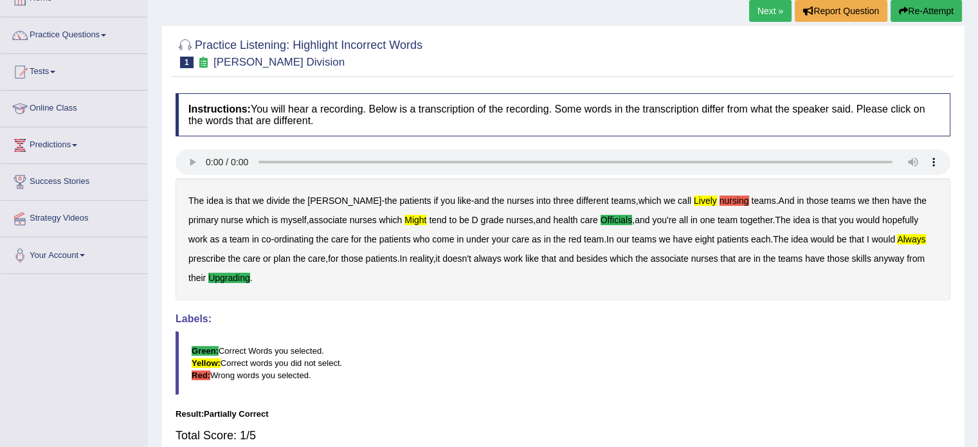
scroll to position [0, 0]
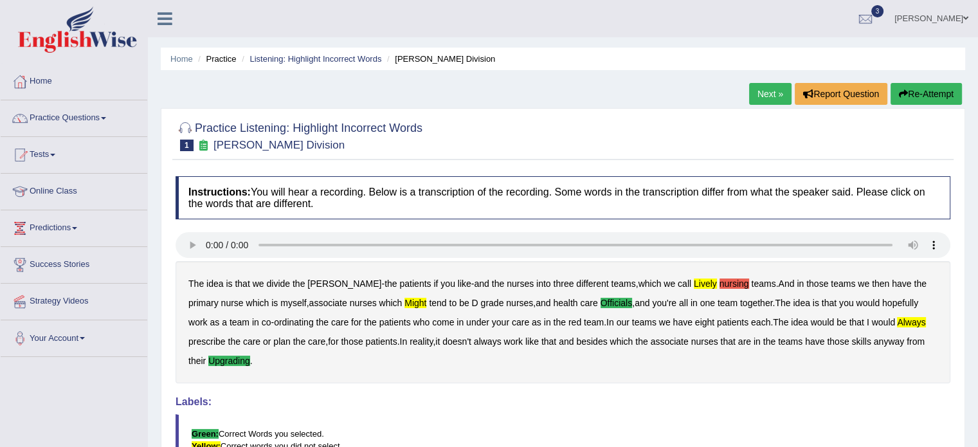
click at [942, 98] on button "Re-Attempt" at bounding box center [926, 94] width 71 height 22
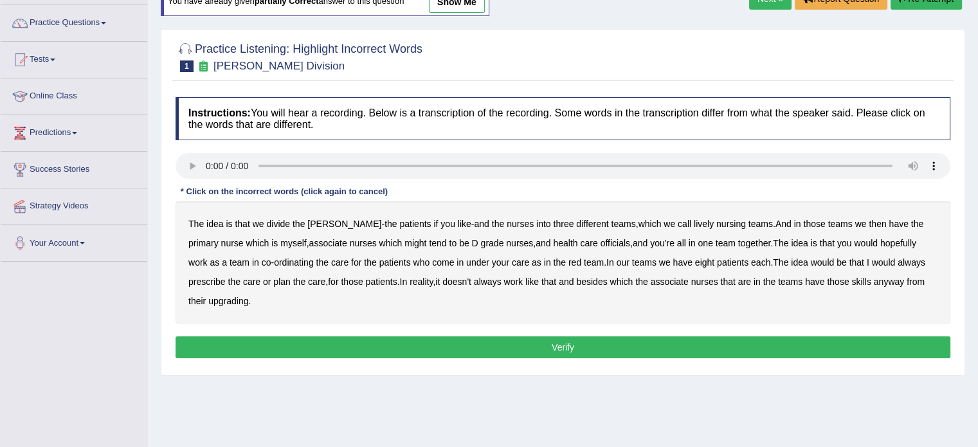
scroll to position [129, 0]
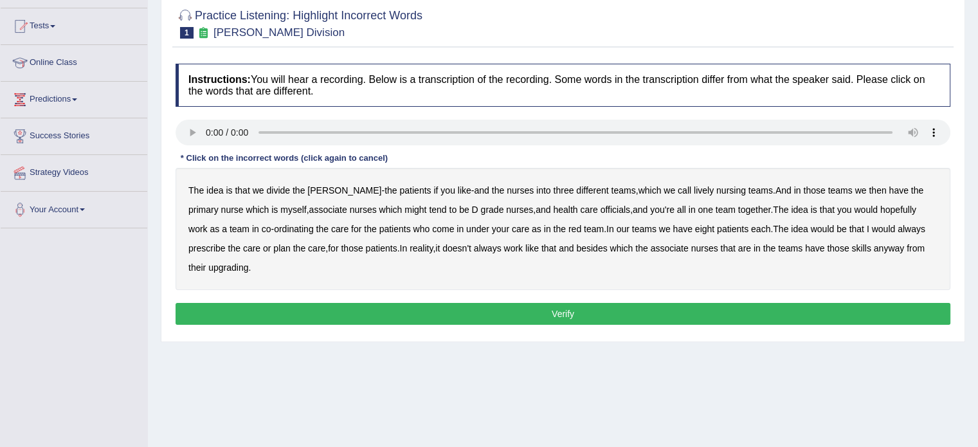
click at [694, 188] on b "lively" at bounding box center [704, 190] width 20 height 10
click at [601, 207] on b "officials" at bounding box center [616, 210] width 30 height 10
click at [225, 266] on b "upgrading" at bounding box center [228, 267] width 40 height 10
click at [315, 308] on button "Verify" at bounding box center [563, 314] width 775 height 22
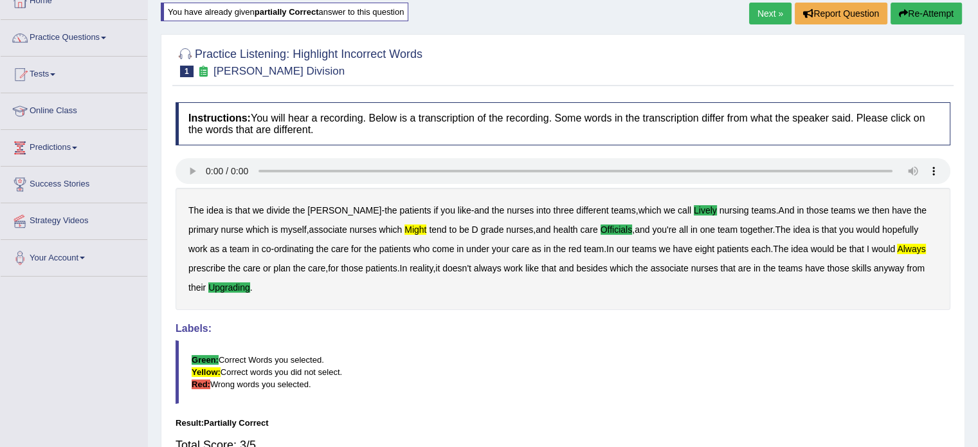
scroll to position [64, 0]
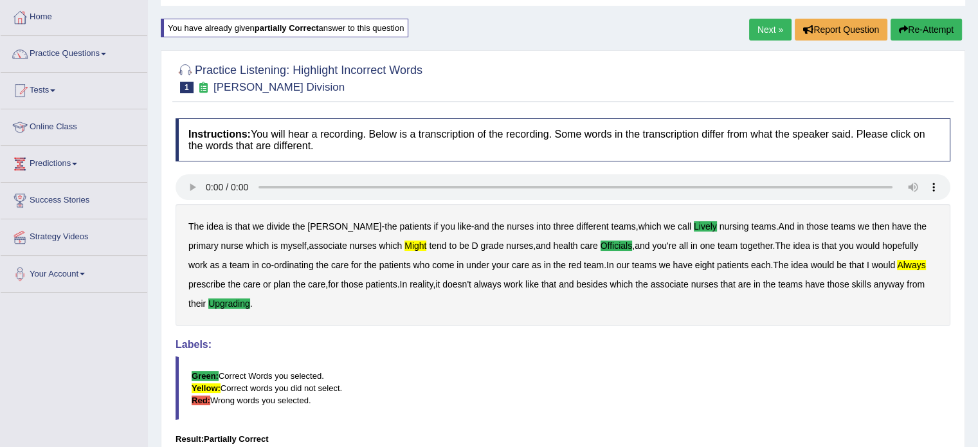
click at [764, 28] on link "Next »" at bounding box center [770, 30] width 42 height 22
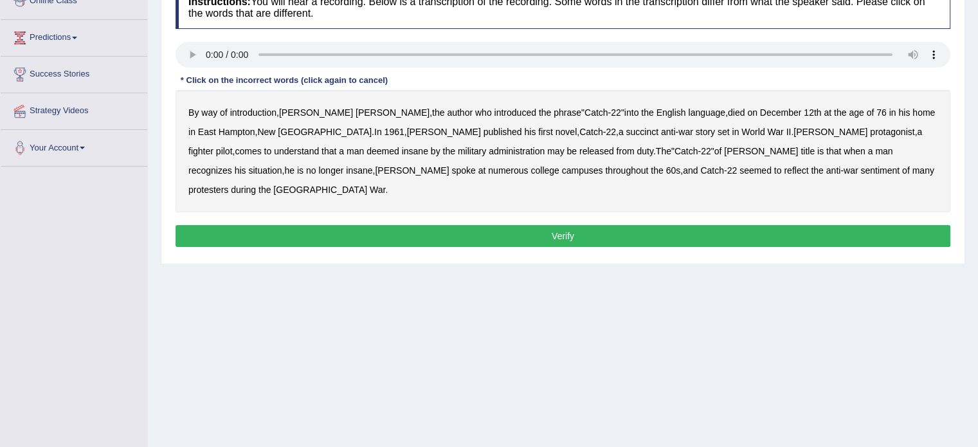
scroll to position [193, 0]
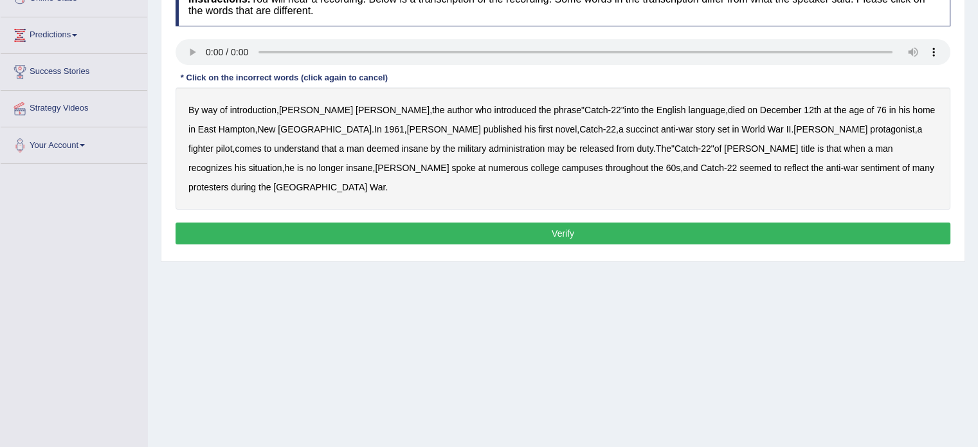
click at [626, 125] on b "succinct" at bounding box center [642, 129] width 33 height 10
click at [489, 146] on b "administration" at bounding box center [517, 148] width 56 height 10
click at [282, 163] on b "situation" at bounding box center [264, 168] width 33 height 10
click at [784, 167] on b "reflect" at bounding box center [796, 168] width 24 height 10
click at [522, 223] on button "Verify" at bounding box center [563, 234] width 775 height 22
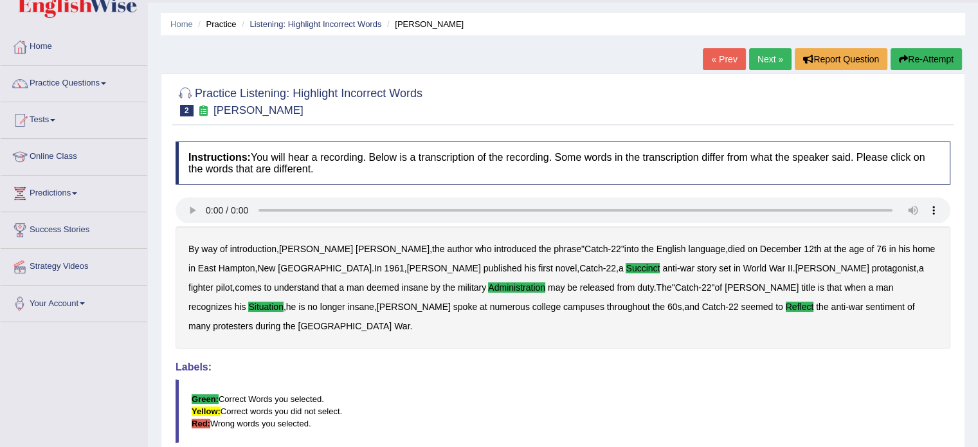
scroll to position [0, 0]
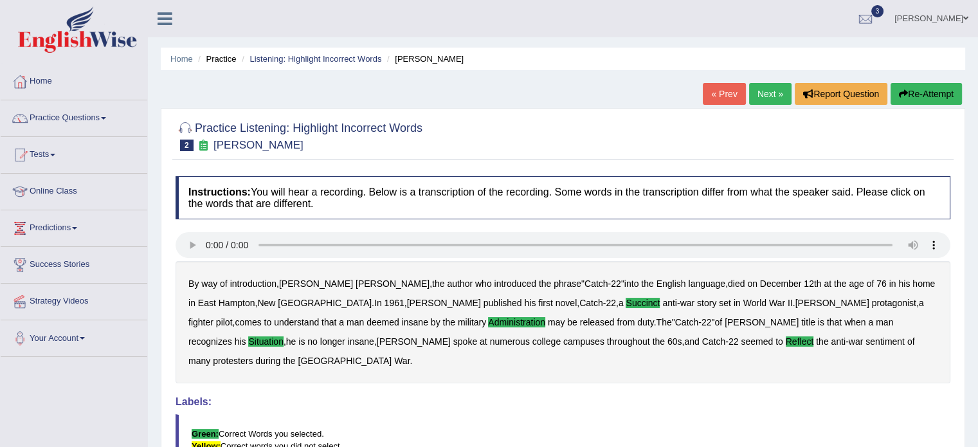
click at [764, 92] on link "Next »" at bounding box center [770, 94] width 42 height 22
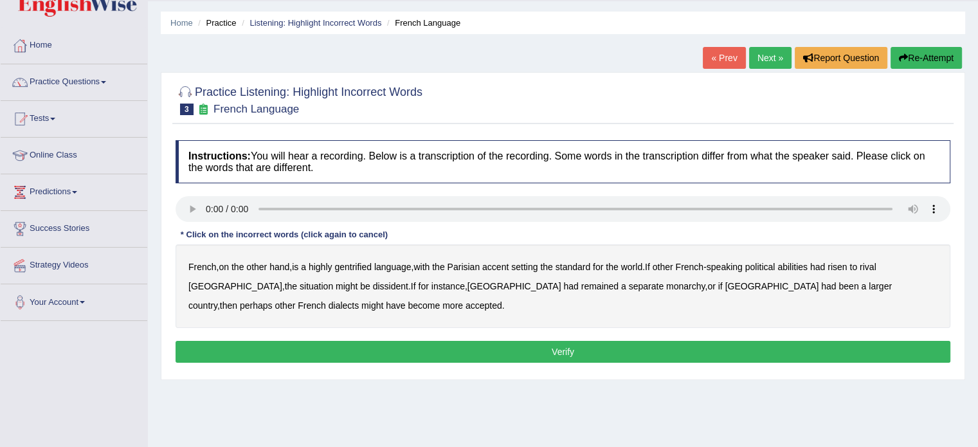
scroll to position [64, 0]
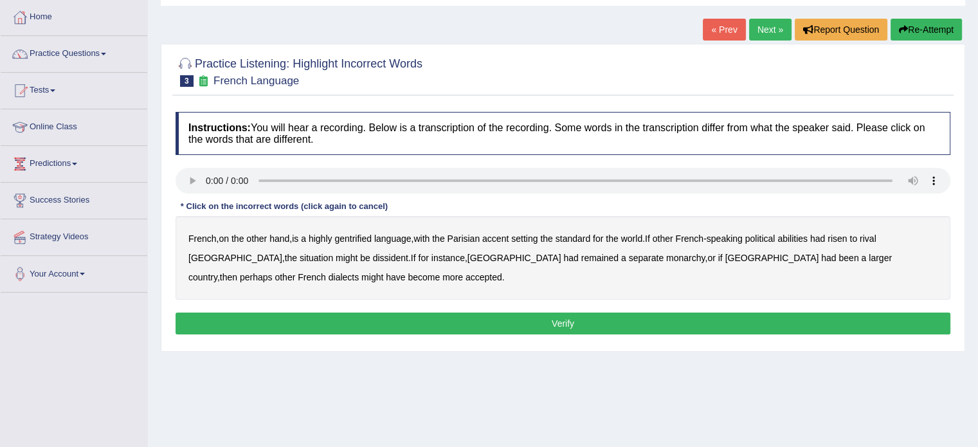
click at [358, 235] on b "gentrified" at bounding box center [353, 239] width 37 height 10
click at [805, 235] on b "abilities" at bounding box center [793, 239] width 30 height 10
click at [373, 257] on b "dissident" at bounding box center [390, 258] width 35 height 10
click at [666, 256] on b "monarchy" at bounding box center [685, 258] width 39 height 10
click at [308, 322] on button "Verify" at bounding box center [563, 324] width 775 height 22
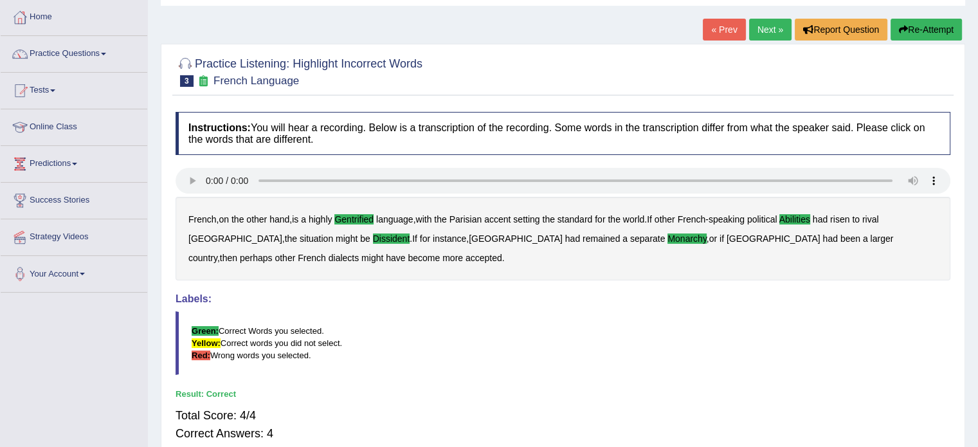
click at [766, 24] on link "Next »" at bounding box center [770, 30] width 42 height 22
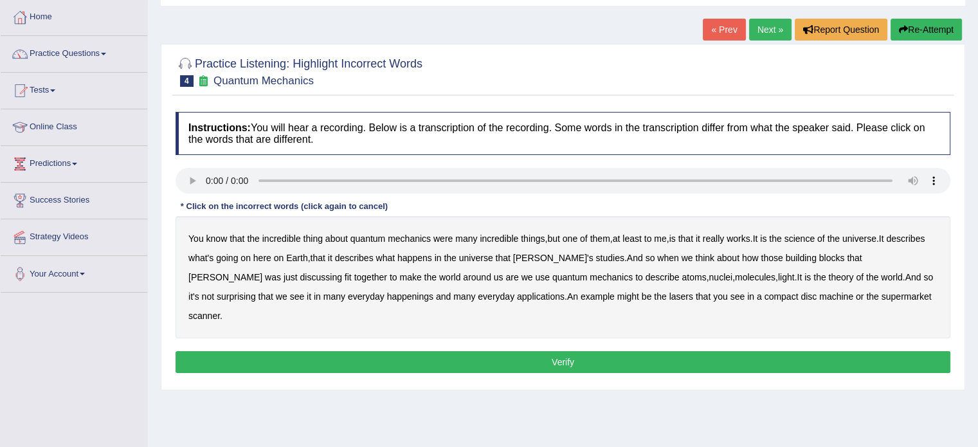
scroll to position [129, 0]
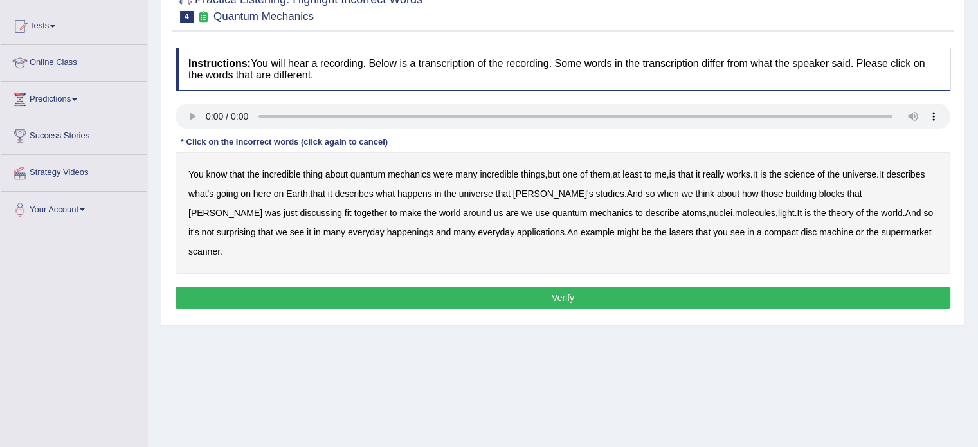
click at [815, 172] on b "science" at bounding box center [800, 174] width 30 height 10
click at [342, 208] on b "discussing" at bounding box center [321, 213] width 42 height 10
click at [387, 230] on b "happenings" at bounding box center [410, 232] width 46 height 10
click at [820, 231] on b "machine" at bounding box center [837, 232] width 34 height 10
click at [668, 287] on button "Verify" at bounding box center [563, 298] width 775 height 22
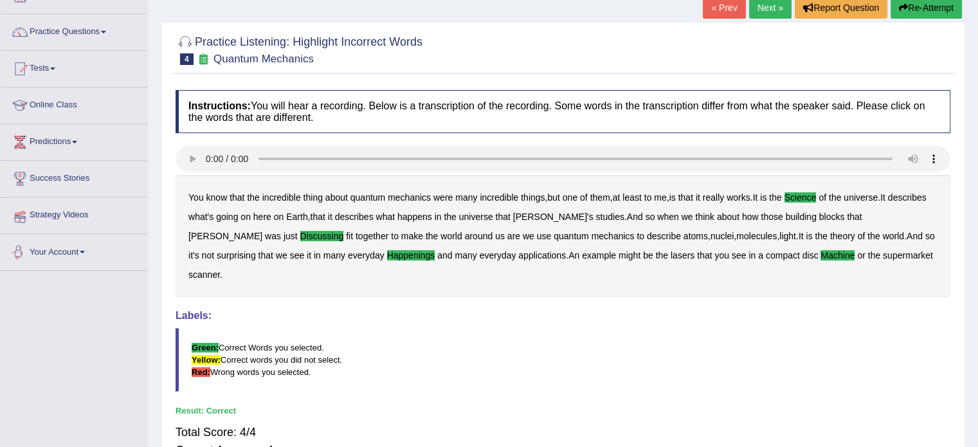
scroll to position [64, 0]
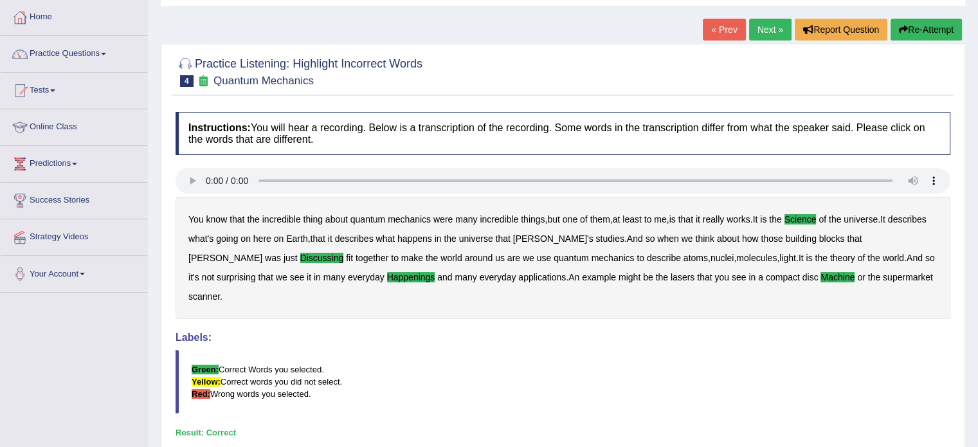
click at [773, 27] on link "Next »" at bounding box center [770, 30] width 42 height 22
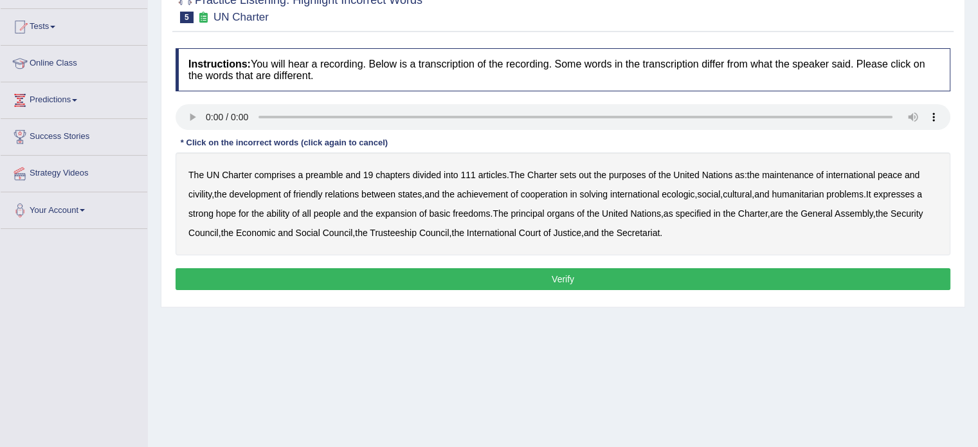
scroll to position [129, 0]
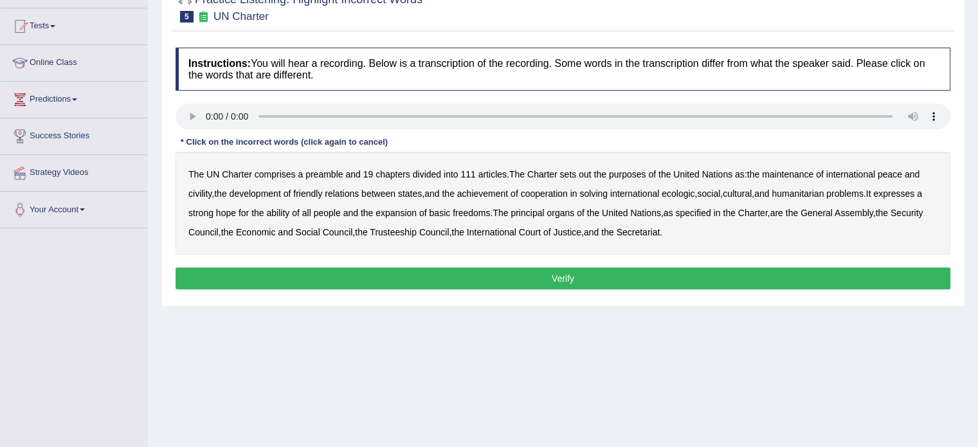
click at [203, 188] on b "civility" at bounding box center [199, 193] width 23 height 10
click at [687, 189] on b "ecologic" at bounding box center [678, 193] width 33 height 10
click at [283, 208] on b "ability" at bounding box center [277, 213] width 23 height 10
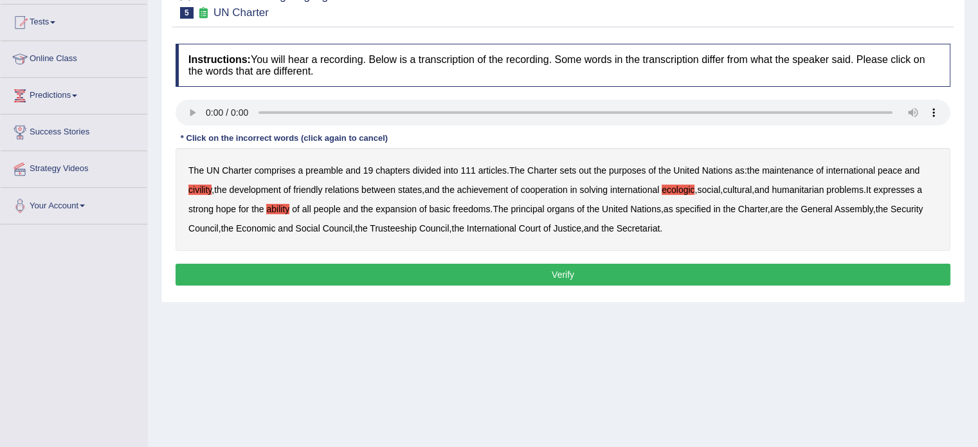
drag, startPoint x: 283, startPoint y: 208, endPoint x: 454, endPoint y: 221, distance: 171.6
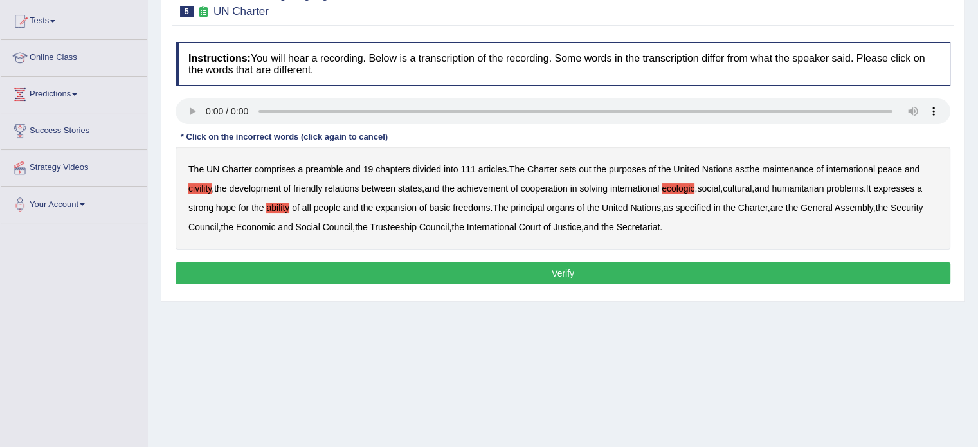
drag, startPoint x: 454, startPoint y: 221, endPoint x: 742, endPoint y: 226, distance: 288.2
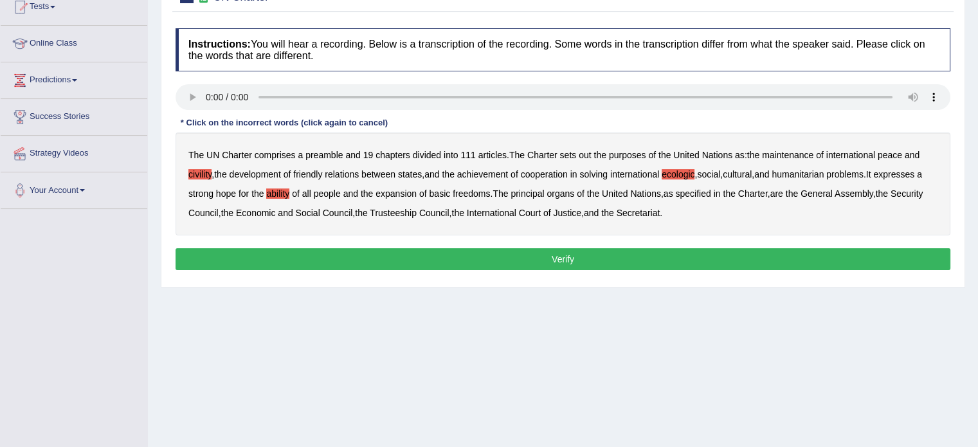
scroll to position [149, 0]
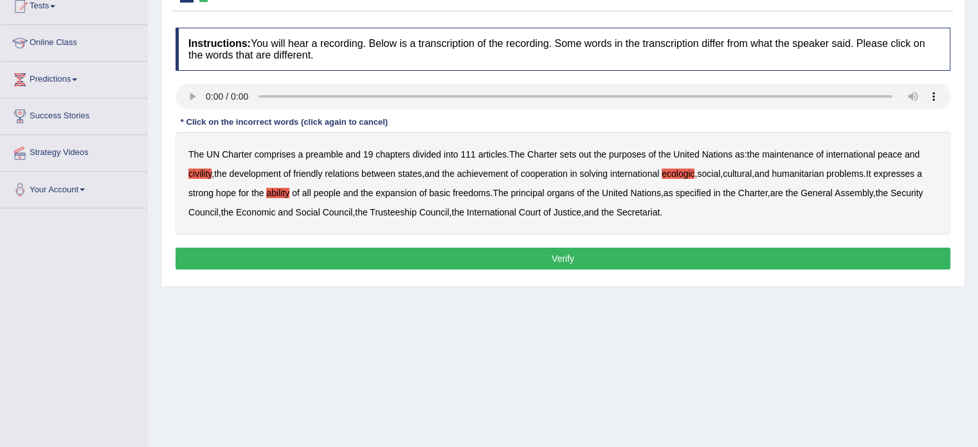
drag, startPoint x: 888, startPoint y: 215, endPoint x: 230, endPoint y: 208, distance: 658.1
drag, startPoint x: 277, startPoint y: 197, endPoint x: 278, endPoint y: 207, distance: 9.7
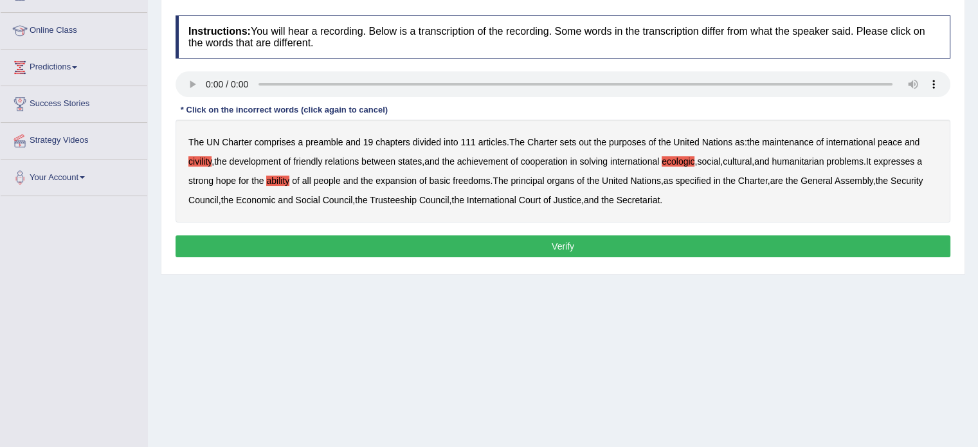
scroll to position [161, 0]
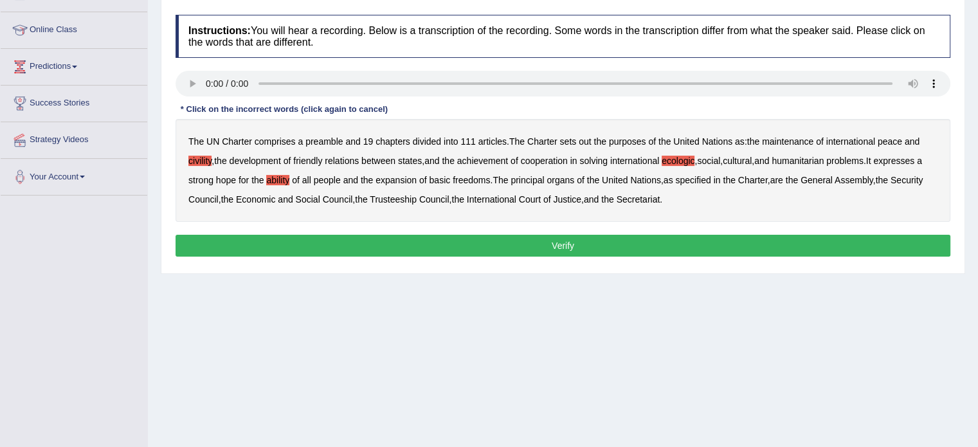
drag, startPoint x: 472, startPoint y: 208, endPoint x: 602, endPoint y: 206, distance: 130.6
click at [614, 243] on button "Verify" at bounding box center [563, 246] width 775 height 22
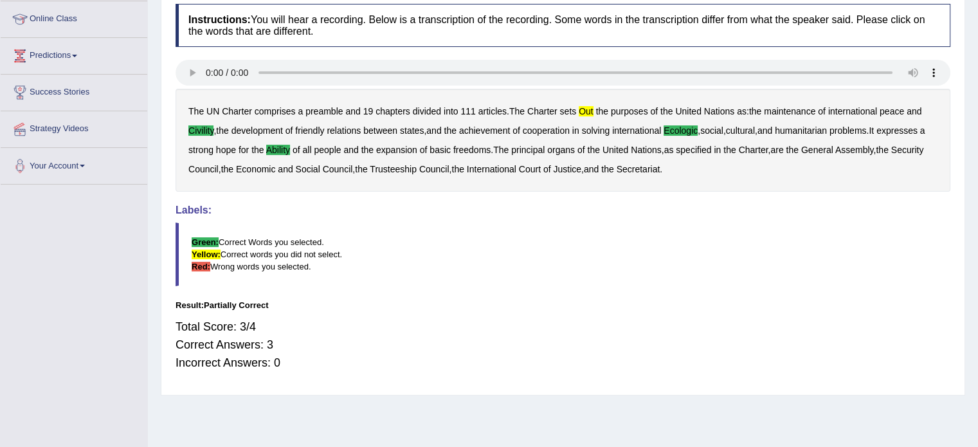
scroll to position [178, 0]
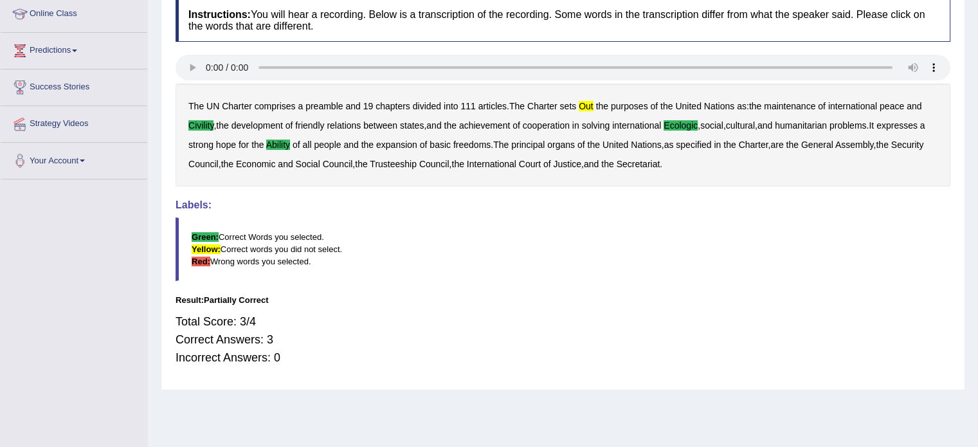
drag, startPoint x: 589, startPoint y: 284, endPoint x: 595, endPoint y: 280, distance: 7.5
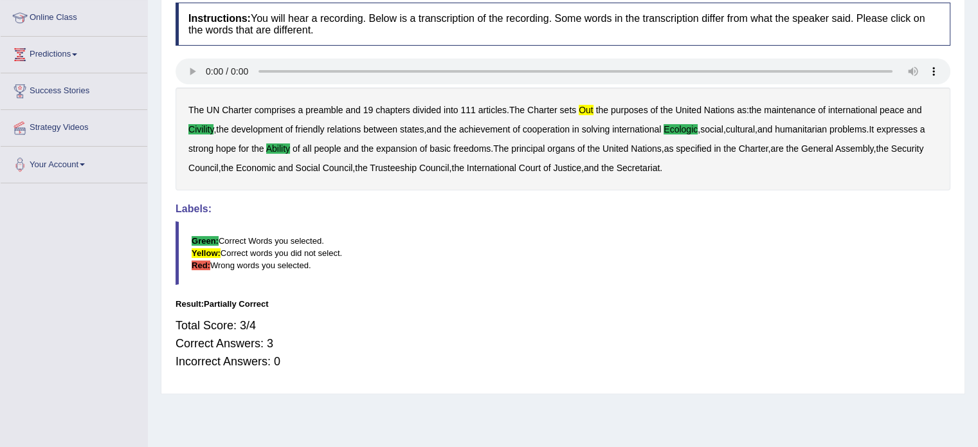
drag, startPoint x: 656, startPoint y: 243, endPoint x: 778, endPoint y: 201, distance: 128.6
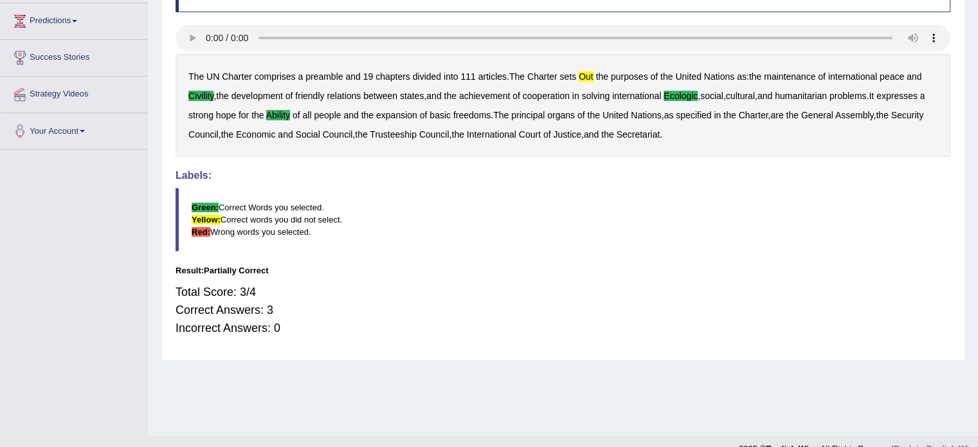
scroll to position [228, 0]
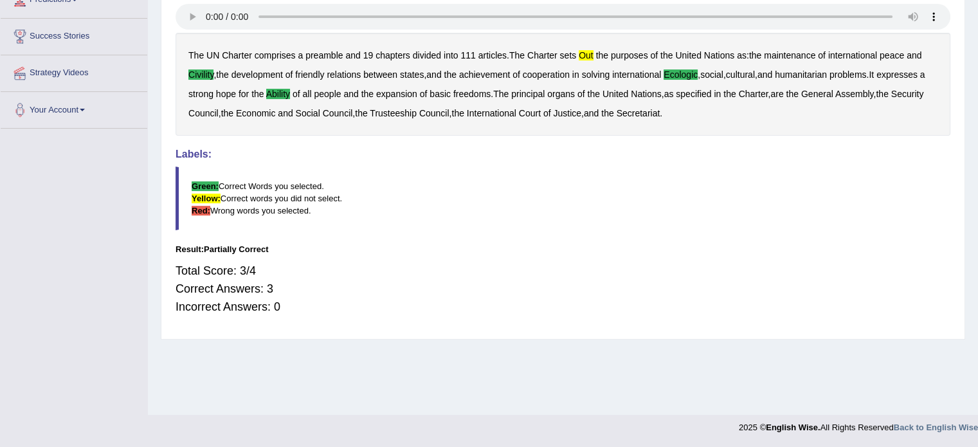
drag, startPoint x: 750, startPoint y: 204, endPoint x: 644, endPoint y: 201, distance: 106.2
drag, startPoint x: 648, startPoint y: 196, endPoint x: 661, endPoint y: 188, distance: 15.6
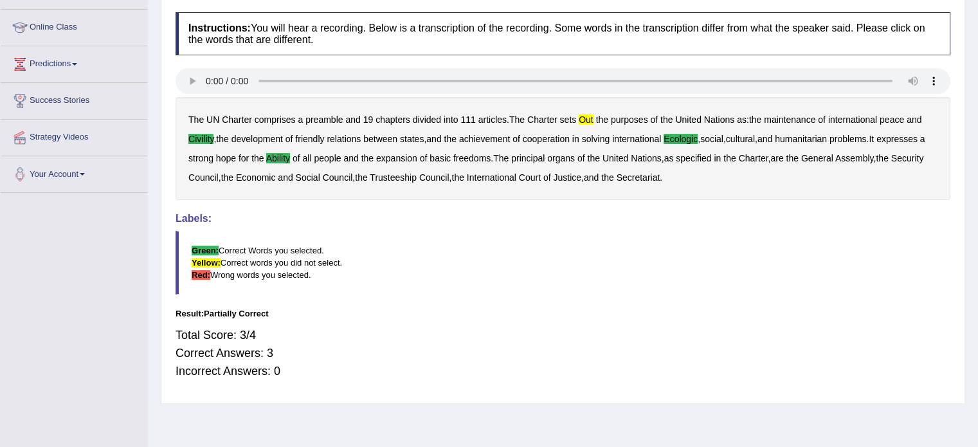
scroll to position [123, 0]
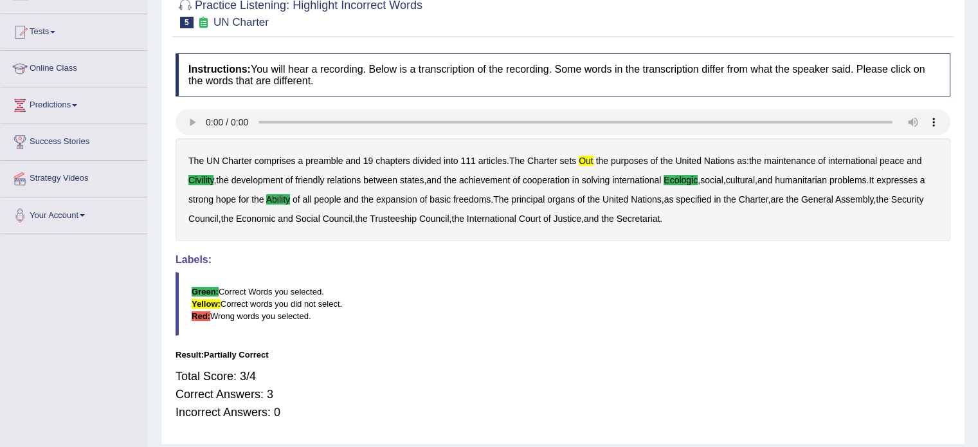
drag, startPoint x: 869, startPoint y: 71, endPoint x: 811, endPoint y: 74, distance: 58.0
drag, startPoint x: 811, startPoint y: 74, endPoint x: 802, endPoint y: 77, distance: 9.6
drag, startPoint x: 802, startPoint y: 77, endPoint x: 979, endPoint y: 87, distance: 177.2
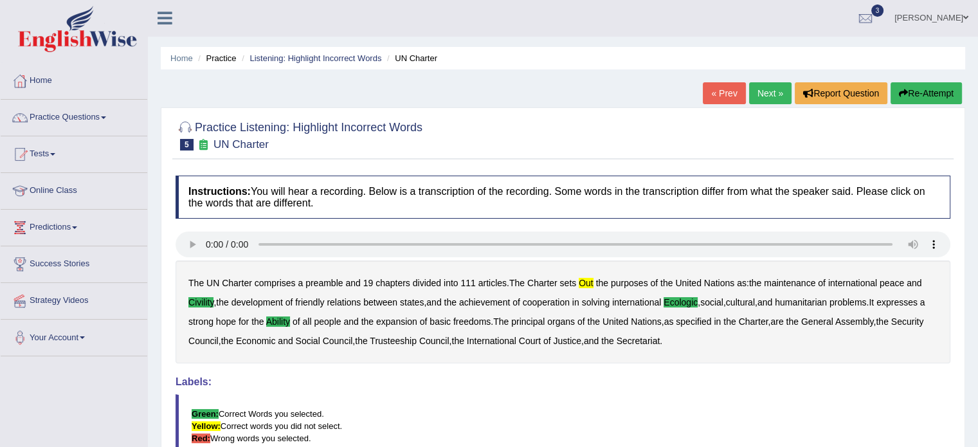
scroll to position [0, 0]
drag, startPoint x: 888, startPoint y: 51, endPoint x: 754, endPoint y: 84, distance: 137.9
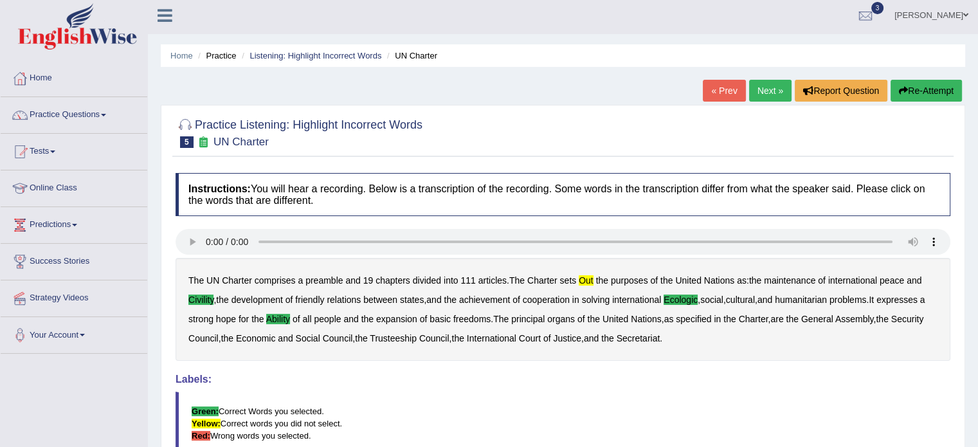
drag, startPoint x: 754, startPoint y: 84, endPoint x: 745, endPoint y: 98, distance: 16.8
drag, startPoint x: 745, startPoint y: 98, endPoint x: 753, endPoint y: 91, distance: 11.0
click at [754, 87] on link "Next »" at bounding box center [770, 90] width 42 height 22
drag, startPoint x: 687, startPoint y: 105, endPoint x: 459, endPoint y: 138, distance: 230.1
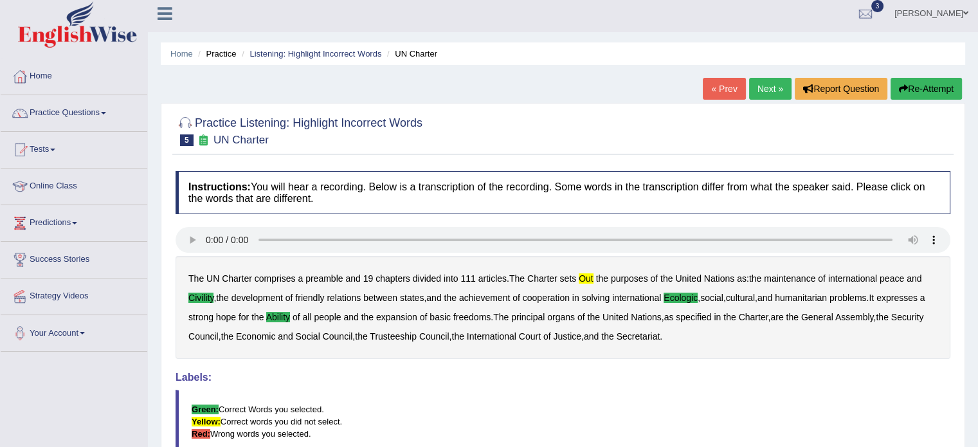
scroll to position [0, 0]
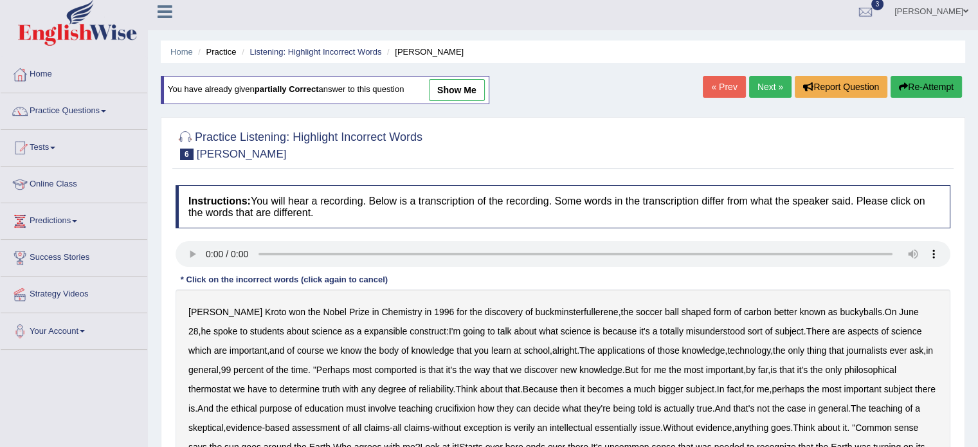
drag, startPoint x: 478, startPoint y: 136, endPoint x: 477, endPoint y: 164, distance: 27.7
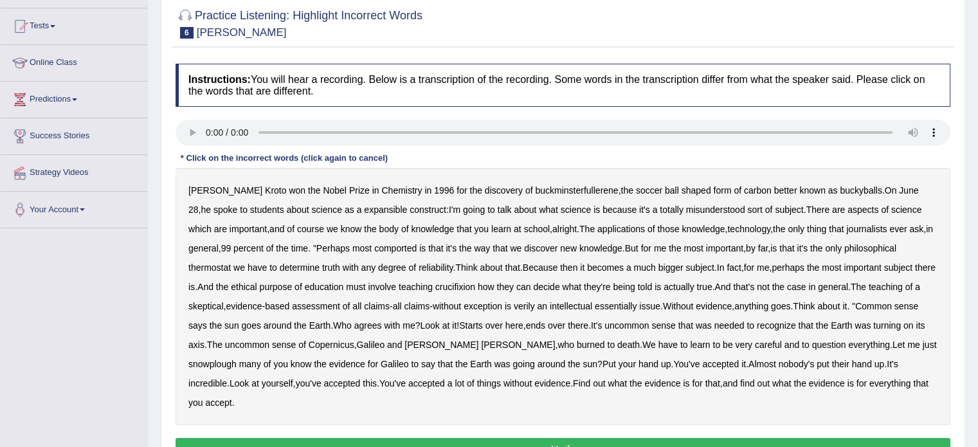
drag, startPoint x: 243, startPoint y: 203, endPoint x: 215, endPoint y: 219, distance: 32.0
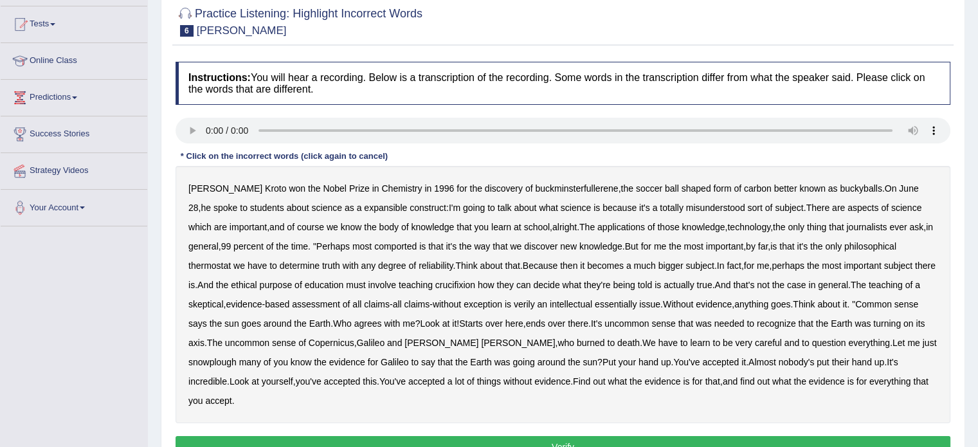
drag, startPoint x: 198, startPoint y: 186, endPoint x: 399, endPoint y: 224, distance: 204.9
drag, startPoint x: 399, startPoint y: 218, endPoint x: 322, endPoint y: 271, distance: 93.5
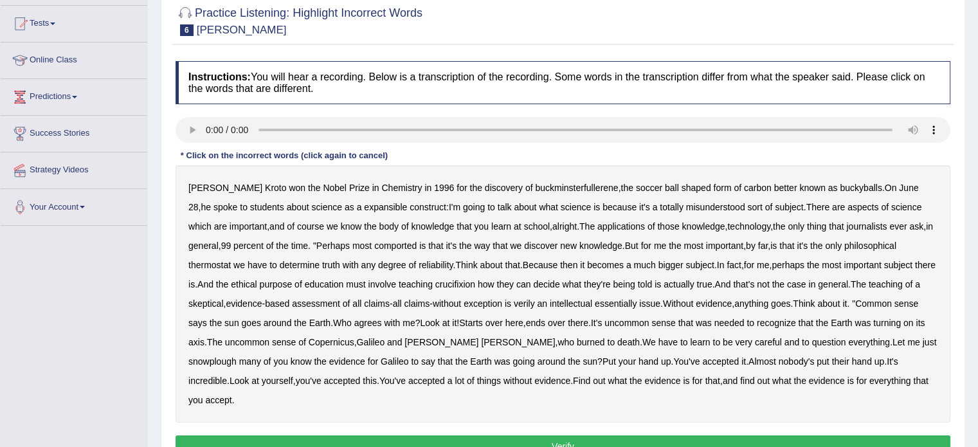
drag, startPoint x: 288, startPoint y: 325, endPoint x: 770, endPoint y: 77, distance: 542.0
drag, startPoint x: 795, startPoint y: 30, endPoint x: 791, endPoint y: 20, distance: 11.2
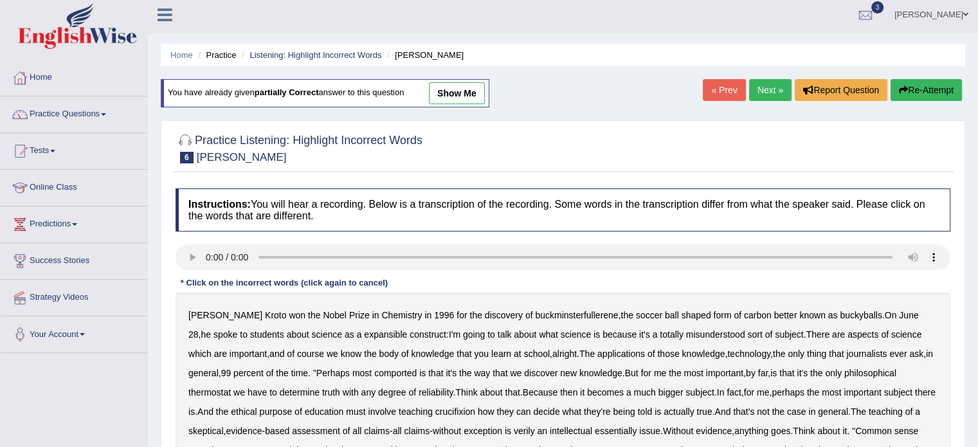
scroll to position [0, 0]
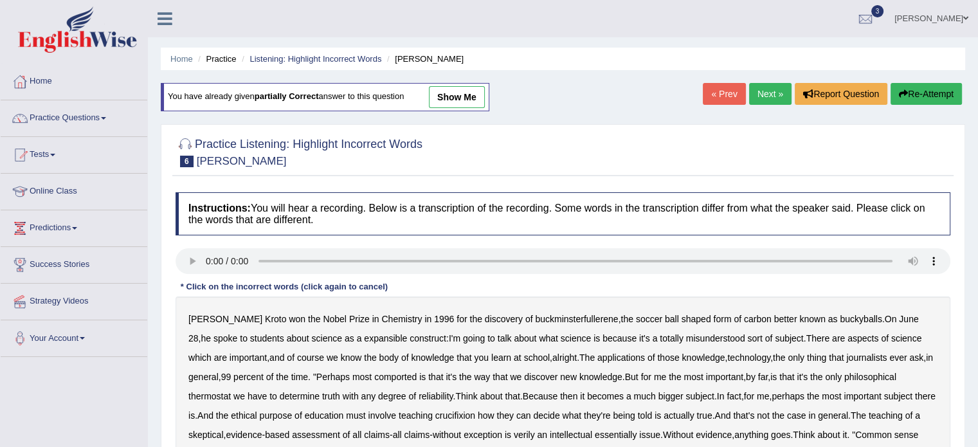
drag, startPoint x: 948, startPoint y: 48, endPoint x: 947, endPoint y: 55, distance: 7.2
drag, startPoint x: 966, startPoint y: 62, endPoint x: 987, endPoint y: 59, distance: 21.4
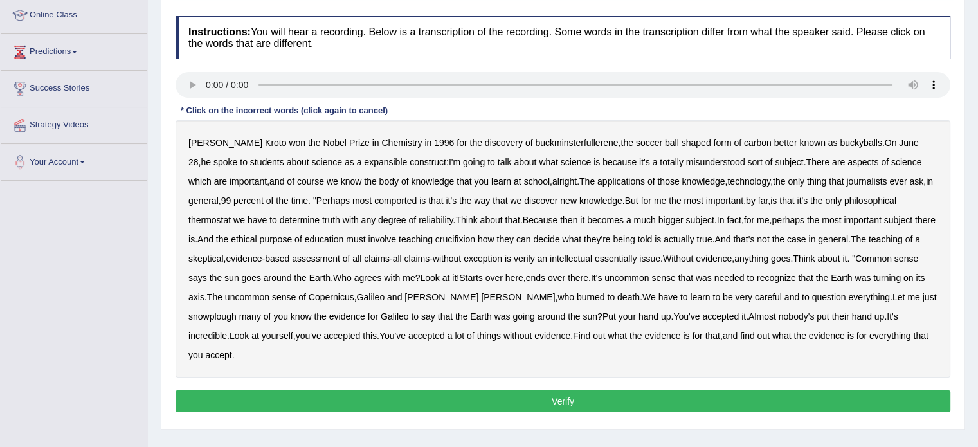
drag, startPoint x: 443, startPoint y: 112, endPoint x: 302, endPoint y: 234, distance: 186.6
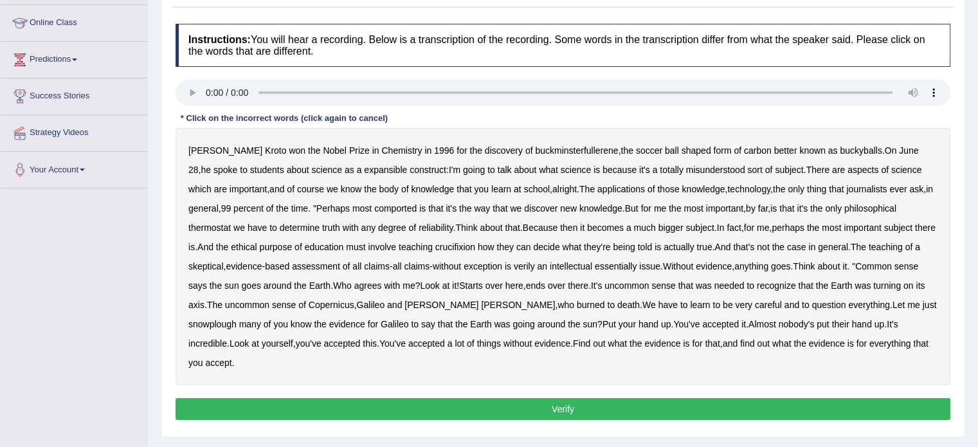
scroll to position [156, 0]
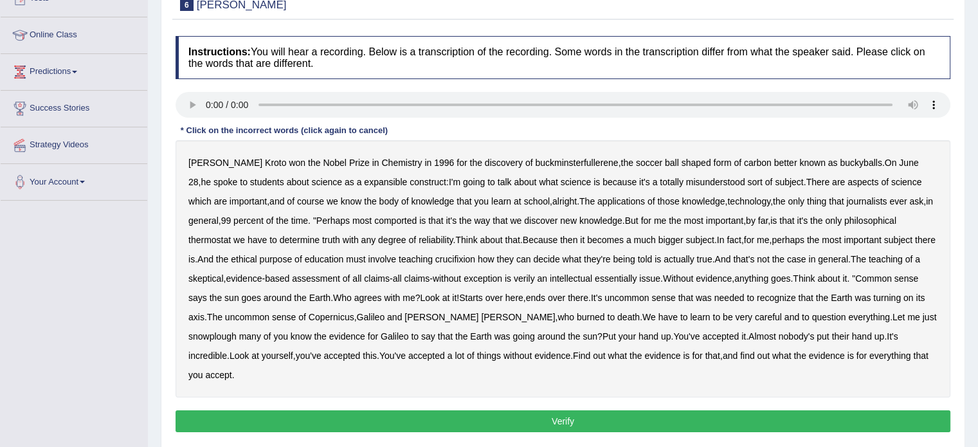
drag, startPoint x: 302, startPoint y: 234, endPoint x: 358, endPoint y: 171, distance: 83.8
drag, startPoint x: 725, startPoint y: 208, endPoint x: 0, endPoint y: 209, distance: 725.0
drag, startPoint x: 565, startPoint y: 161, endPoint x: 838, endPoint y: 165, distance: 272.8
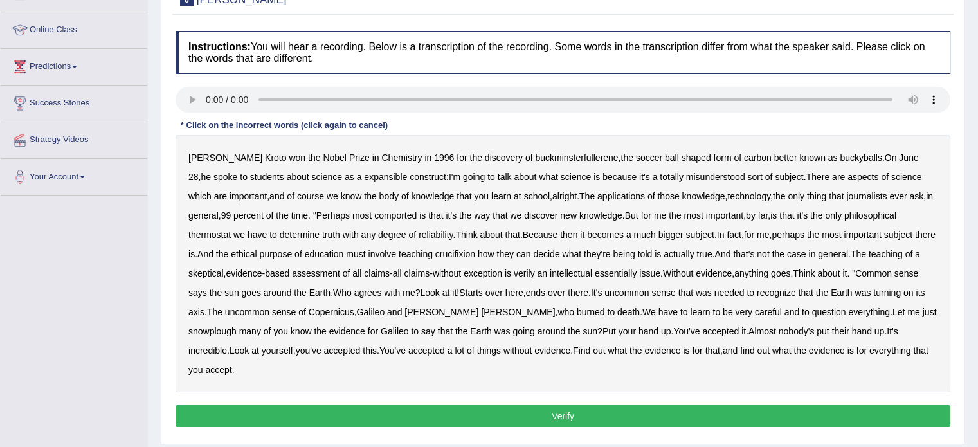
drag, startPoint x: 196, startPoint y: 125, endPoint x: 198, endPoint y: 113, distance: 11.7
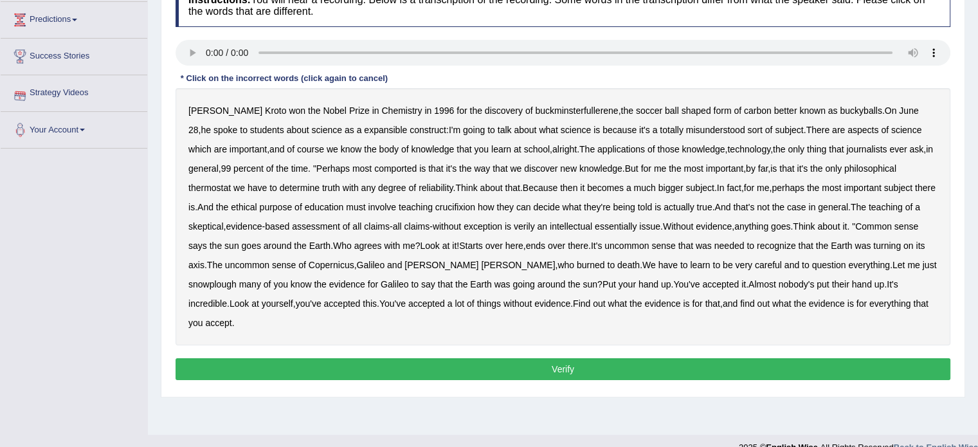
scroll to position [228, 0]
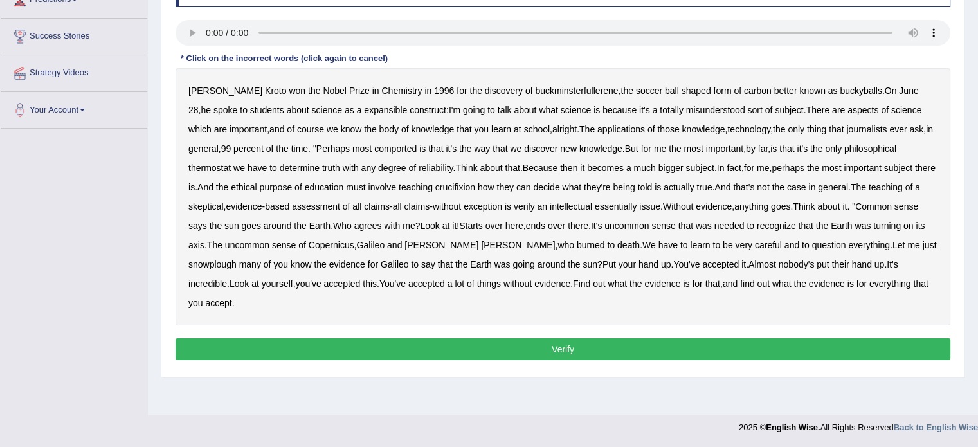
drag, startPoint x: 284, startPoint y: 161, endPoint x: 744, endPoint y: 187, distance: 460.6
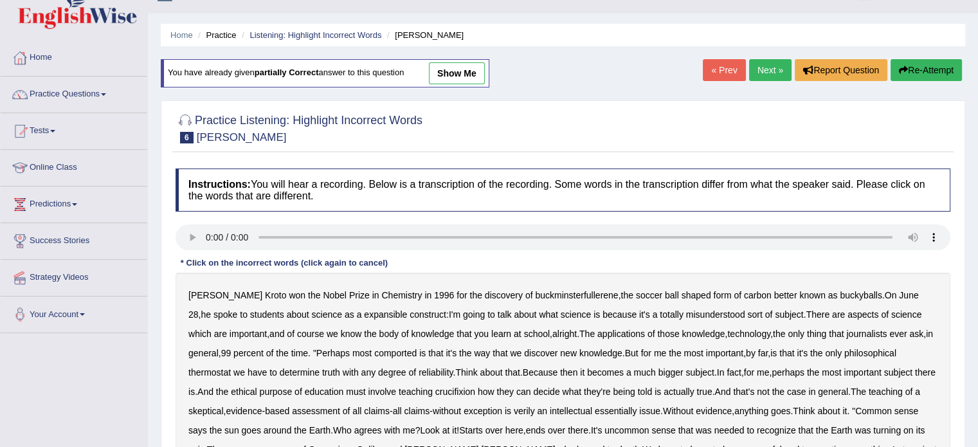
scroll to position [20, 0]
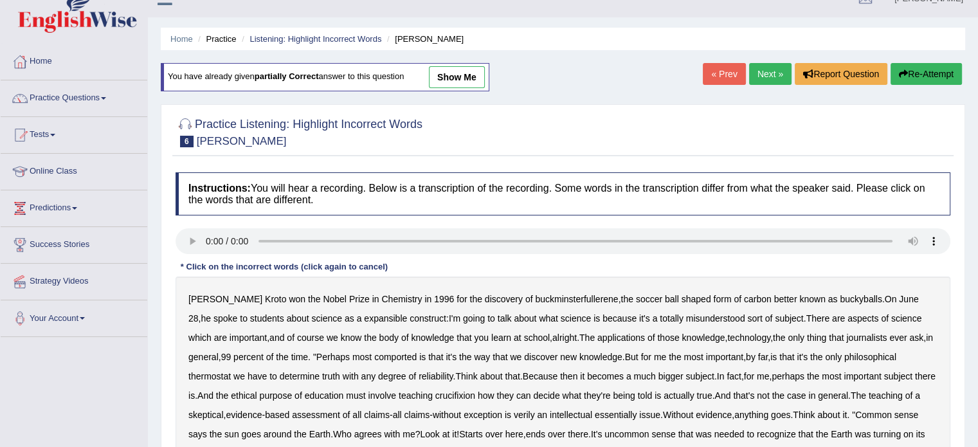
click at [87, 94] on link "Practice Questions" at bounding box center [74, 96] width 147 height 32
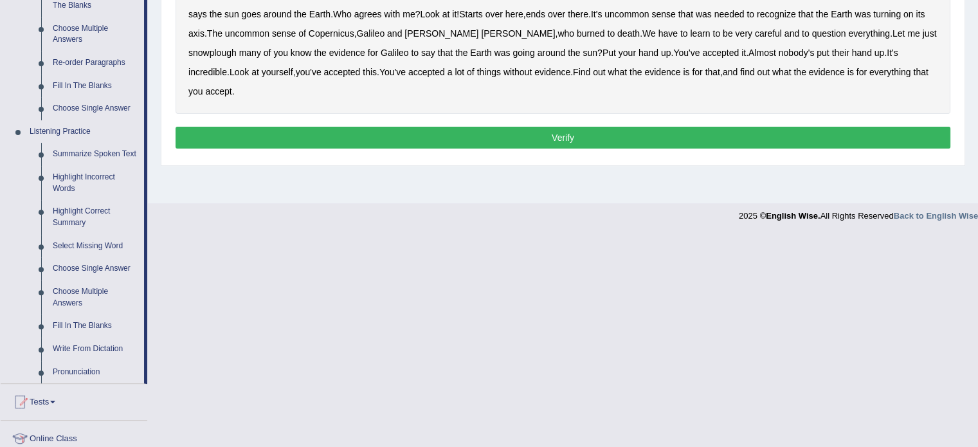
scroll to position [448, 0]
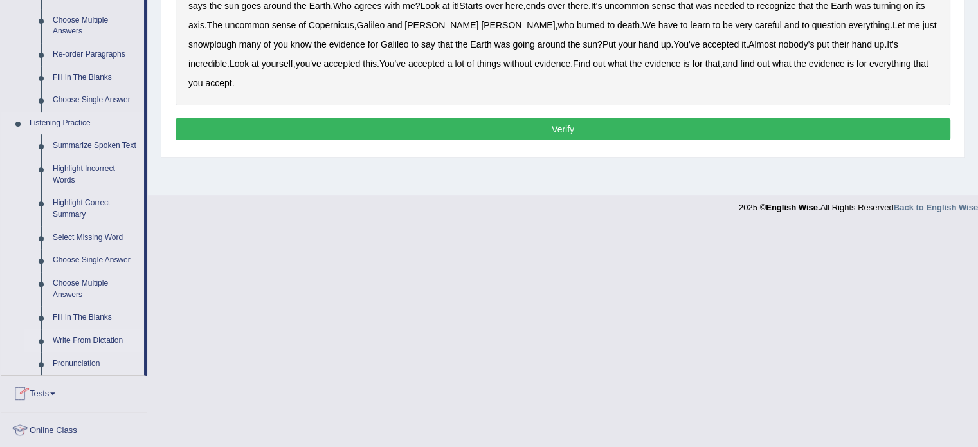
click at [90, 338] on link "Write From Dictation" at bounding box center [95, 340] width 97 height 23
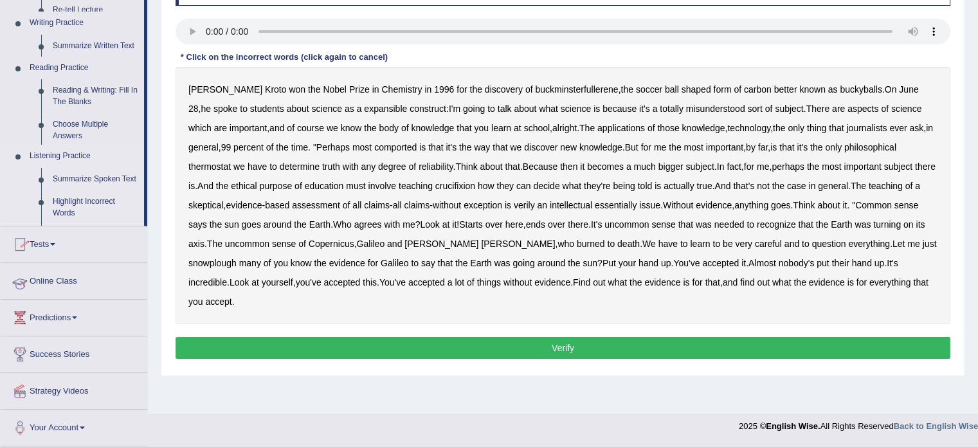
scroll to position [228, 0]
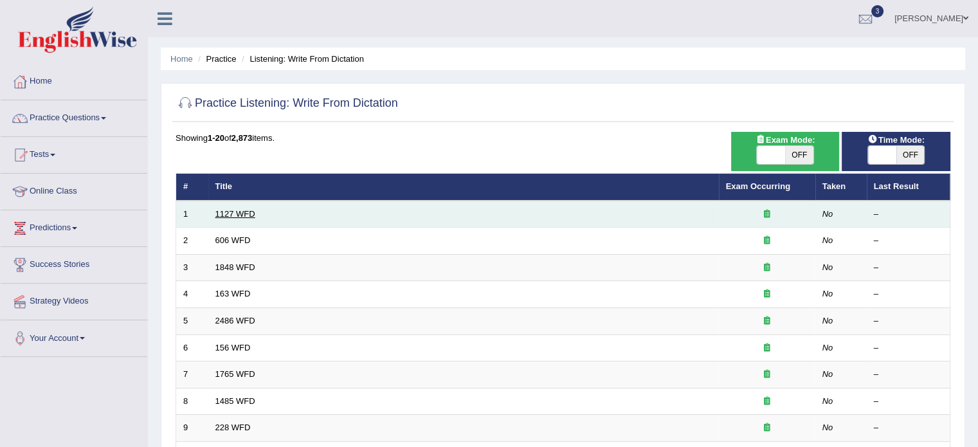
click at [229, 214] on link "1127 WFD" at bounding box center [235, 214] width 40 height 10
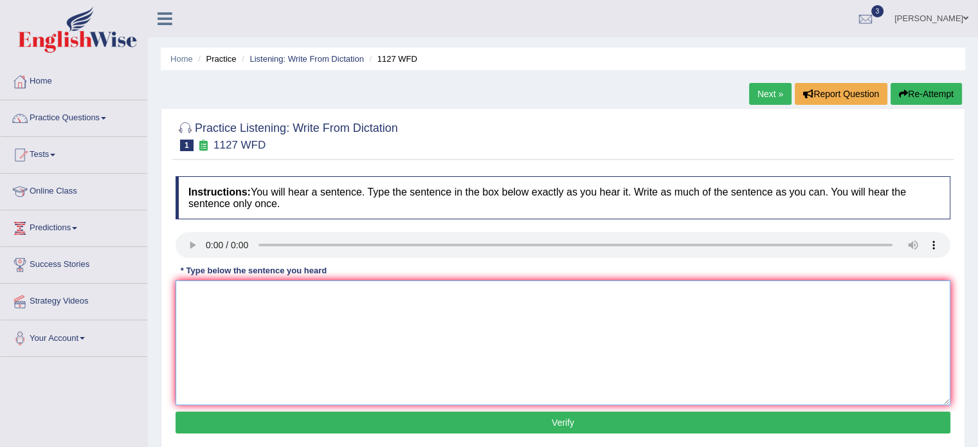
click at [292, 347] on textarea at bounding box center [563, 342] width 775 height 125
type textarea "A university degree is the requirements to enter into many professions."
click at [301, 424] on button "Verify" at bounding box center [563, 423] width 775 height 22
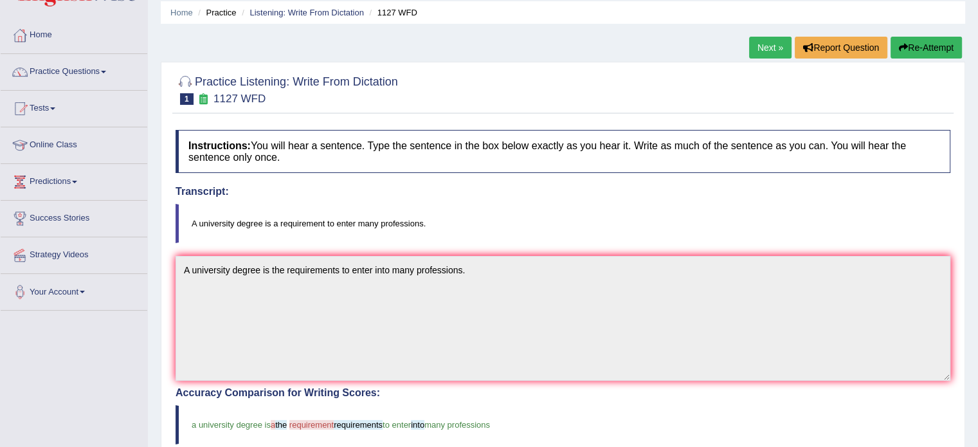
scroll to position [44, 0]
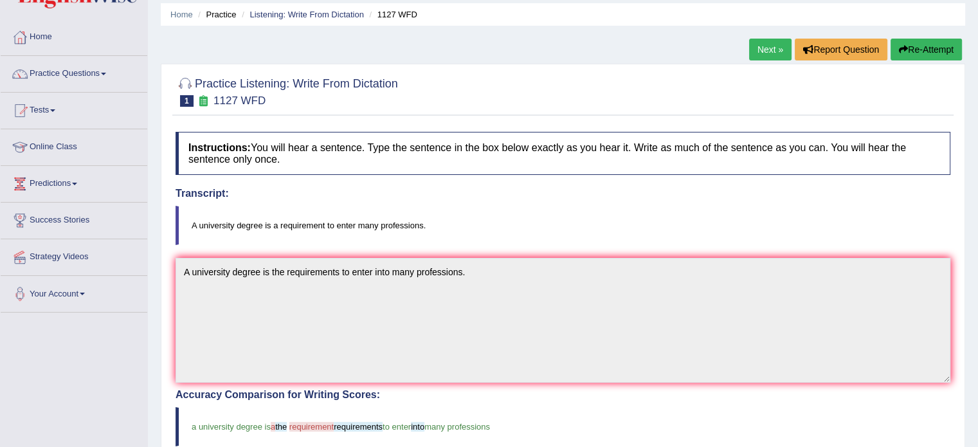
click at [780, 53] on link "Next »" at bounding box center [770, 50] width 42 height 22
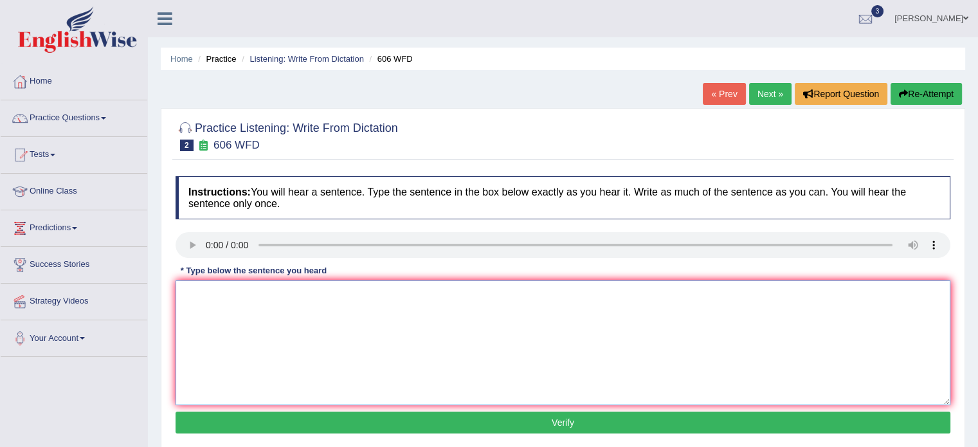
click at [200, 331] on textarea at bounding box center [563, 342] width 775 height 125
type textarea "Students will study the letter of the ancient greece."
click at [270, 429] on button "Verify" at bounding box center [563, 423] width 775 height 22
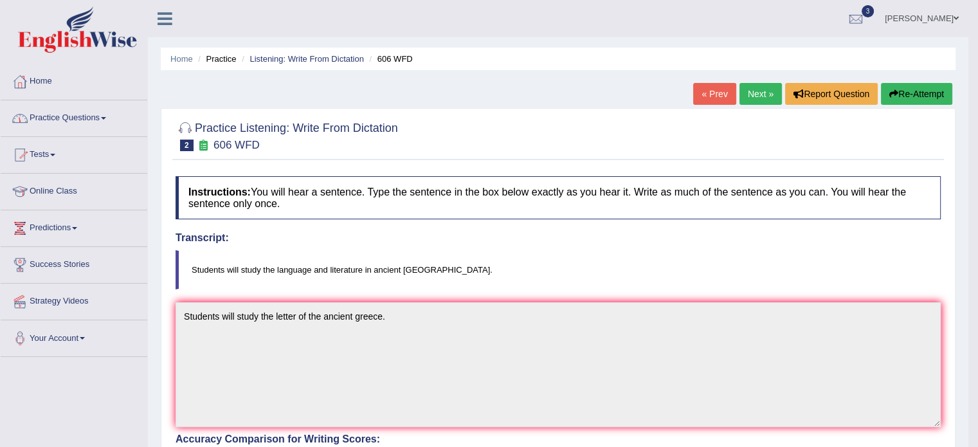
click at [48, 124] on link "Practice Questions" at bounding box center [74, 116] width 147 height 32
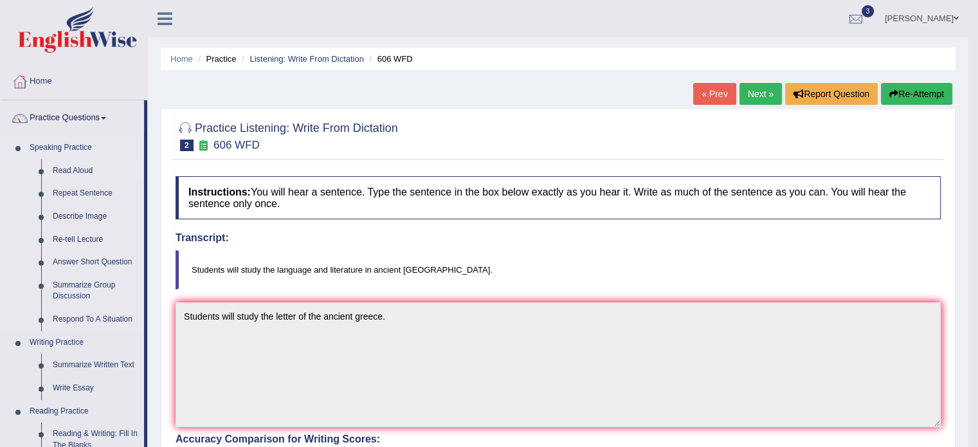
click at [59, 167] on link "Read Aloud" at bounding box center [95, 171] width 97 height 23
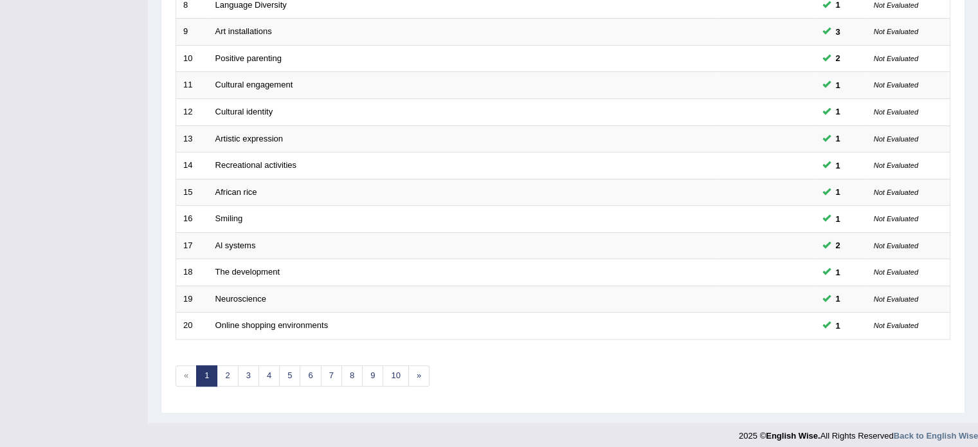
scroll to position [401, 0]
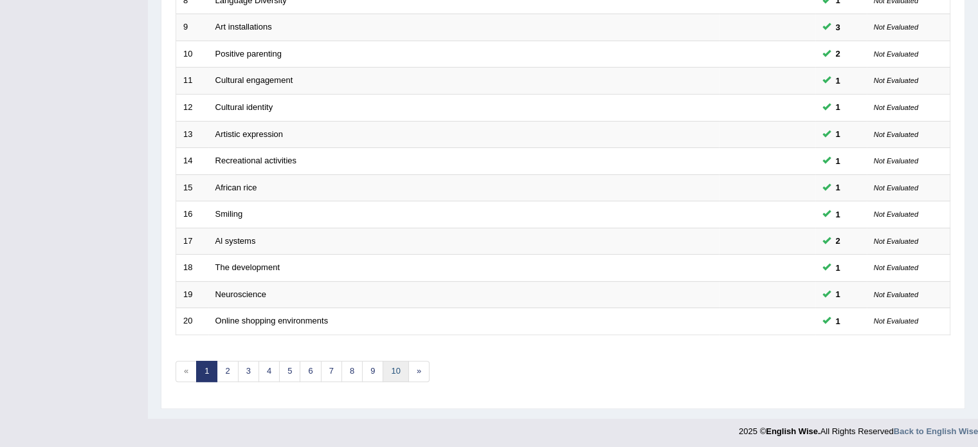
click at [387, 370] on link "10" at bounding box center [396, 371] width 26 height 21
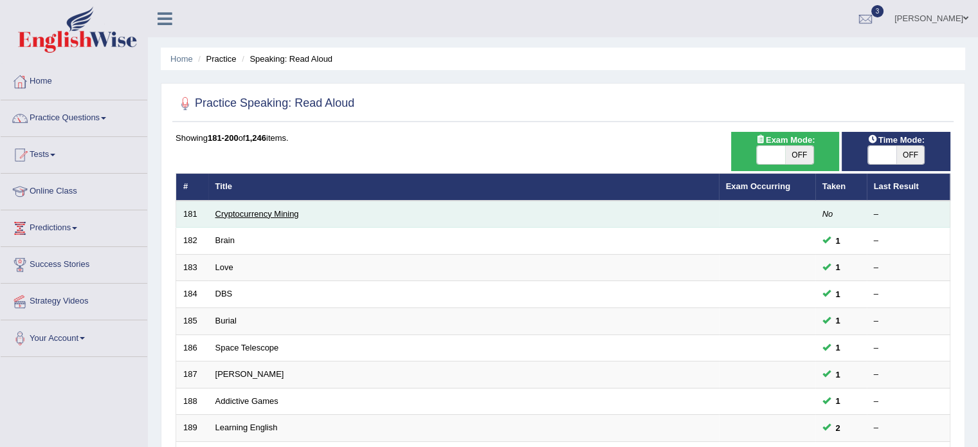
click at [280, 214] on link "Cryptocurrency Mining" at bounding box center [257, 214] width 84 height 10
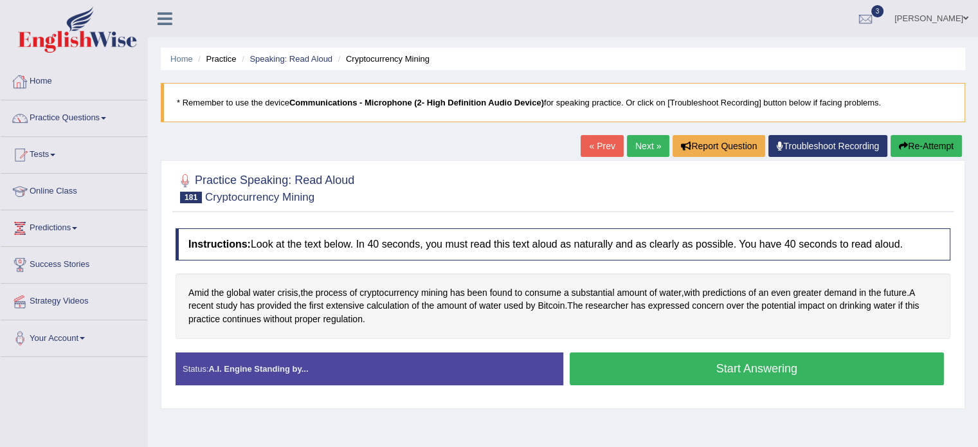
click at [39, 78] on link "Home" at bounding box center [74, 80] width 147 height 32
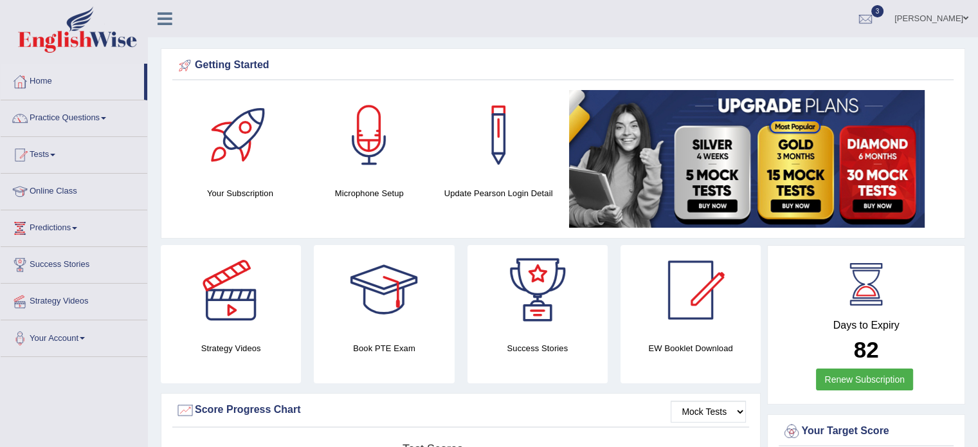
click at [85, 114] on link "Practice Questions" at bounding box center [74, 116] width 147 height 32
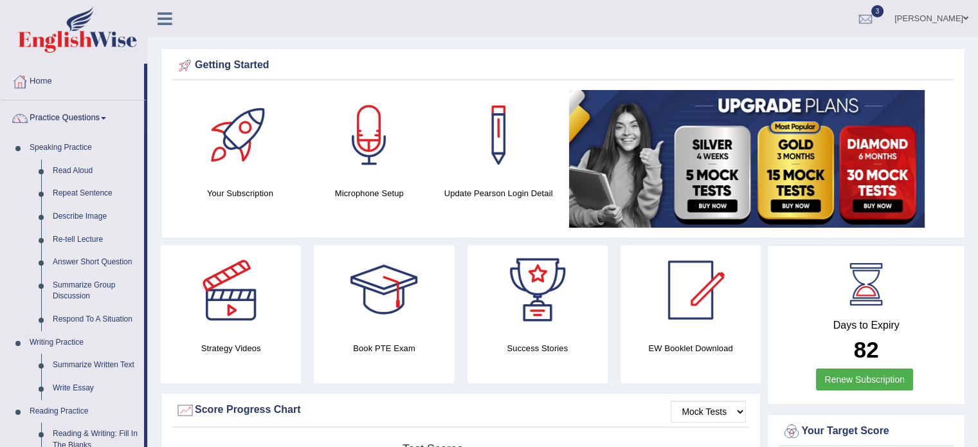
click at [75, 147] on link "Speaking Practice" at bounding box center [84, 147] width 120 height 23
click at [80, 167] on link "Read Aloud" at bounding box center [95, 171] width 97 height 23
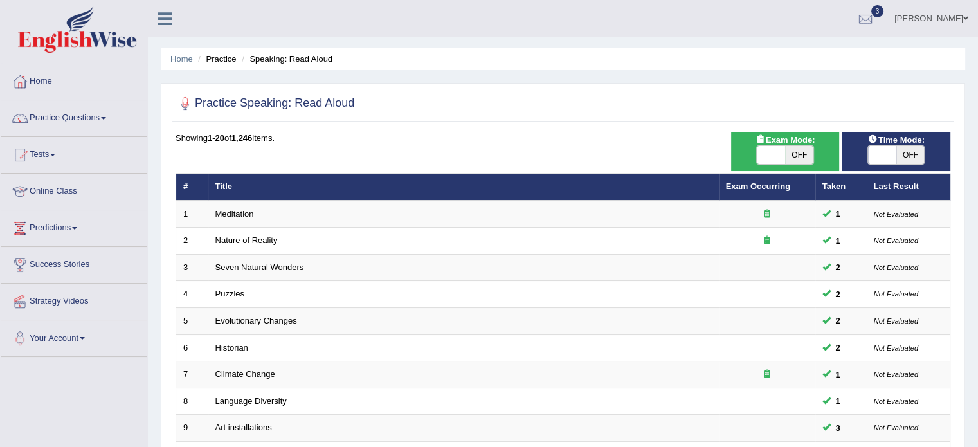
click at [807, 154] on span "OFF" at bounding box center [799, 155] width 28 height 18
checkbox input "true"
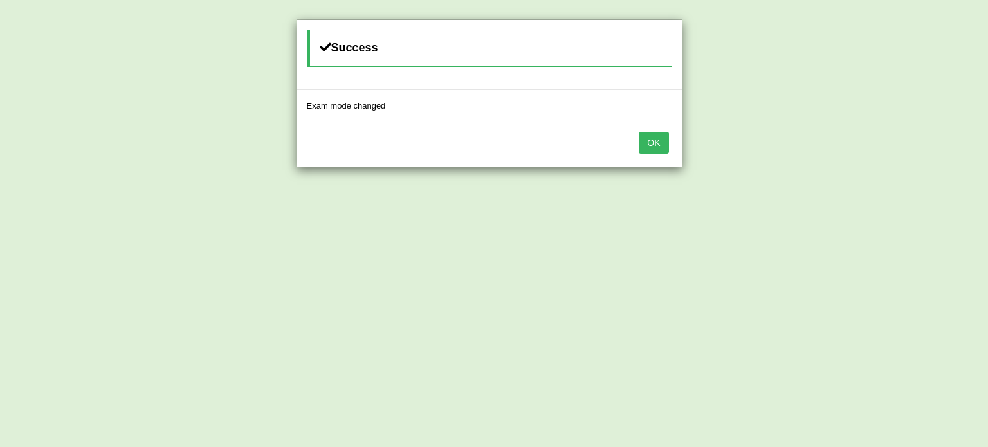
click at [657, 142] on button "OK" at bounding box center [654, 143] width 30 height 22
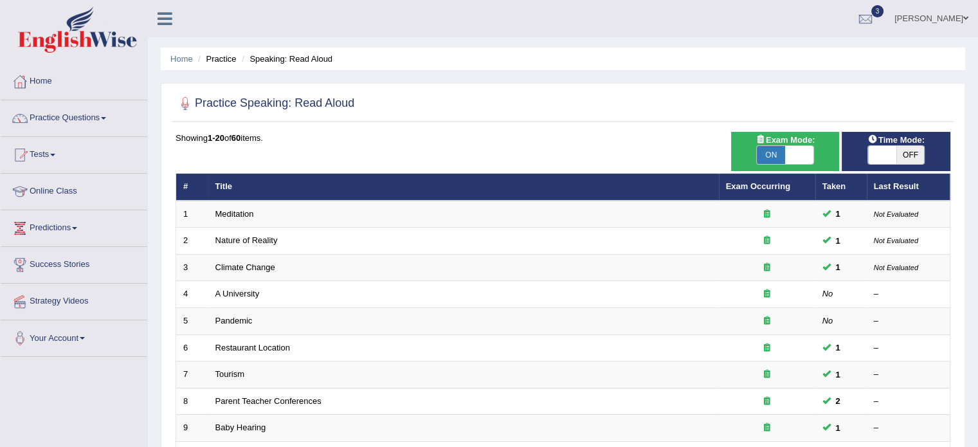
click at [903, 151] on span "OFF" at bounding box center [911, 155] width 28 height 18
checkbox input "true"
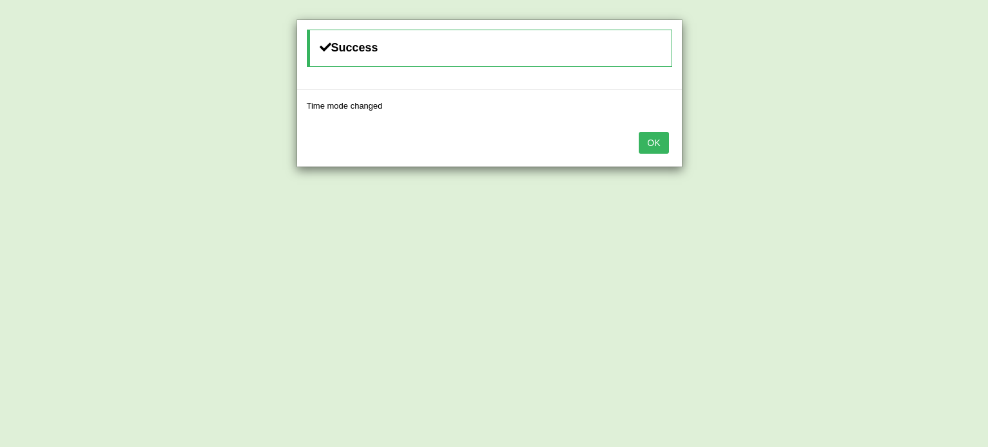
click at [656, 146] on button "OK" at bounding box center [654, 143] width 30 height 22
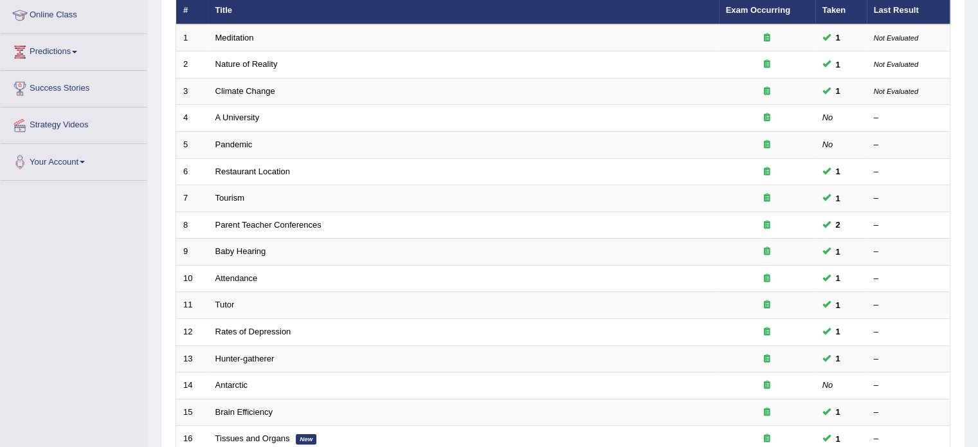
scroll to position [401, 0]
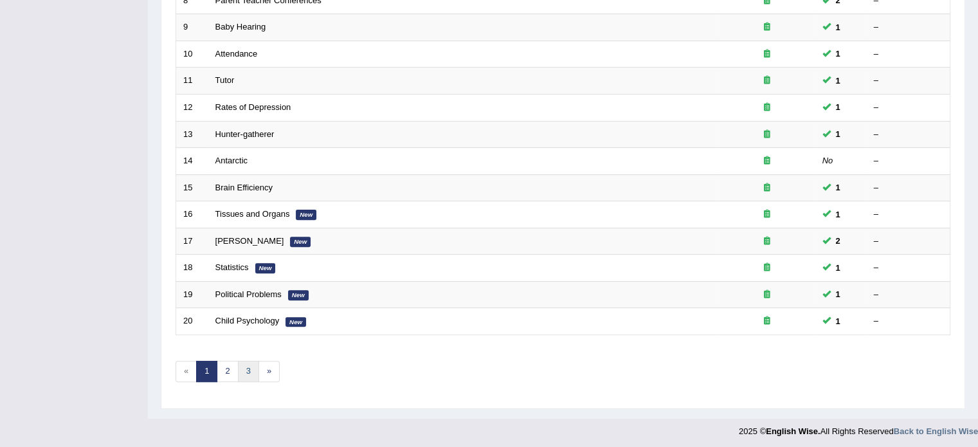
click at [245, 369] on link "3" at bounding box center [248, 371] width 21 height 21
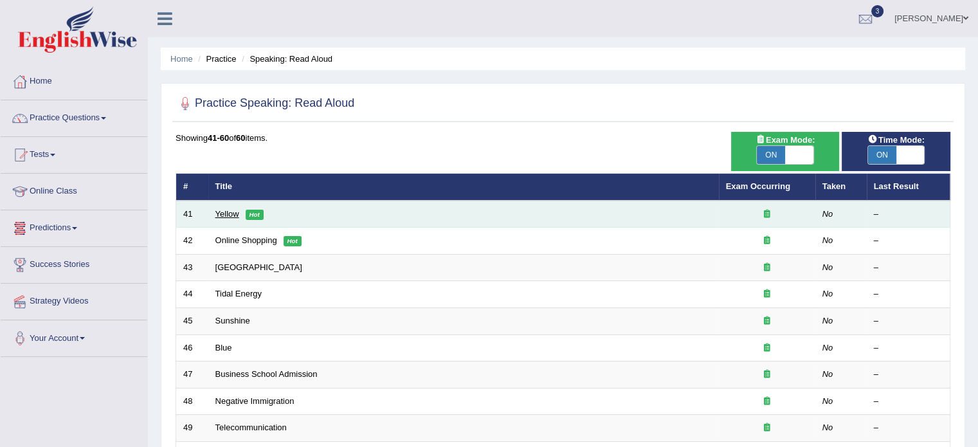
click at [228, 212] on link "Yellow" at bounding box center [227, 214] width 24 height 10
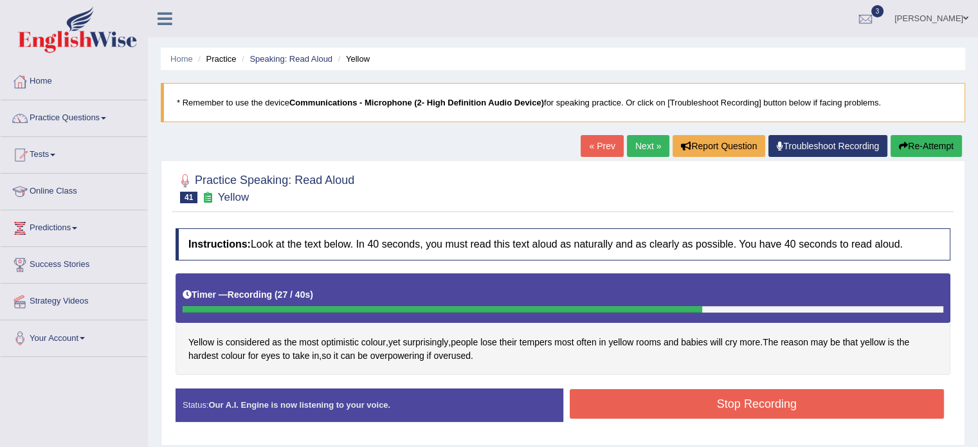
click at [725, 398] on button "Stop Recording" at bounding box center [757, 404] width 375 height 30
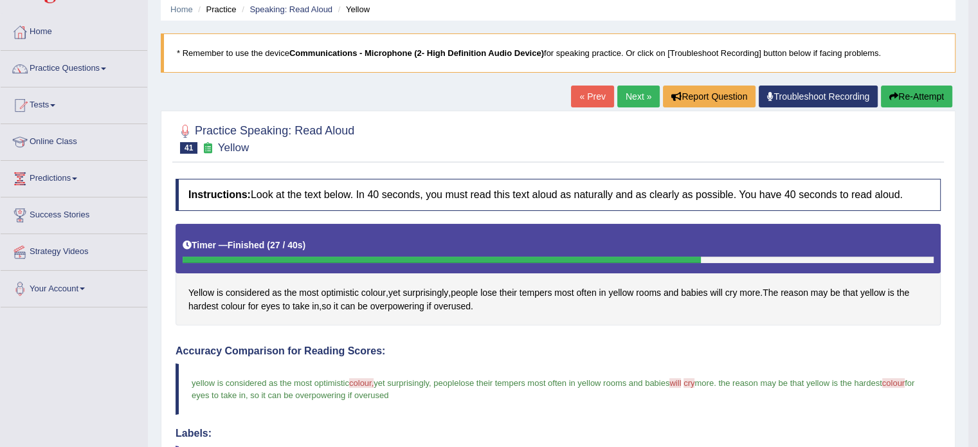
scroll to position [36, 0]
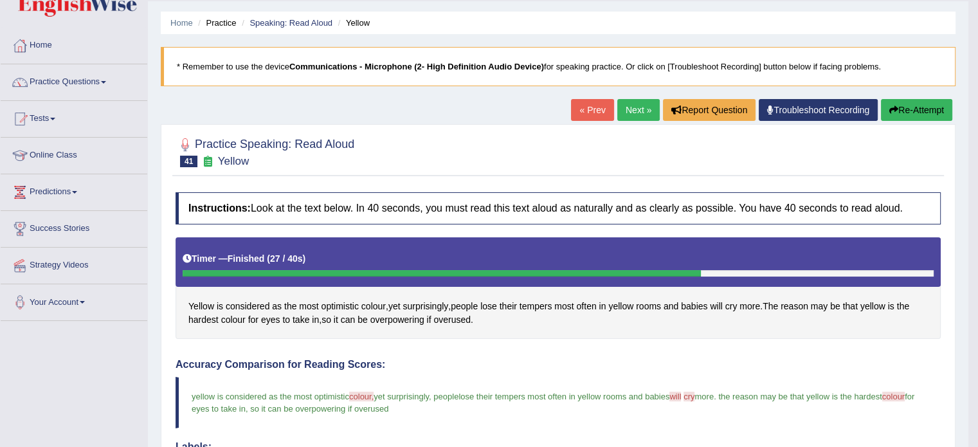
click at [625, 107] on link "Next »" at bounding box center [639, 110] width 42 height 22
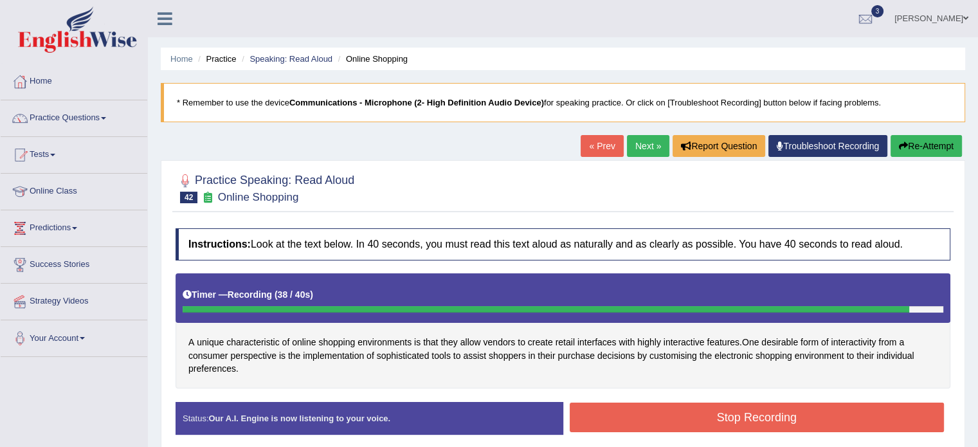
click at [874, 410] on button "Stop Recording" at bounding box center [757, 418] width 375 height 30
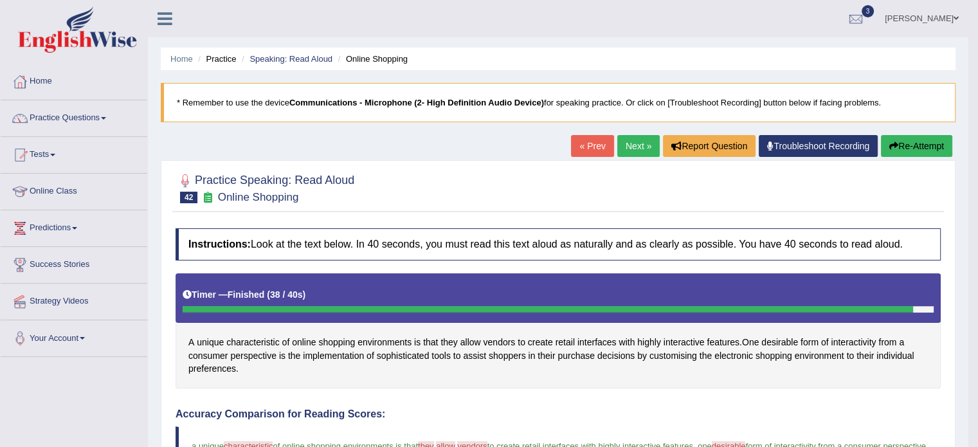
click at [621, 139] on link "Next »" at bounding box center [639, 146] width 42 height 22
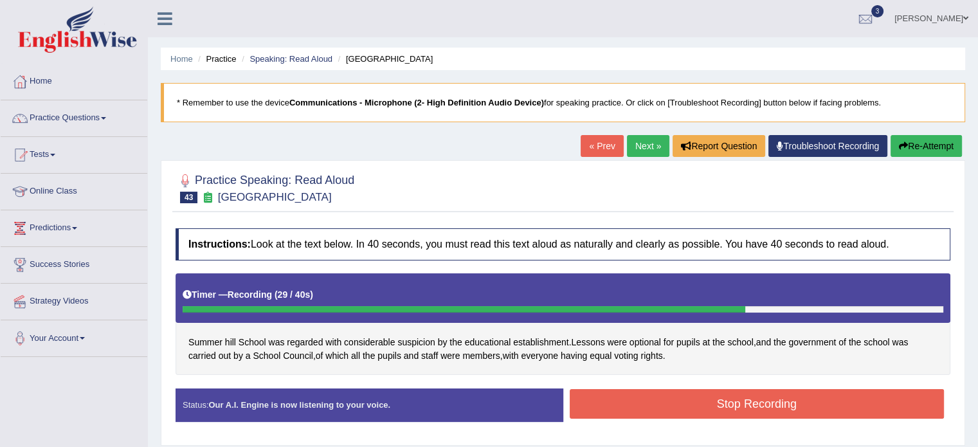
click at [740, 405] on button "Stop Recording" at bounding box center [757, 404] width 375 height 30
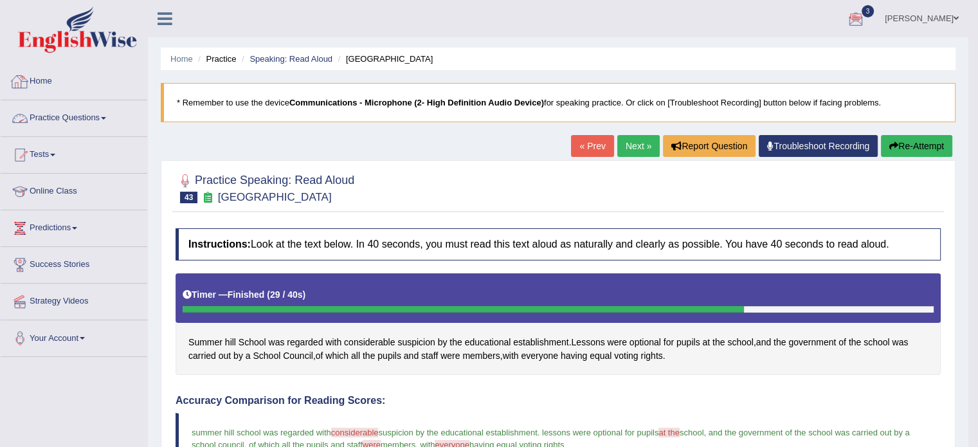
click at [71, 122] on link "Practice Questions" at bounding box center [74, 116] width 147 height 32
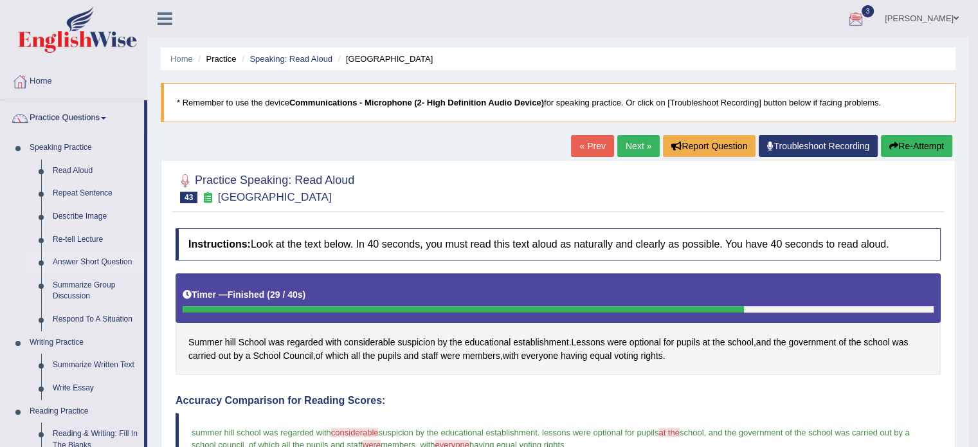
click at [89, 258] on link "Answer Short Question" at bounding box center [95, 262] width 97 height 23
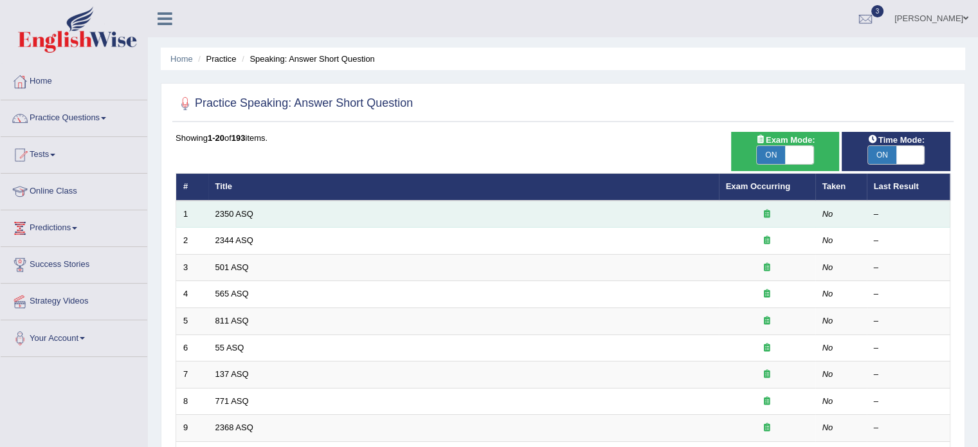
click at [237, 207] on td "2350 ASQ" at bounding box center [463, 214] width 511 height 27
click at [235, 212] on link "2350 ASQ" at bounding box center [234, 214] width 38 height 10
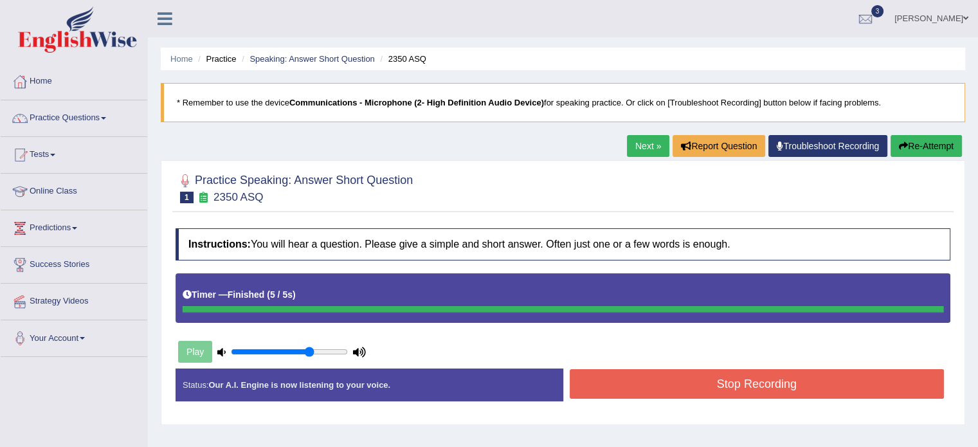
click at [601, 369] on button "Stop Recording" at bounding box center [757, 384] width 375 height 30
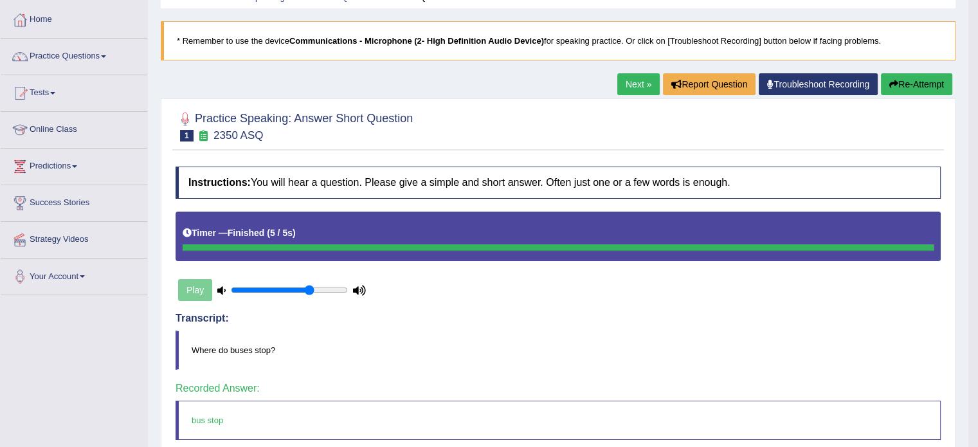
scroll to position [50, 0]
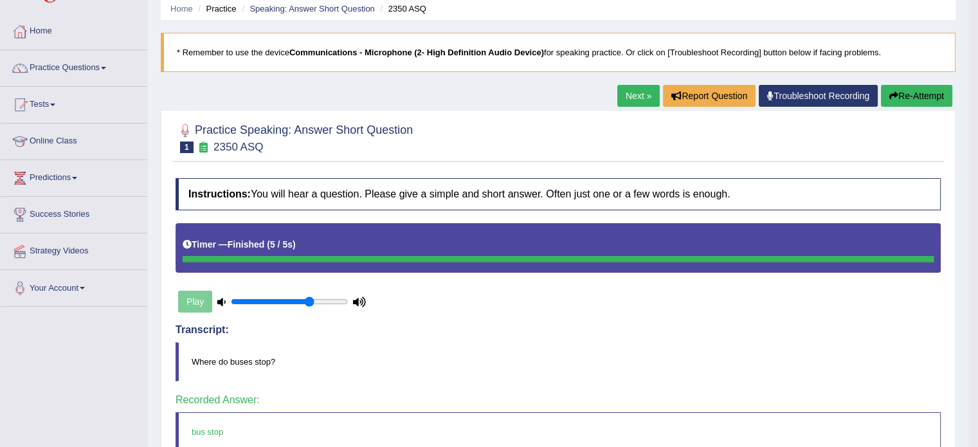
click at [632, 93] on link "Next »" at bounding box center [639, 96] width 42 height 22
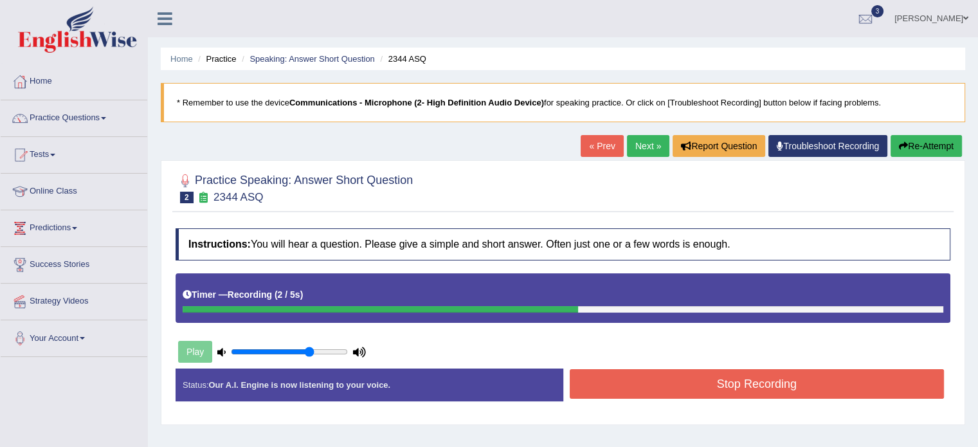
click at [780, 379] on button "Stop Recording" at bounding box center [757, 384] width 375 height 30
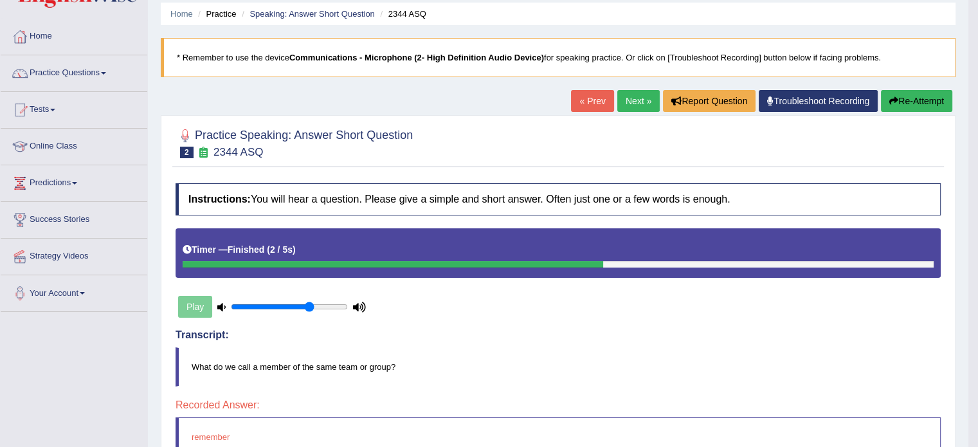
scroll to position [39, 0]
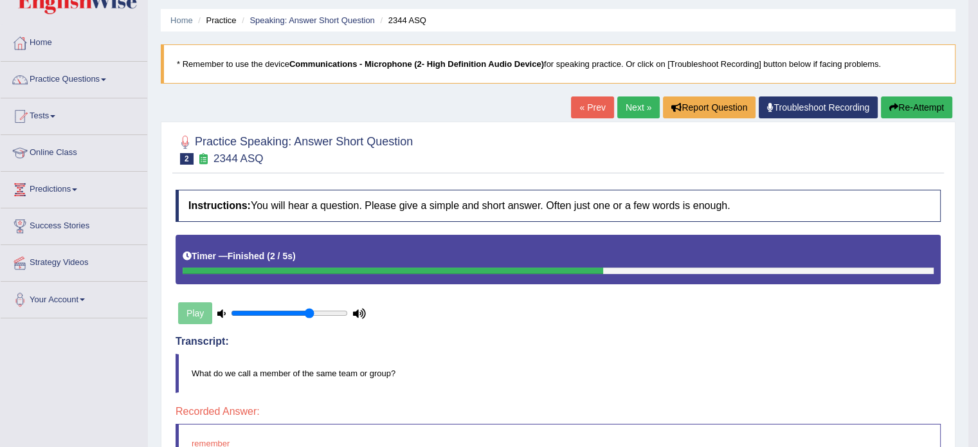
click at [920, 102] on button "Re-Attempt" at bounding box center [916, 107] width 71 height 22
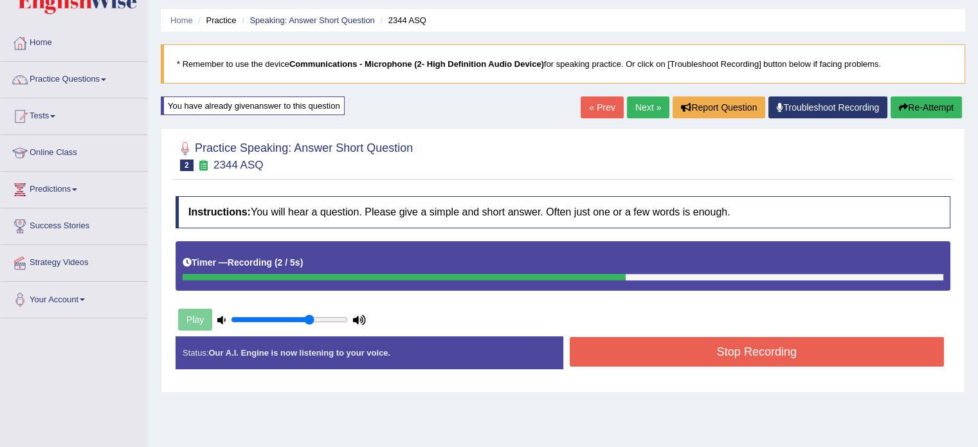
click at [645, 351] on button "Stop Recording" at bounding box center [757, 352] width 375 height 30
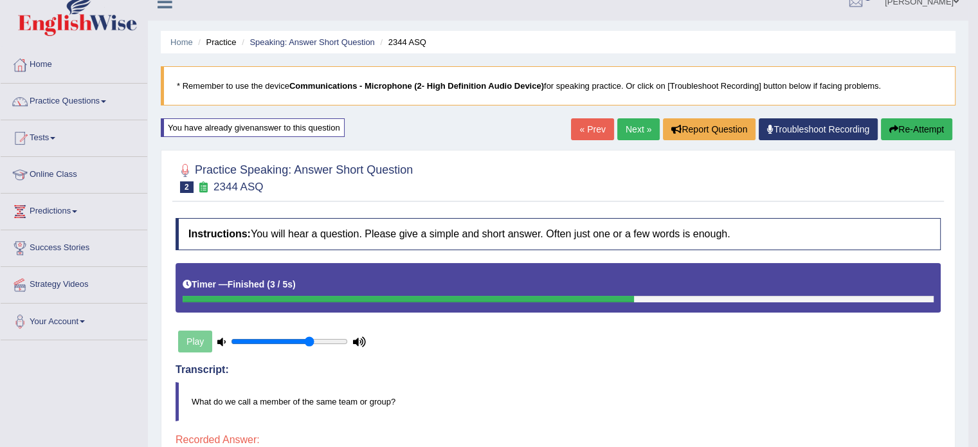
scroll to position [8, 0]
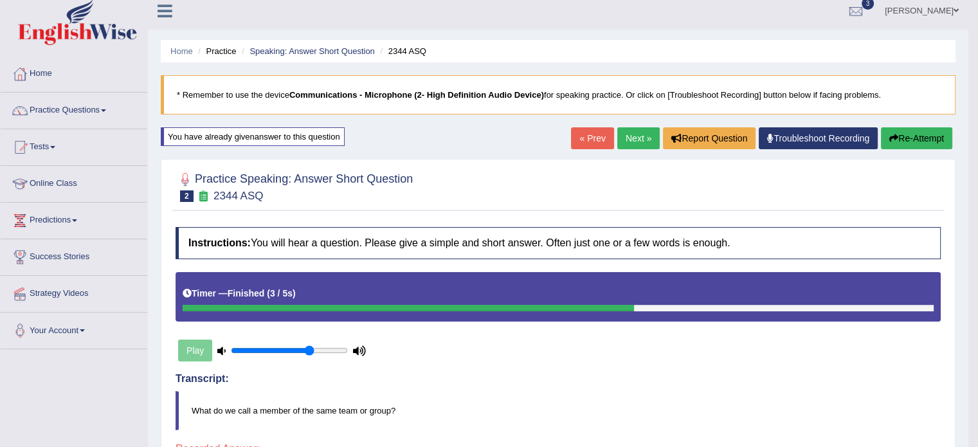
click at [644, 132] on link "Next »" at bounding box center [639, 138] width 42 height 22
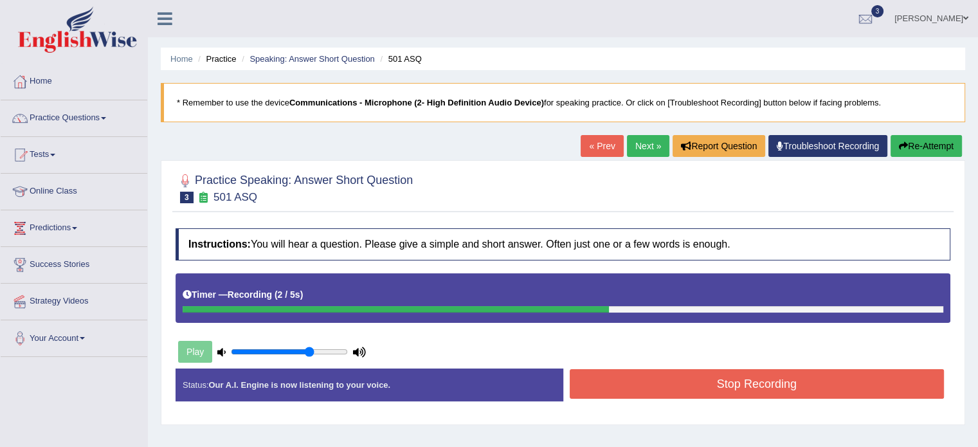
click at [710, 377] on button "Stop Recording" at bounding box center [757, 384] width 375 height 30
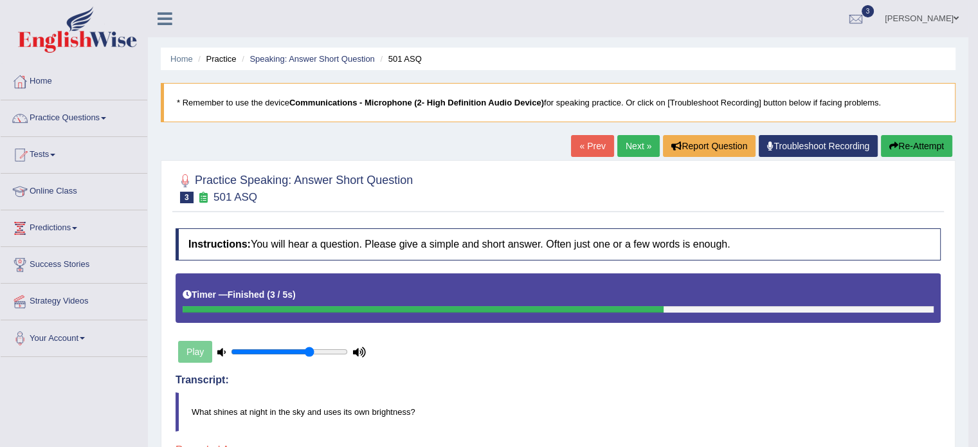
click at [635, 138] on link "Next »" at bounding box center [639, 146] width 42 height 22
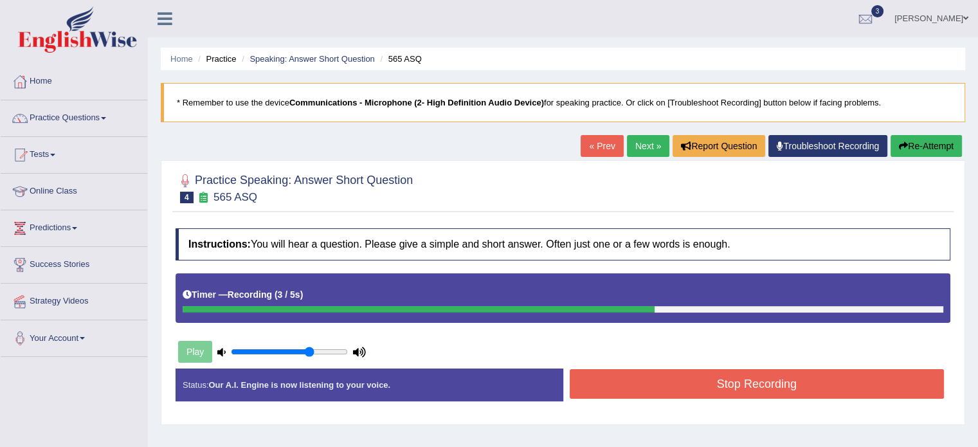
click at [627, 388] on button "Stop Recording" at bounding box center [757, 384] width 375 height 30
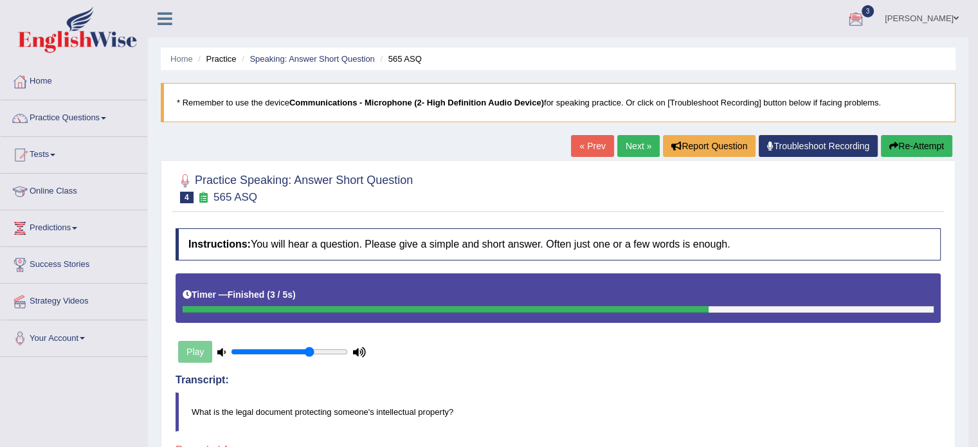
click at [623, 146] on link "Next »" at bounding box center [639, 146] width 42 height 22
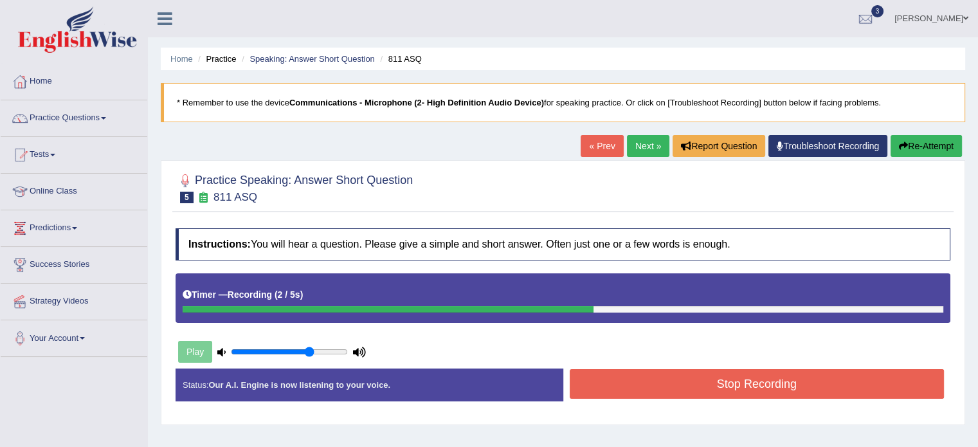
click at [715, 386] on button "Stop Recording" at bounding box center [757, 384] width 375 height 30
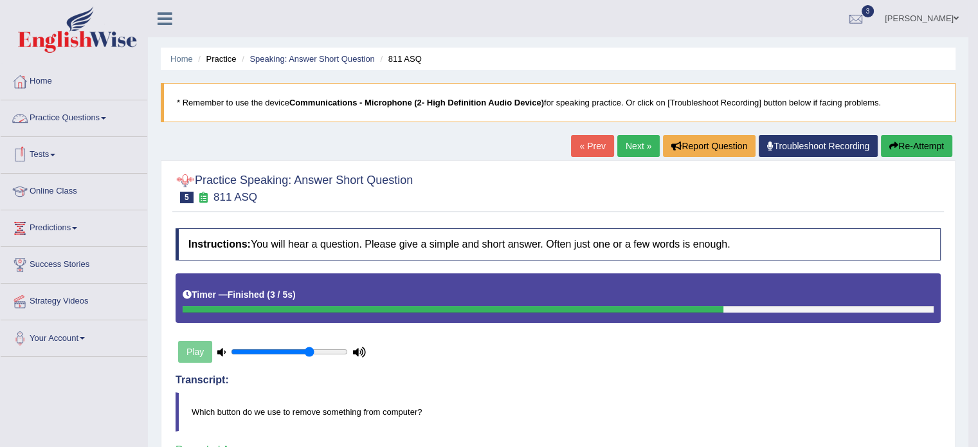
click at [52, 116] on link "Practice Questions" at bounding box center [74, 116] width 147 height 32
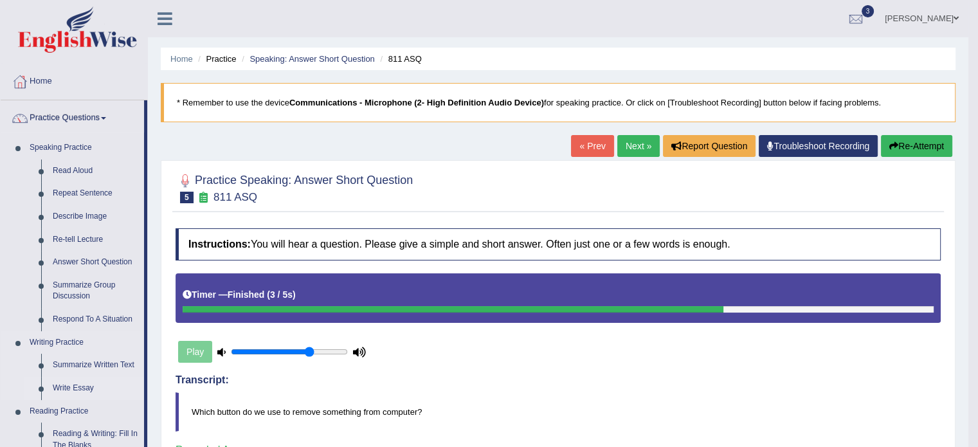
click at [85, 384] on link "Write Essay" at bounding box center [95, 388] width 97 height 23
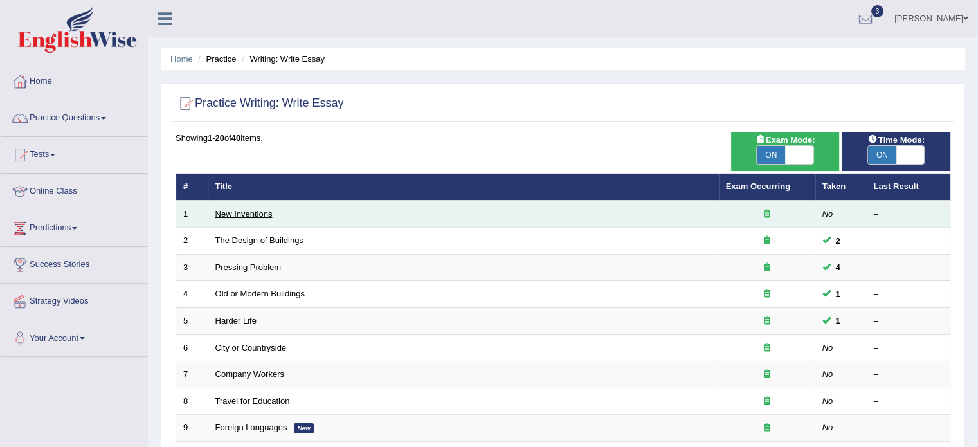
click at [242, 212] on link "New Inventions" at bounding box center [243, 214] width 57 height 10
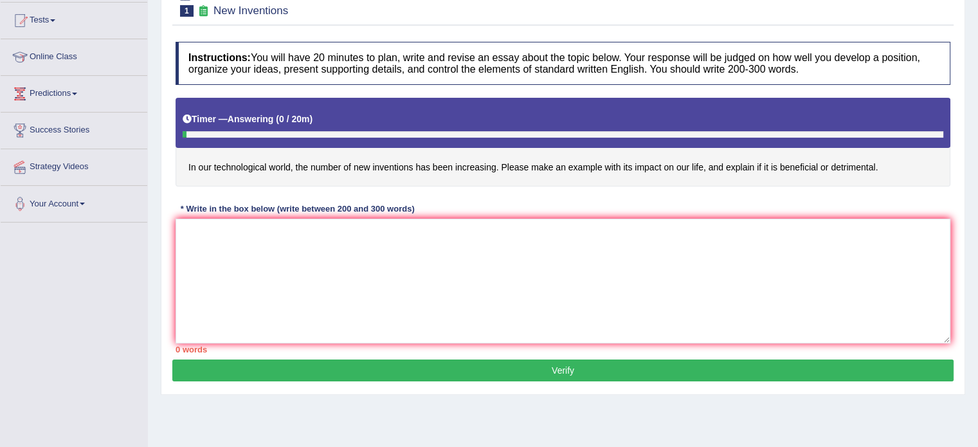
scroll to position [136, 0]
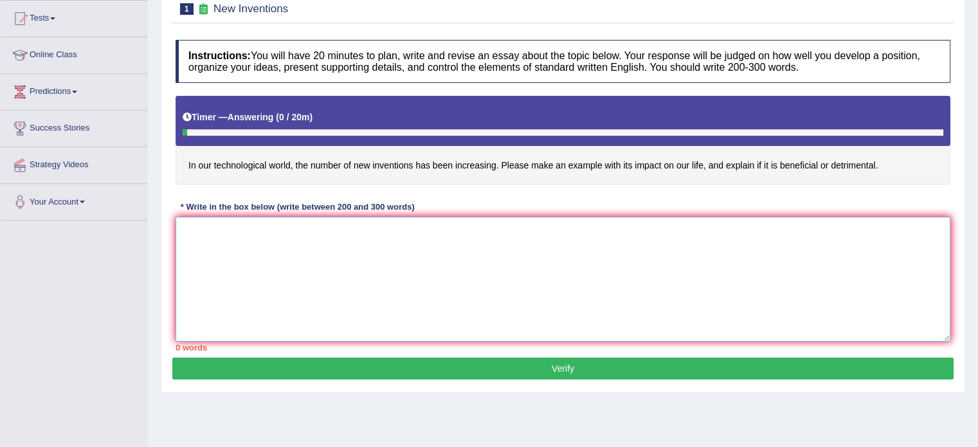
click at [614, 261] on textarea at bounding box center [563, 279] width 775 height 125
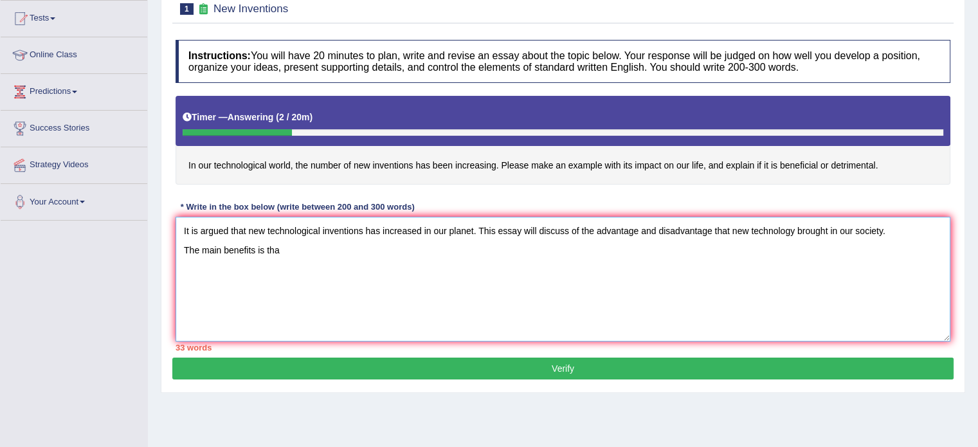
type textarea "It is argued that new technological inventions has increased in our planet. Thi…"
